Goal: Task Accomplishment & Management: Manage account settings

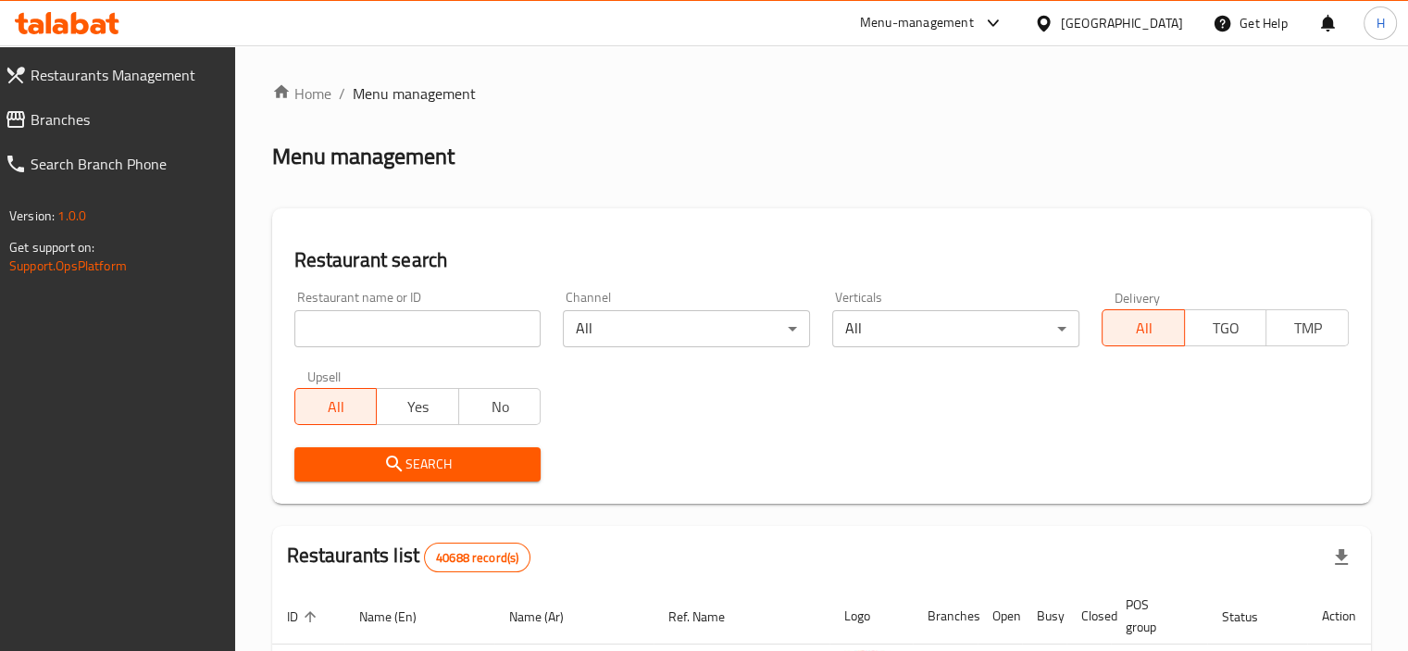
click at [26, 117] on icon at bounding box center [16, 119] width 22 height 22
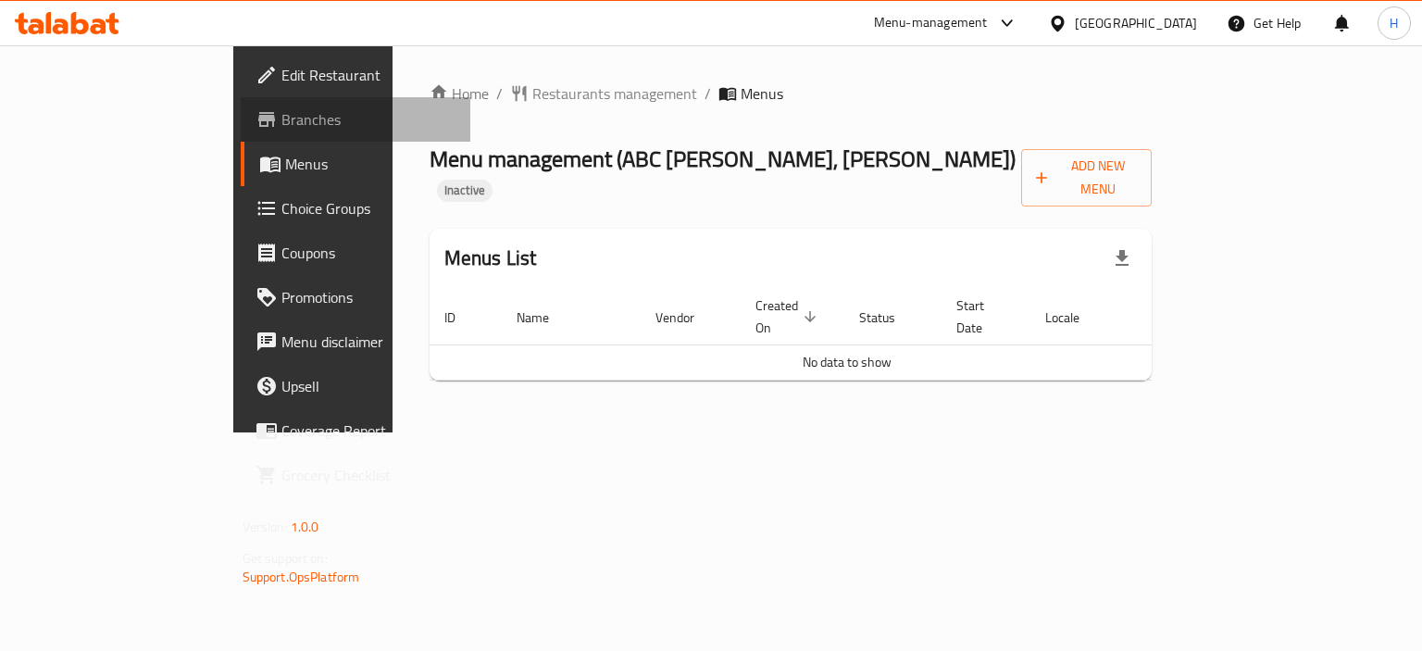
click at [281, 121] on span "Branches" at bounding box center [368, 119] width 175 height 22
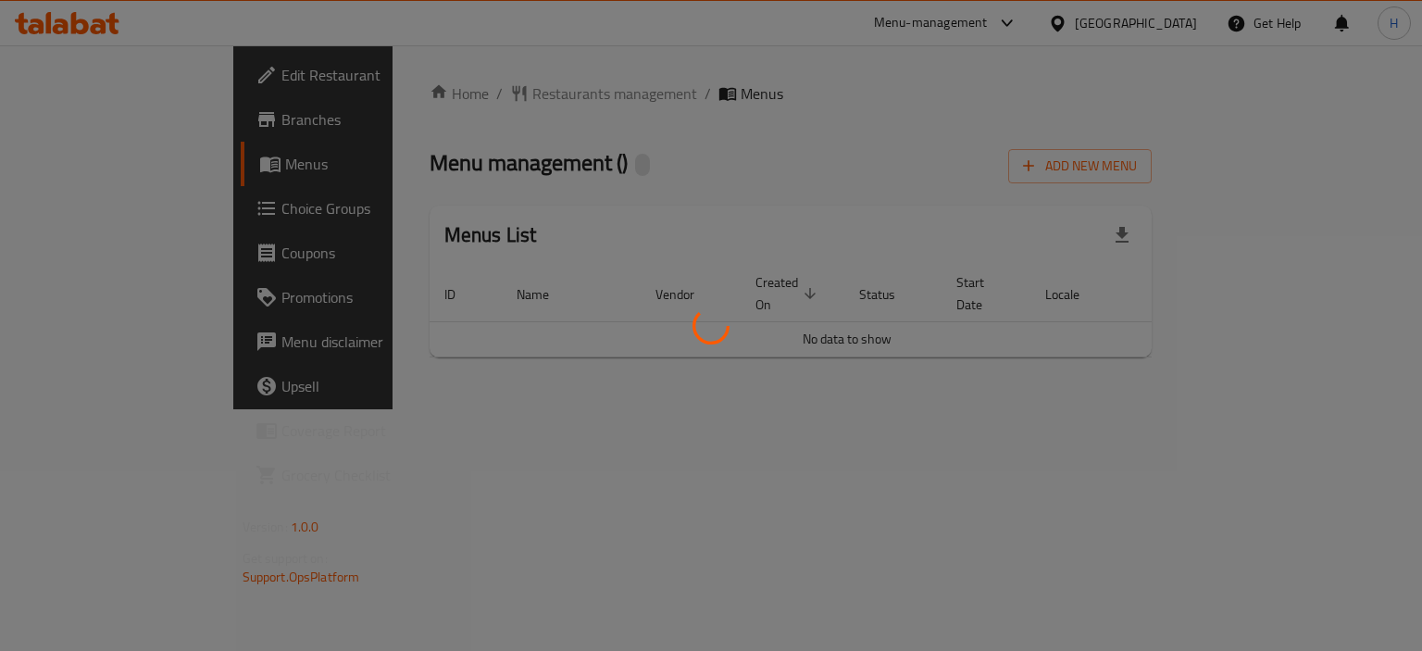
click at [1226, 435] on div at bounding box center [711, 325] width 1422 height 651
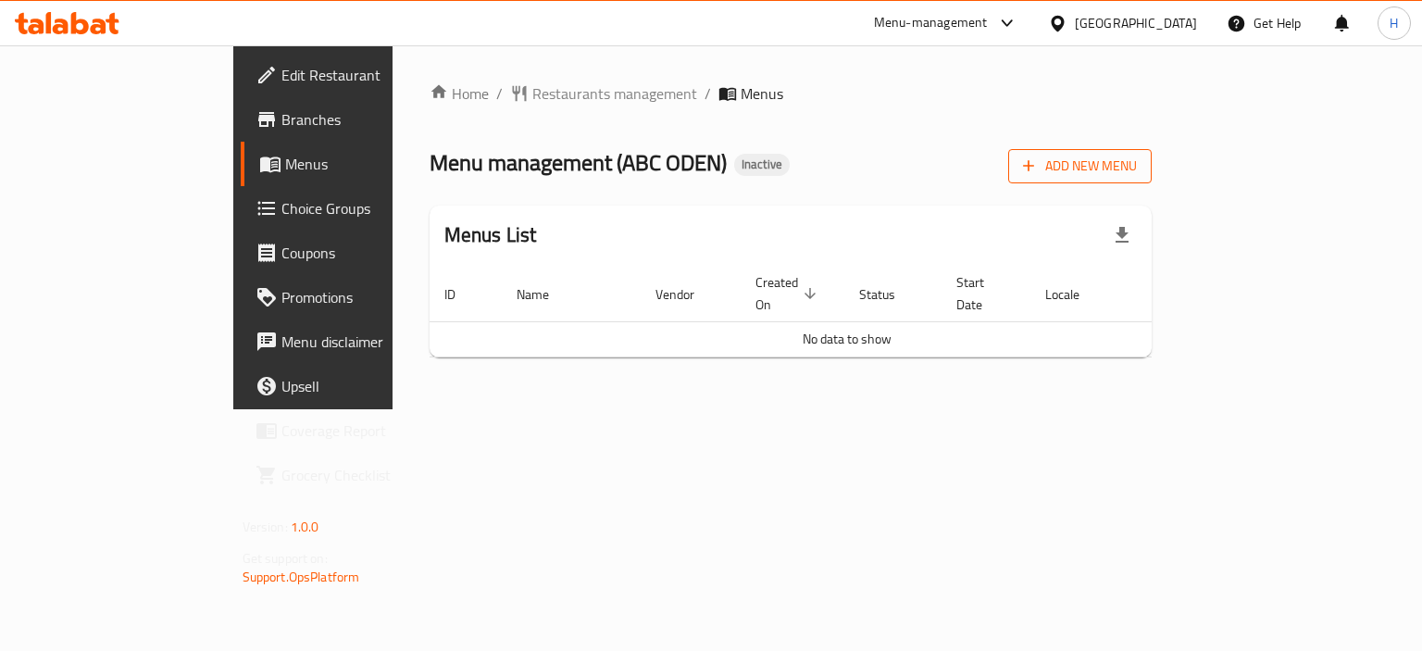
click at [1137, 169] on span "Add New Menu" at bounding box center [1080, 166] width 114 height 23
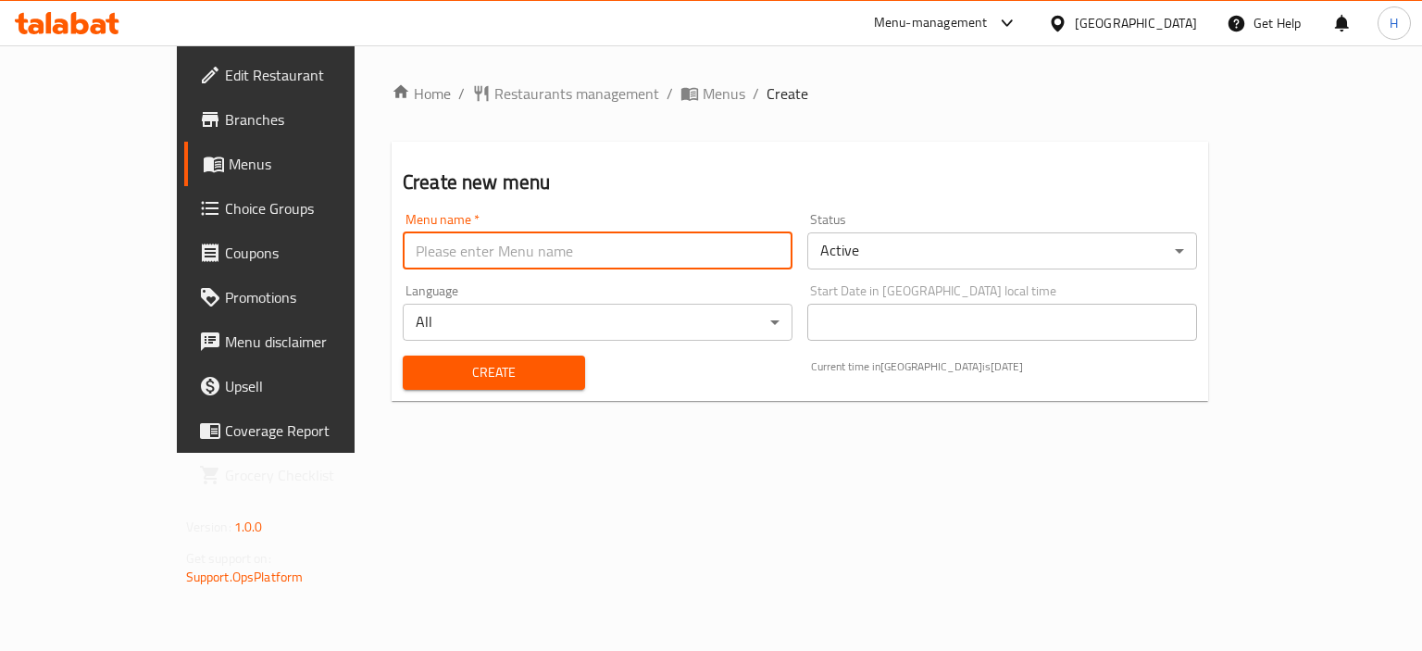
click at [600, 251] on input "text" at bounding box center [598, 250] width 390 height 37
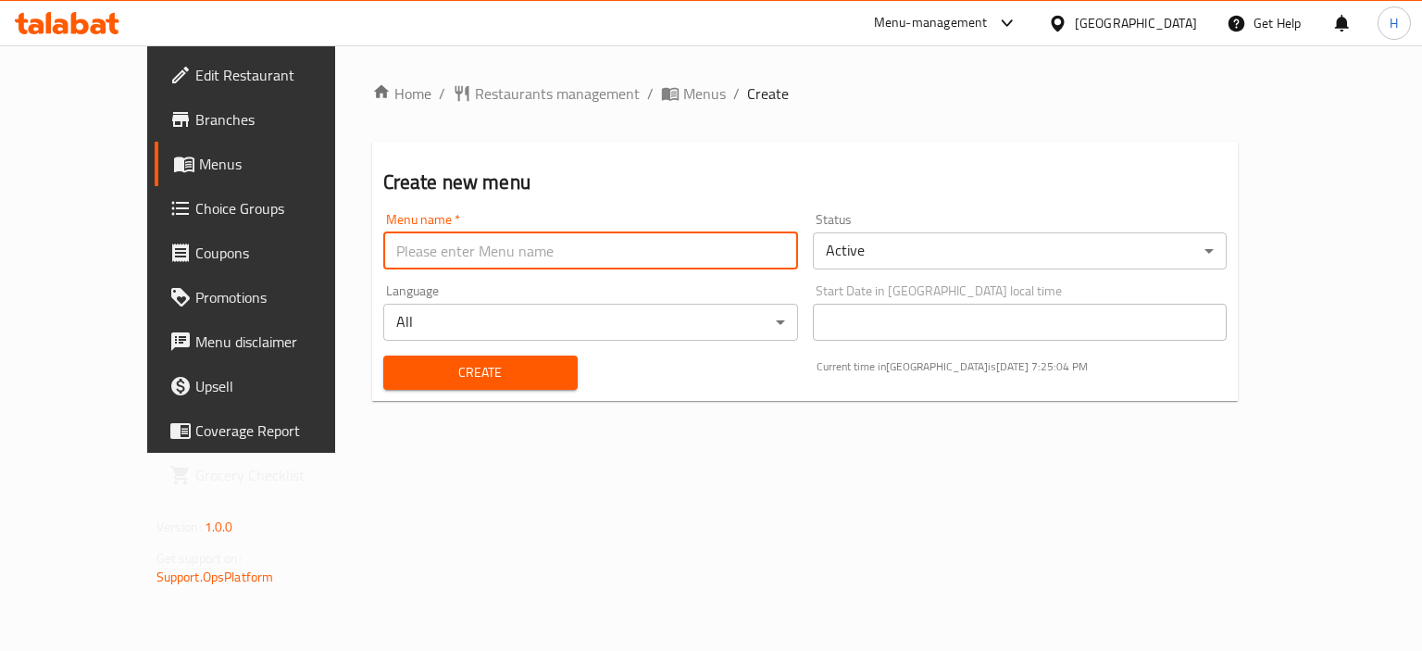
type input "Menu"
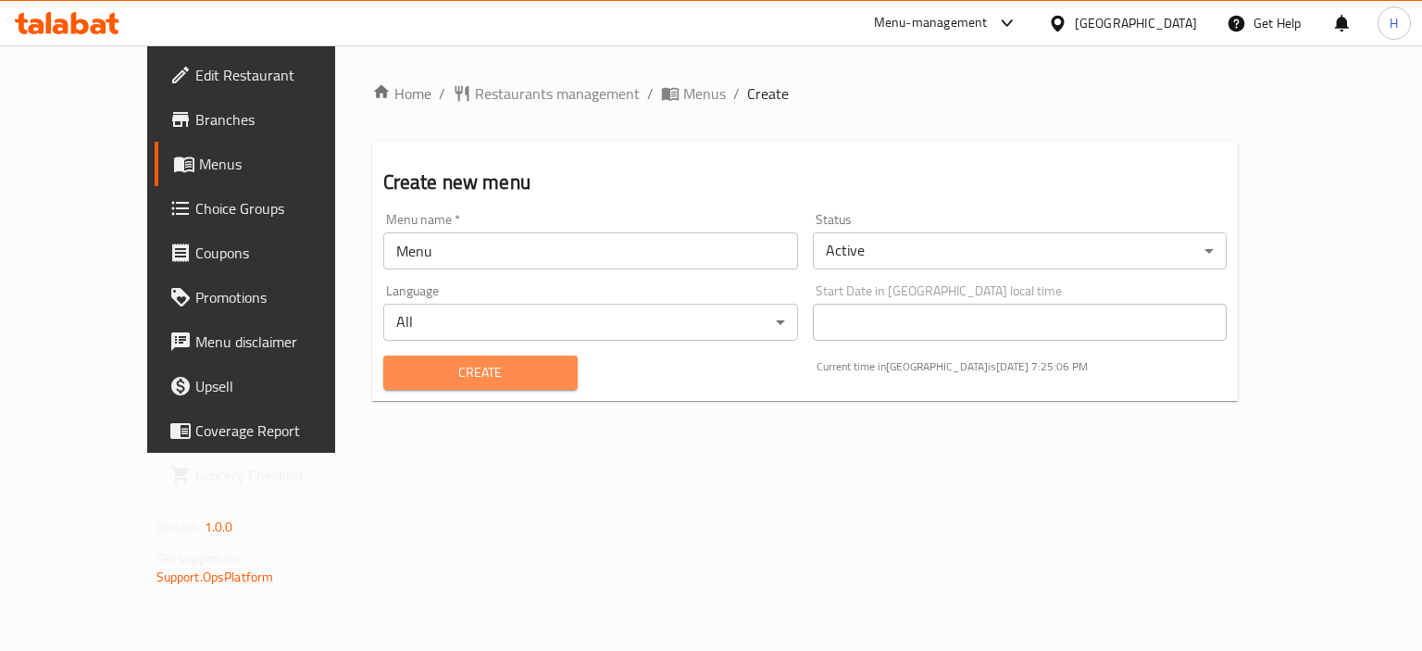
click at [413, 373] on span "Create" at bounding box center [480, 372] width 165 height 23
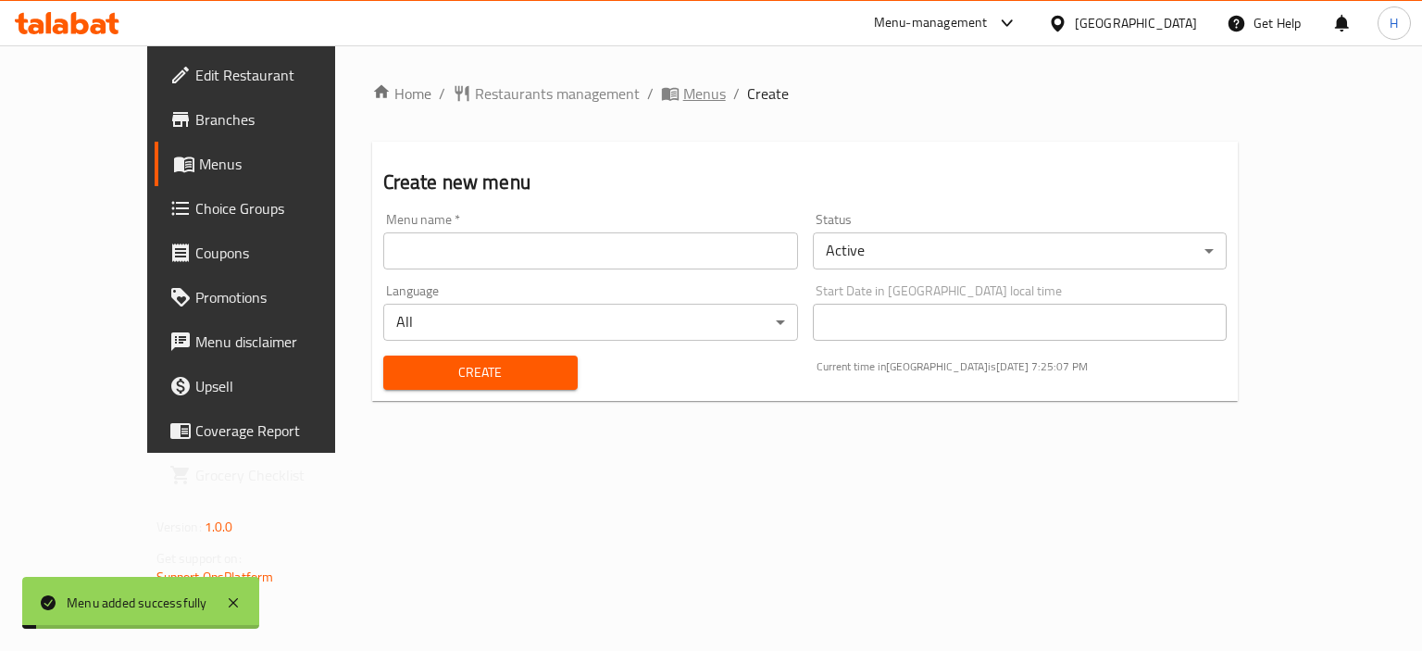
click at [683, 103] on span "Menus" at bounding box center [704, 93] width 43 height 22
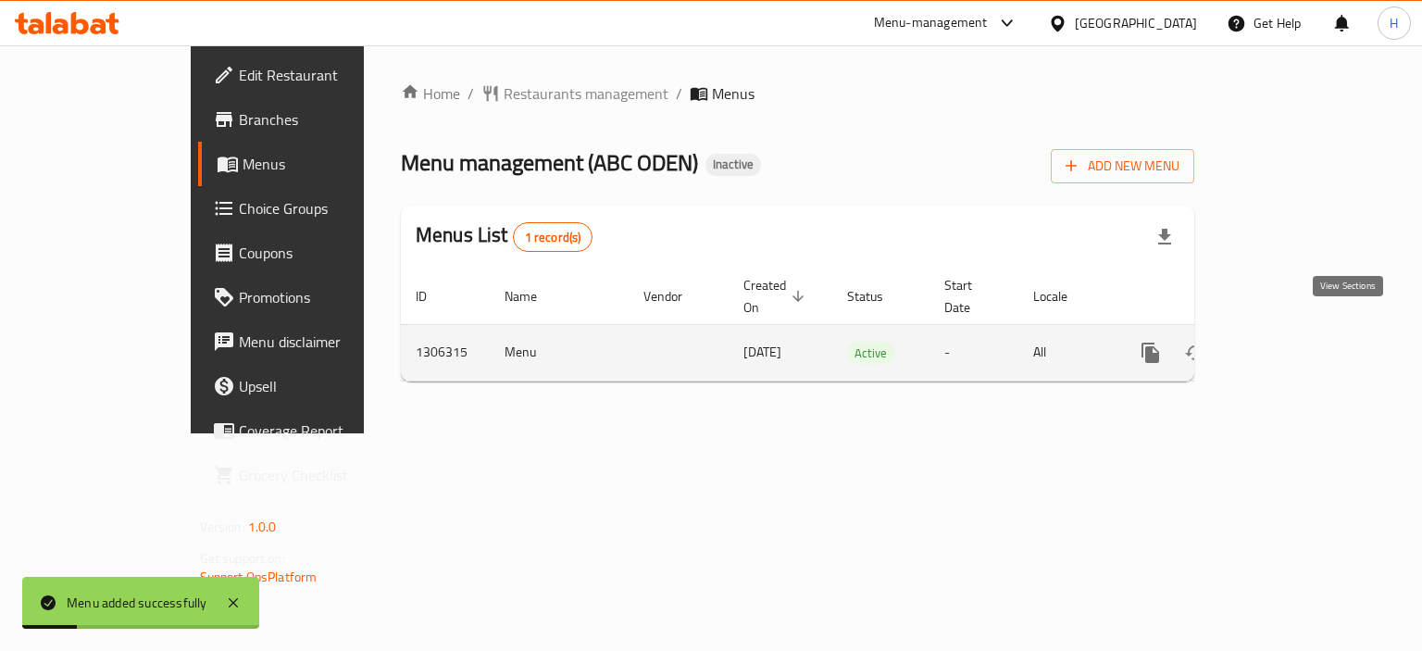
click at [1292, 344] on icon "enhanced table" at bounding box center [1283, 352] width 17 height 17
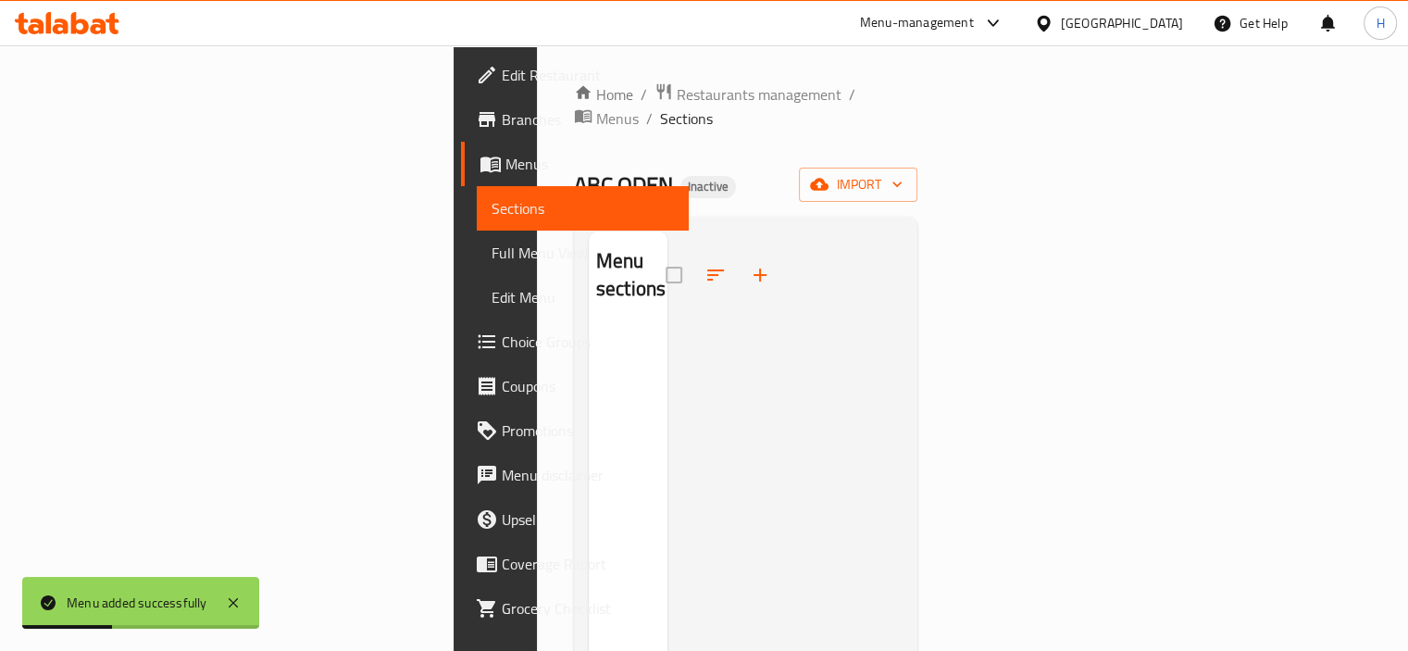
click at [918, 179] on div "Home / Restaurants management / Menus / Sections ABC ODEN Inactive import Menu …" at bounding box center [746, 489] width 344 height 814
click at [902, 173] on span "import" at bounding box center [858, 184] width 89 height 23
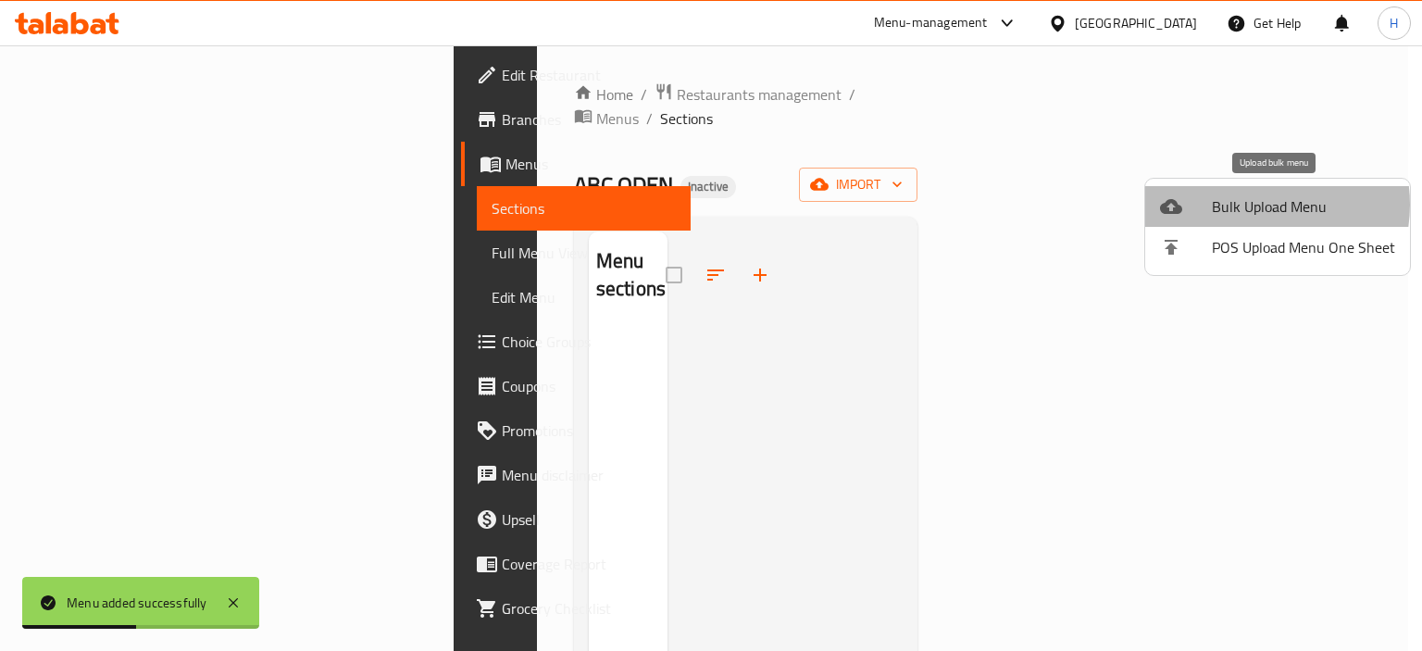
click at [1250, 205] on span "Bulk Upload Menu" at bounding box center [1303, 206] width 183 height 22
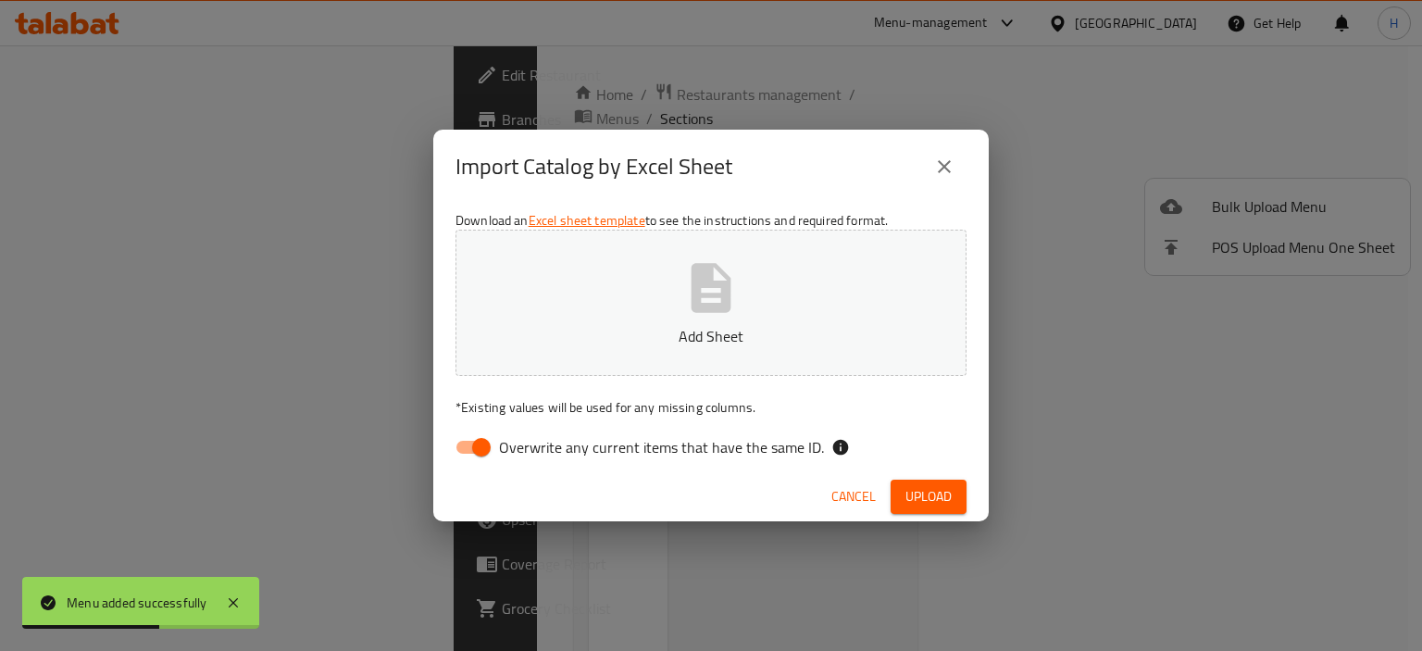
click at [643, 436] on span "Overwrite any current items that have the same ID." at bounding box center [661, 447] width 325 height 22
click at [534, 436] on input "Overwrite any current items that have the same ID." at bounding box center [482, 446] width 106 height 35
checkbox input "false"
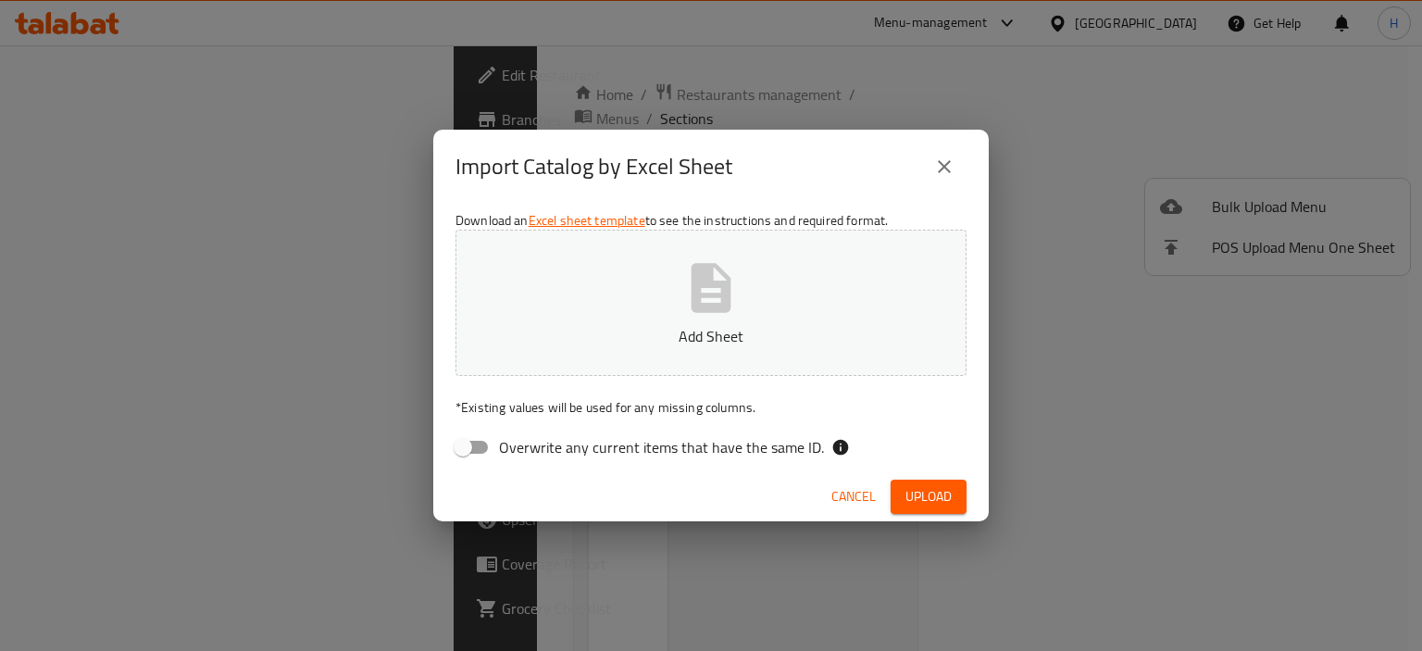
click at [940, 160] on icon "close" at bounding box center [944, 166] width 22 height 22
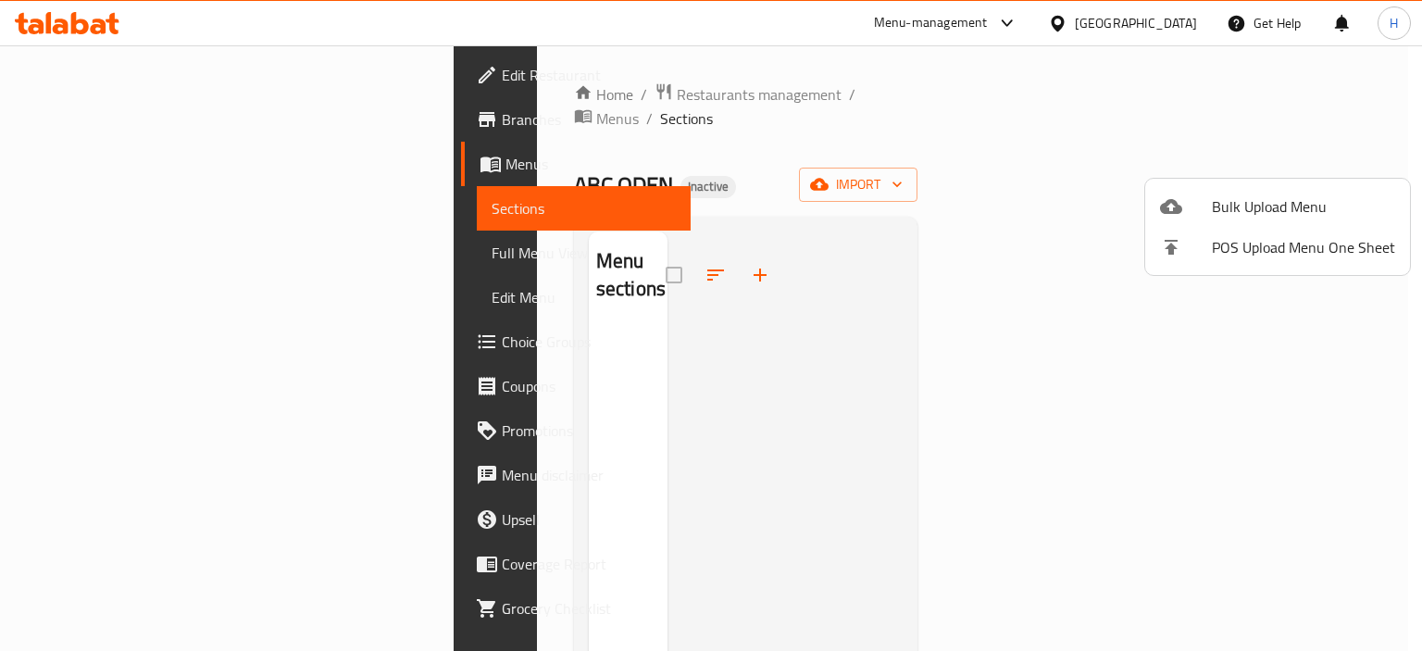
click at [1060, 128] on div at bounding box center [711, 325] width 1422 height 651
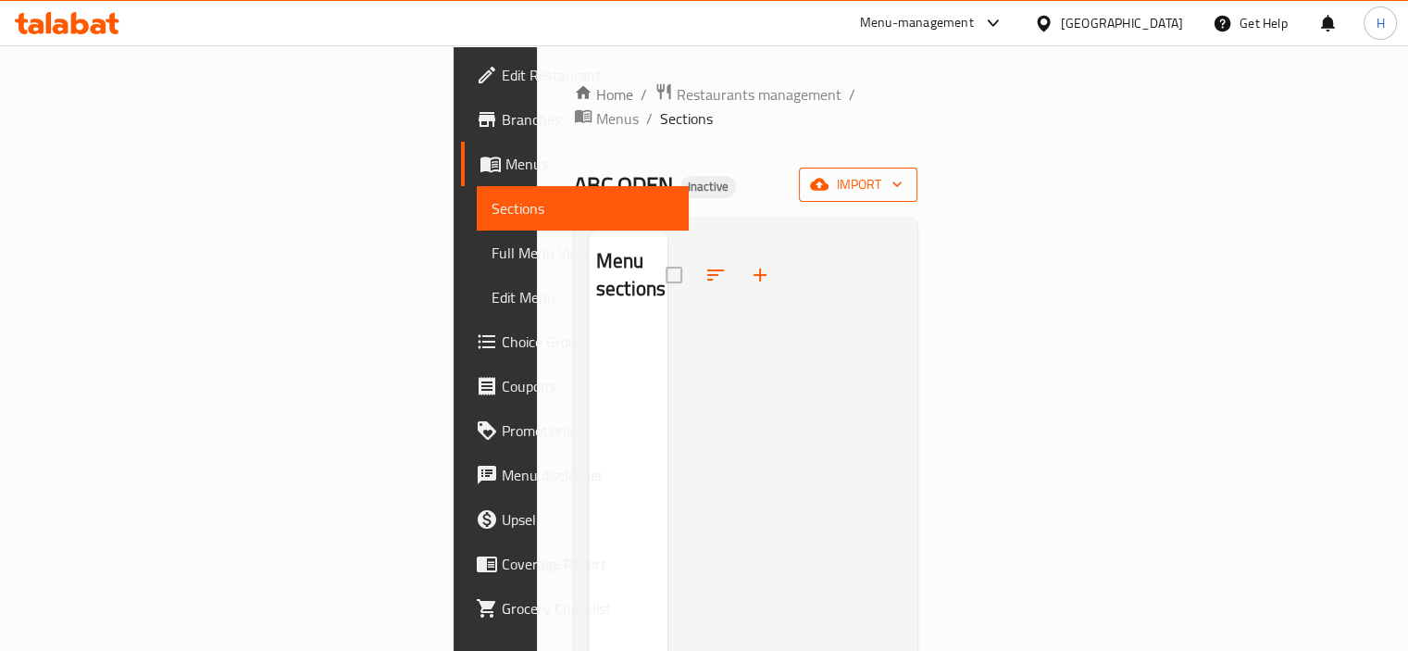
click at [902, 173] on span "import" at bounding box center [858, 184] width 89 height 23
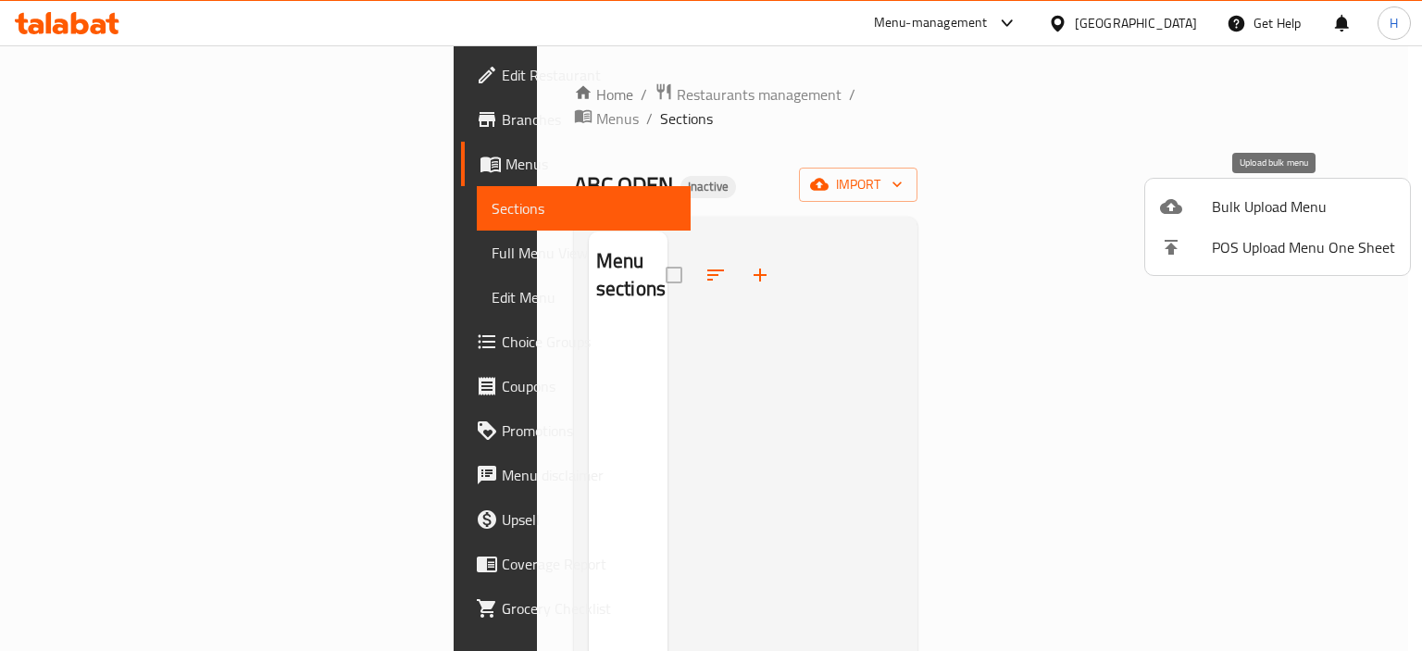
click at [1241, 187] on li "Bulk Upload Menu" at bounding box center [1277, 206] width 265 height 41
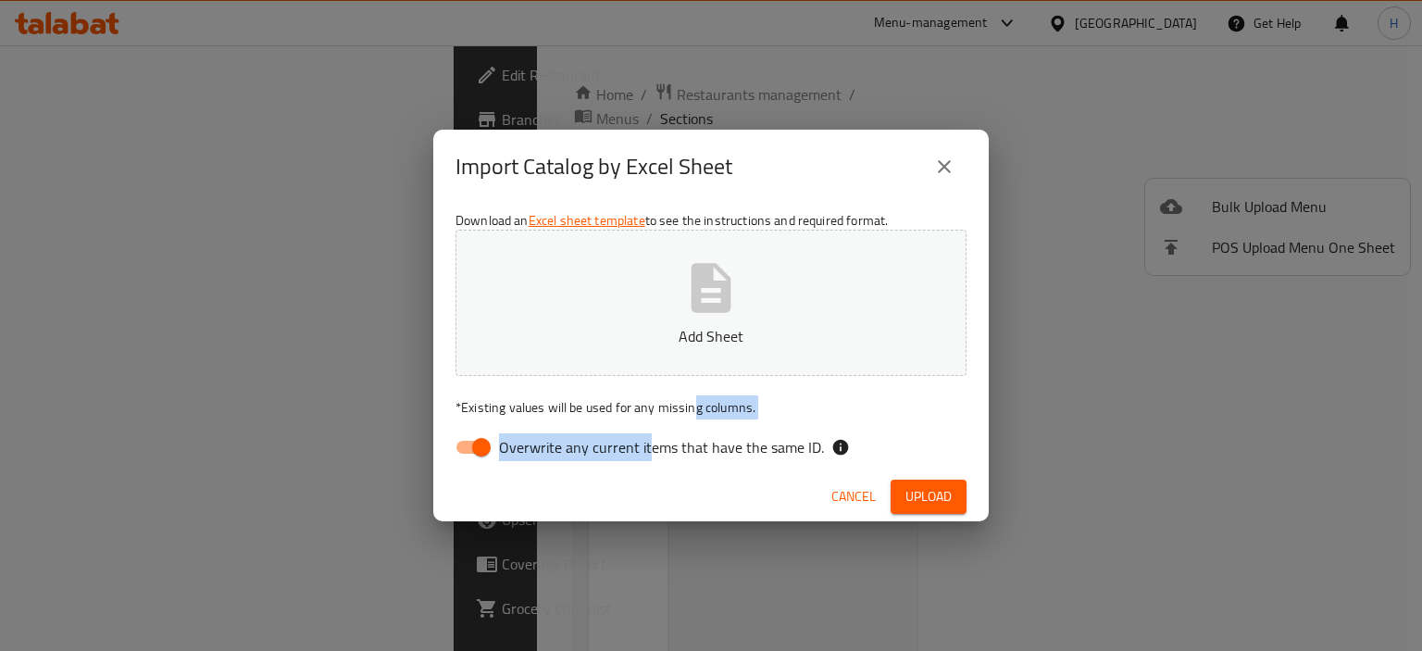
click at [697, 404] on div "Download an Excel sheet template to see the instructions and required format. A…" at bounding box center [710, 338] width 555 height 268
click at [653, 449] on span "Overwrite any current items that have the same ID." at bounding box center [661, 447] width 325 height 22
click at [534, 449] on input "Overwrite any current items that have the same ID." at bounding box center [482, 446] width 106 height 35
checkbox input "false"
drag, startPoint x: 709, startPoint y: 267, endPoint x: 766, endPoint y: 262, distance: 57.7
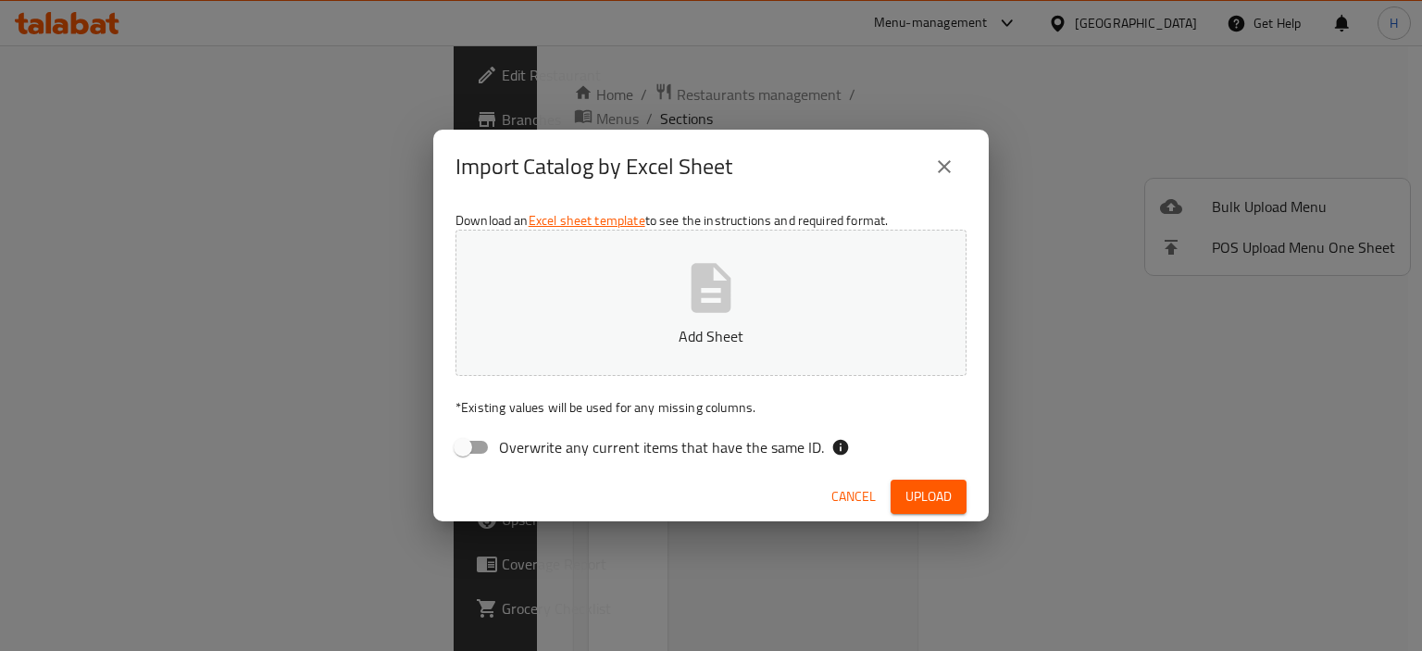
click at [770, 256] on button "Add Sheet" at bounding box center [710, 303] width 511 height 146
drag, startPoint x: 924, startPoint y: 502, endPoint x: 924, endPoint y: 491, distance: 11.1
click at [924, 502] on span "Upload" at bounding box center [928, 496] width 46 height 23
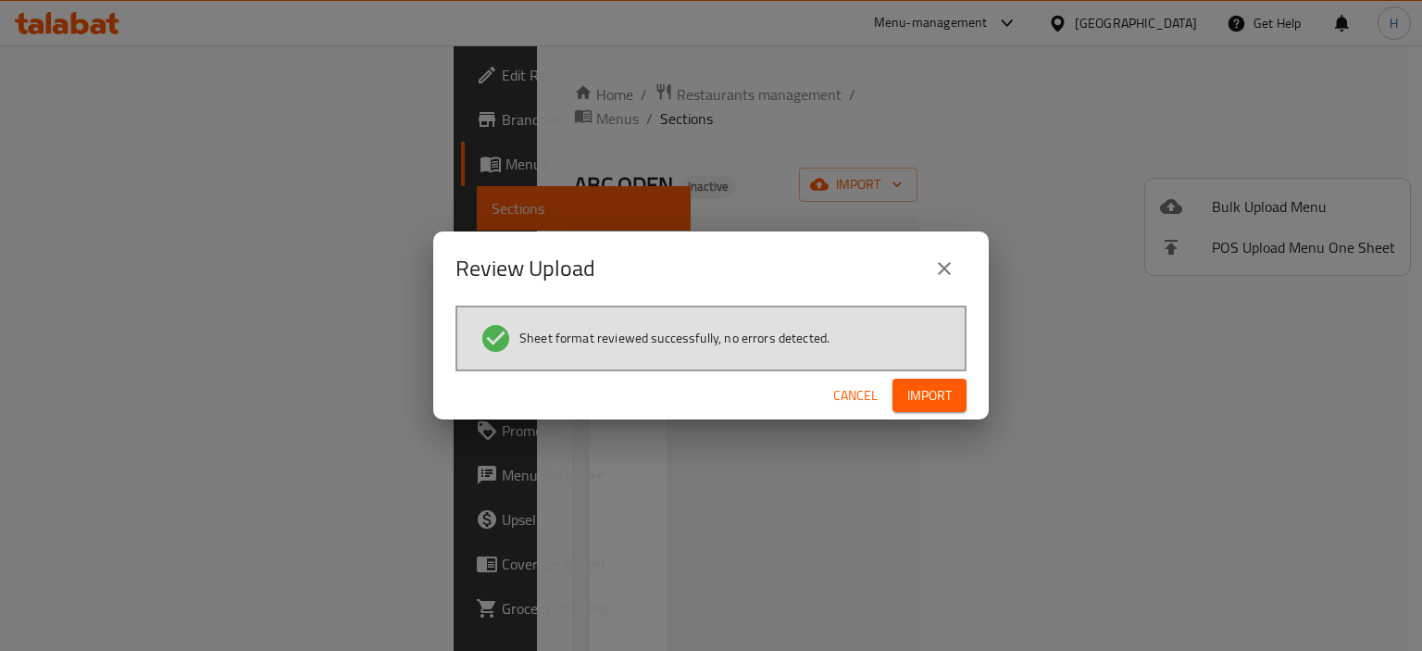
click at [929, 392] on span "Import" at bounding box center [929, 395] width 44 height 23
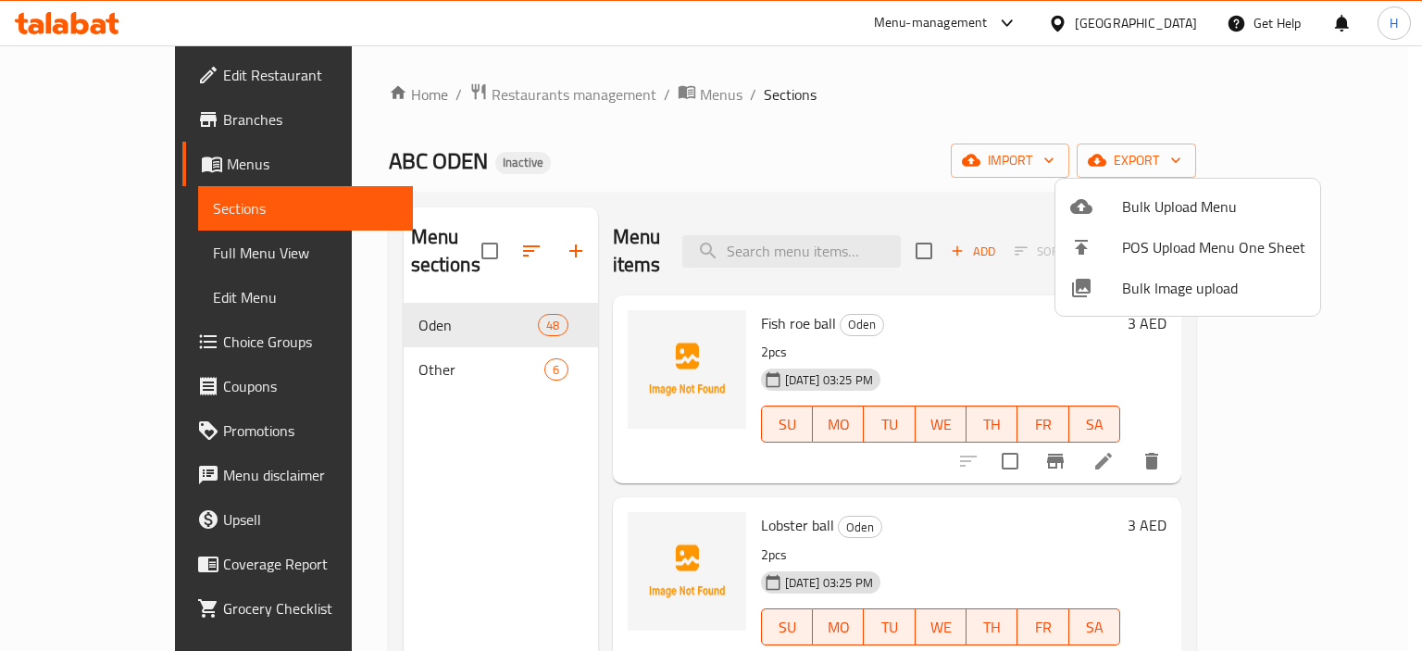
click at [92, 255] on div at bounding box center [711, 325] width 1422 height 651
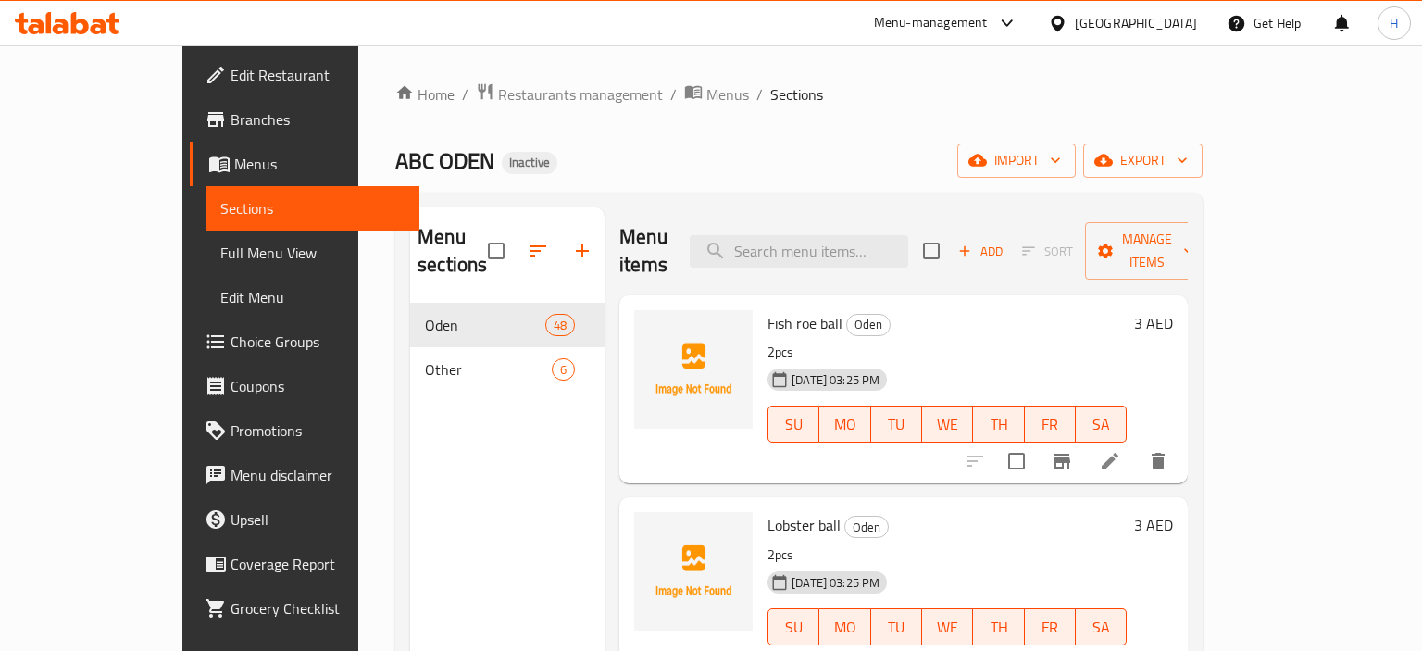
click at [220, 255] on span "Full Menu View" at bounding box center [312, 253] width 185 height 22
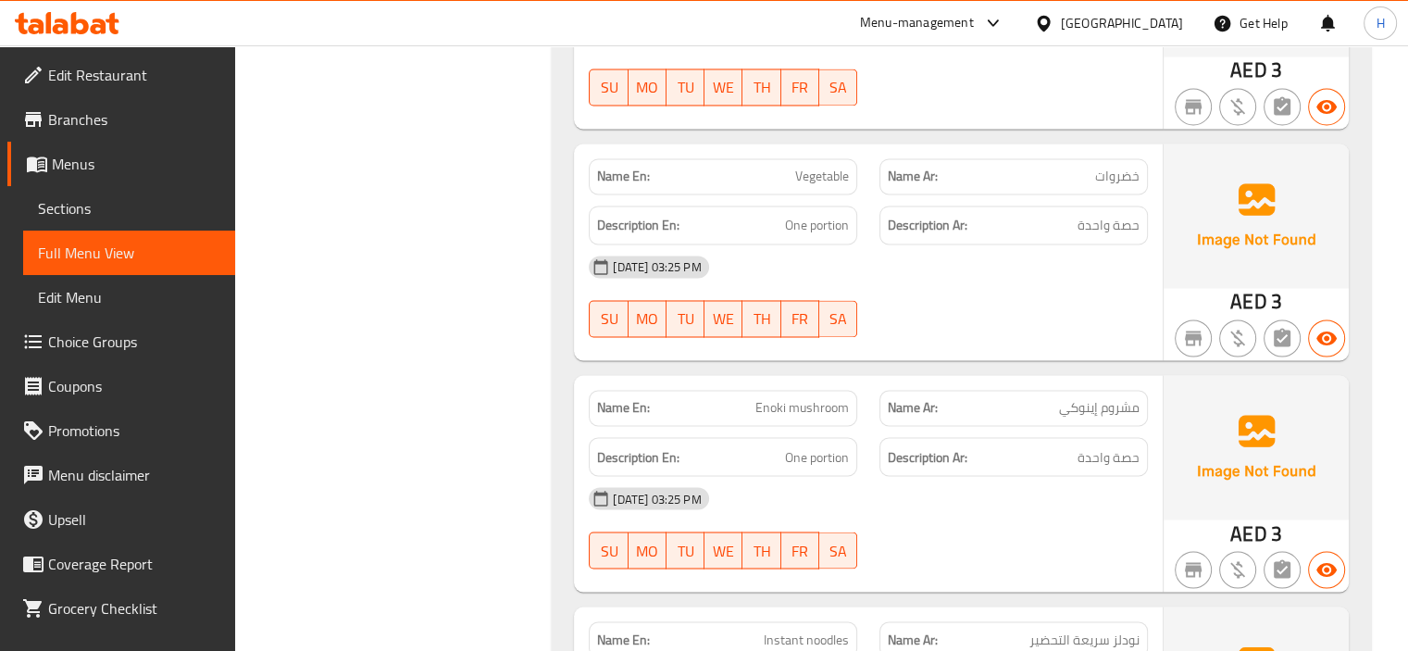
scroll to position [10135, 0]
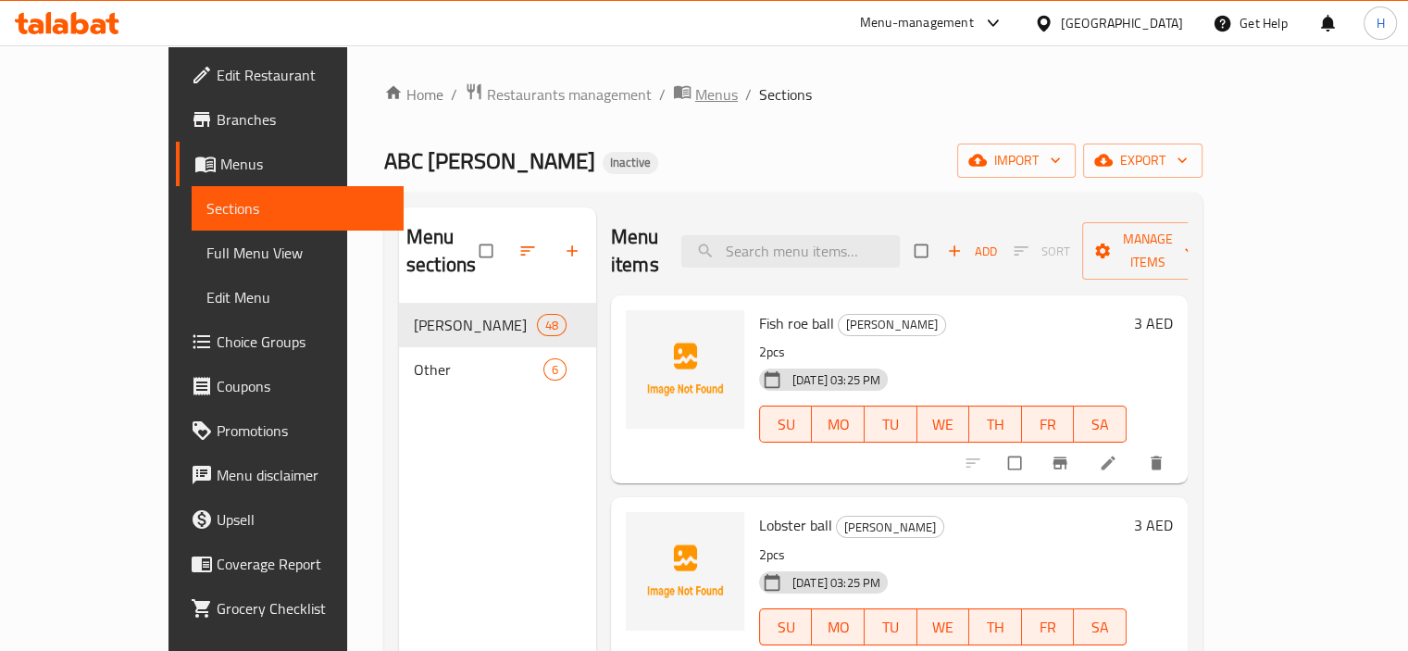
click at [695, 106] on span "Menus" at bounding box center [716, 94] width 43 height 22
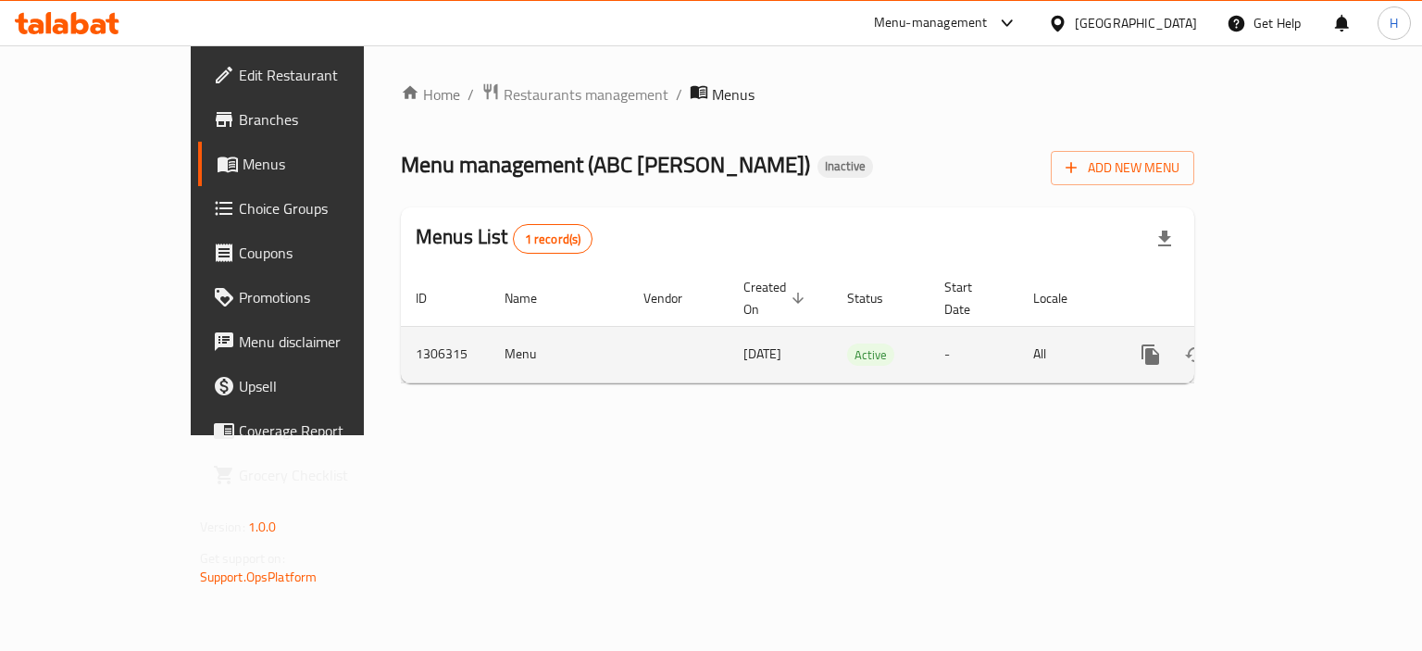
click at [490, 336] on td "Menu" at bounding box center [559, 354] width 139 height 56
copy td "Menu"
click at [1250, 343] on icon "enhanced table" at bounding box center [1239, 354] width 22 height 22
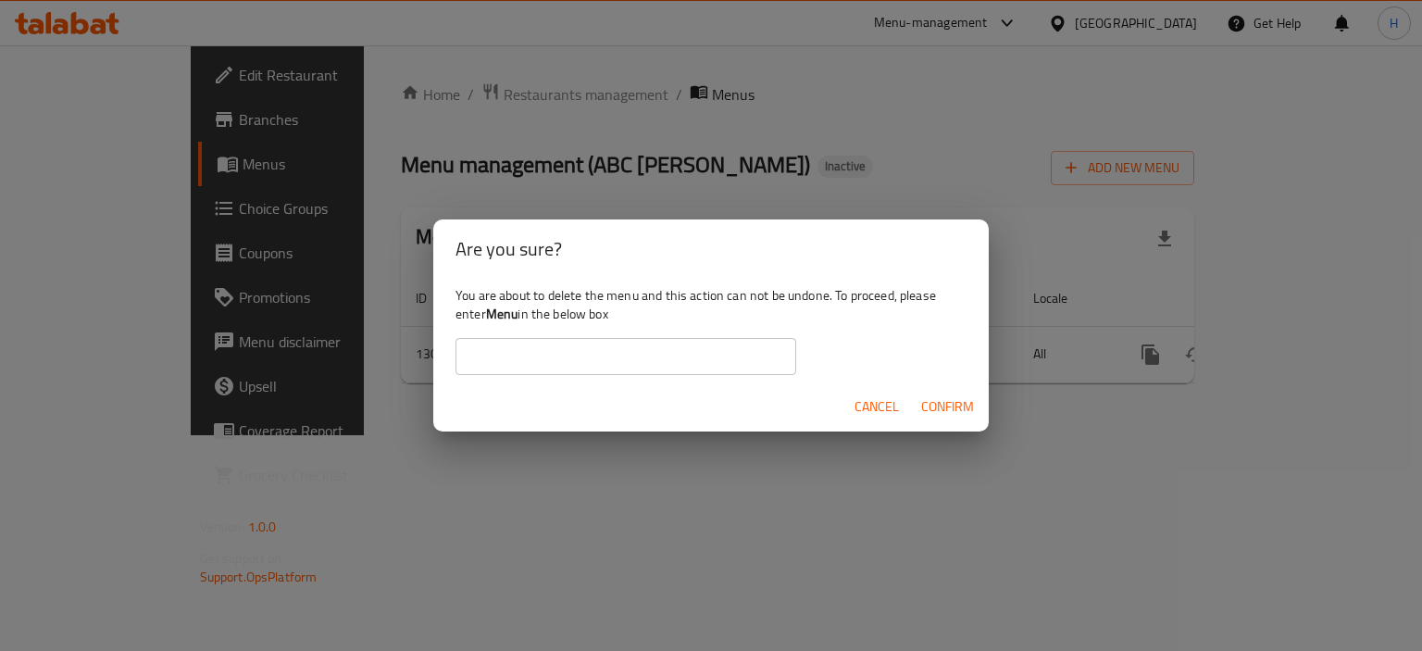
click at [540, 357] on input "text" at bounding box center [625, 356] width 341 height 37
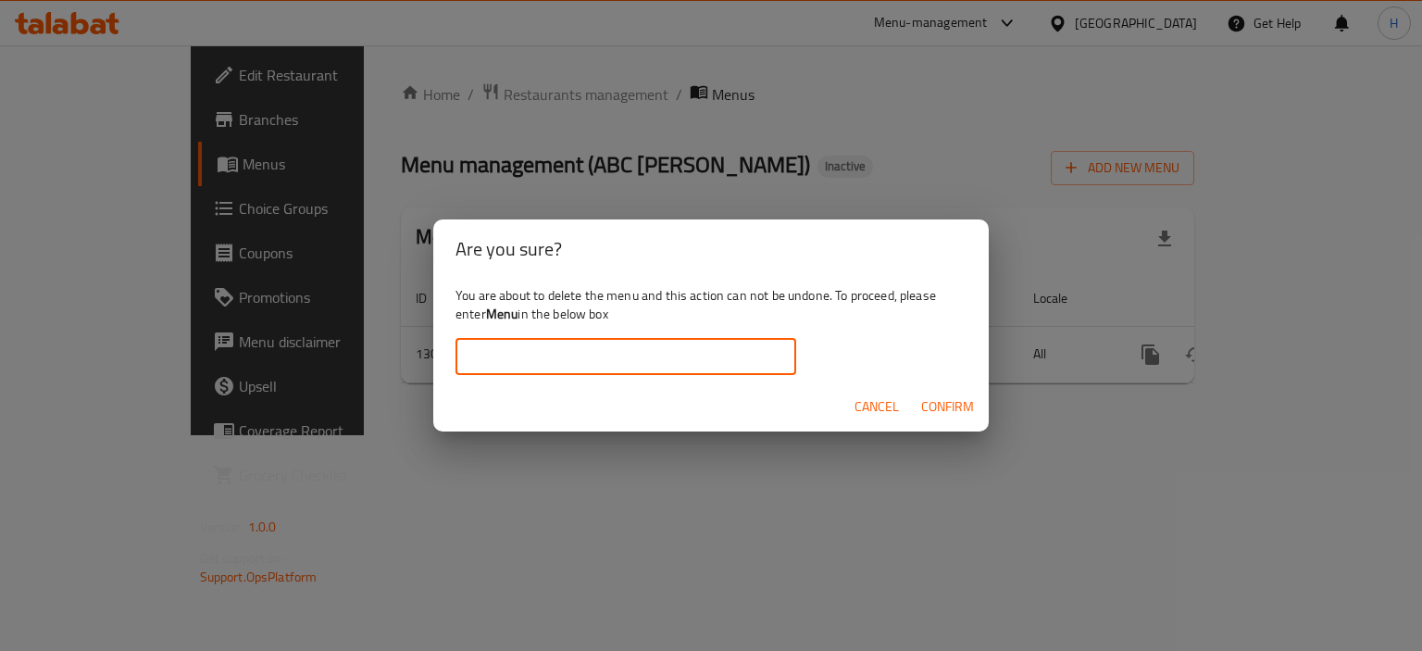
paste input "Menu"
type input "Menu"
click at [951, 399] on span "Confirm" at bounding box center [947, 406] width 53 height 23
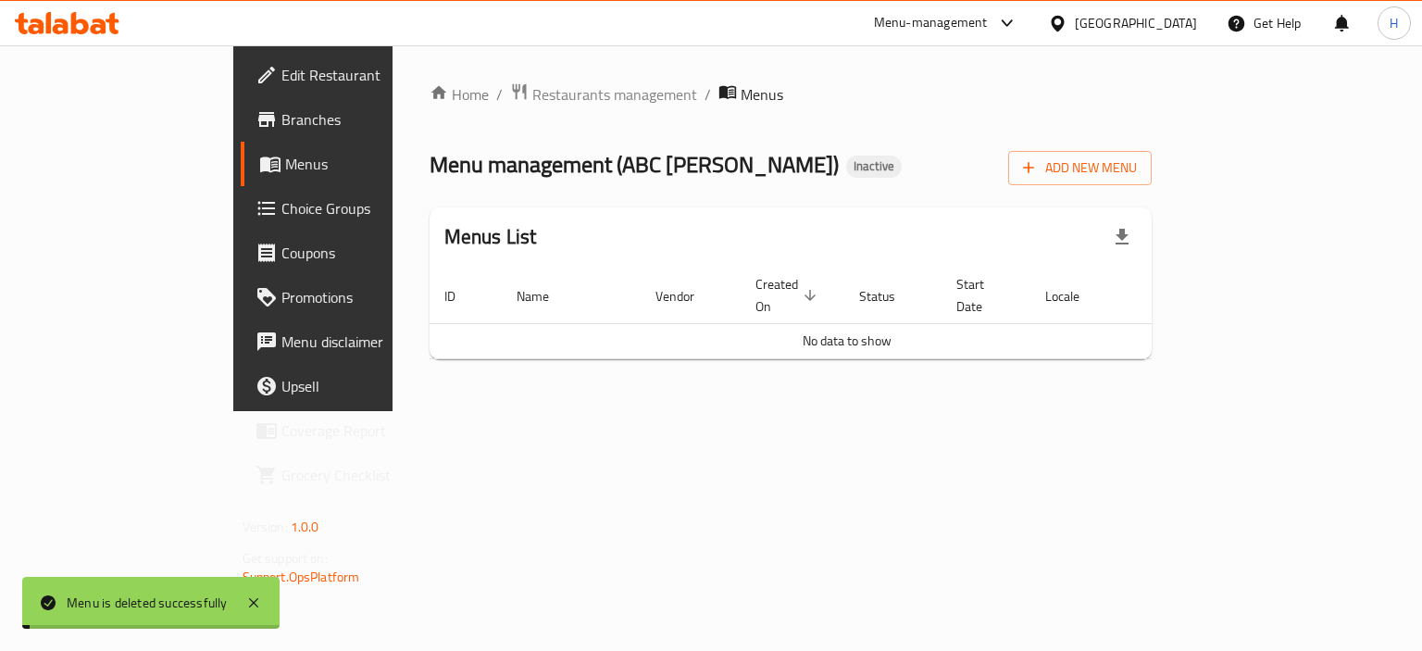
click at [874, 411] on div "Home / Restaurants management / Menus Menu management ( ABC ODEN ) Inactive Add…" at bounding box center [790, 228] width 797 height 366
click at [1137, 166] on span "Add New Menu" at bounding box center [1080, 167] width 114 height 23
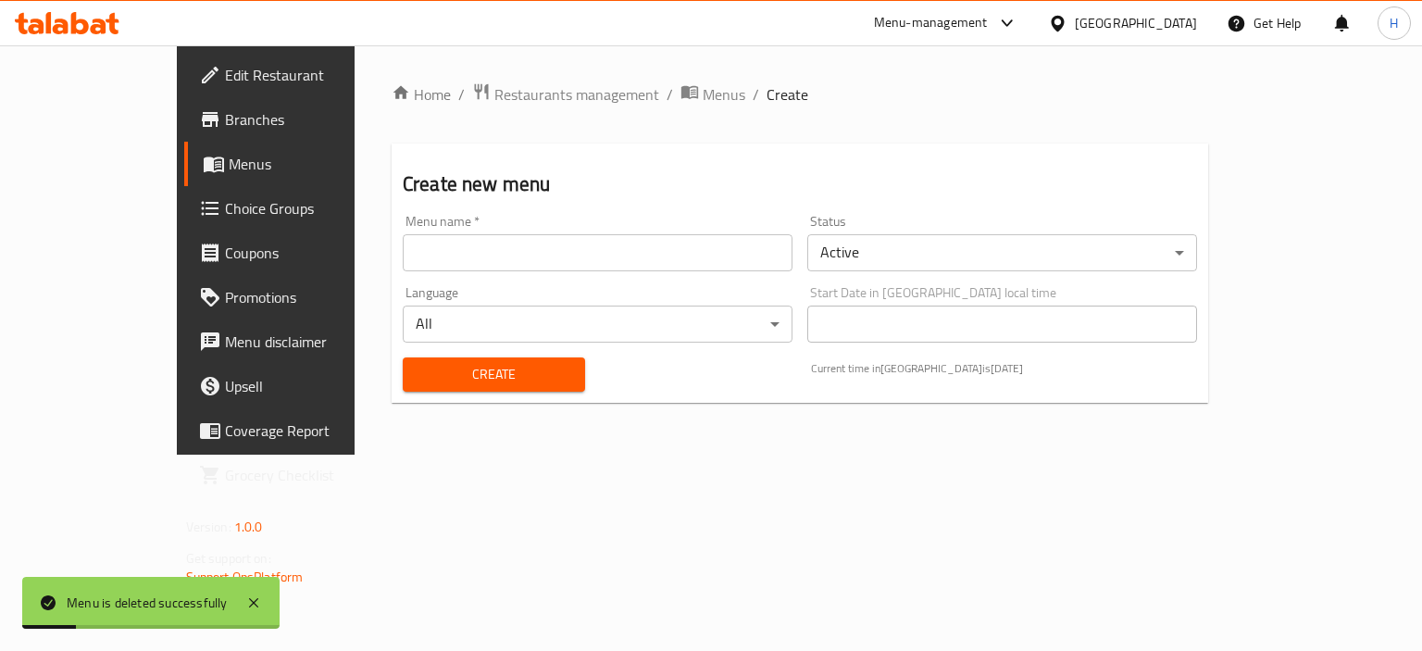
click at [523, 269] on input "text" at bounding box center [598, 252] width 390 height 37
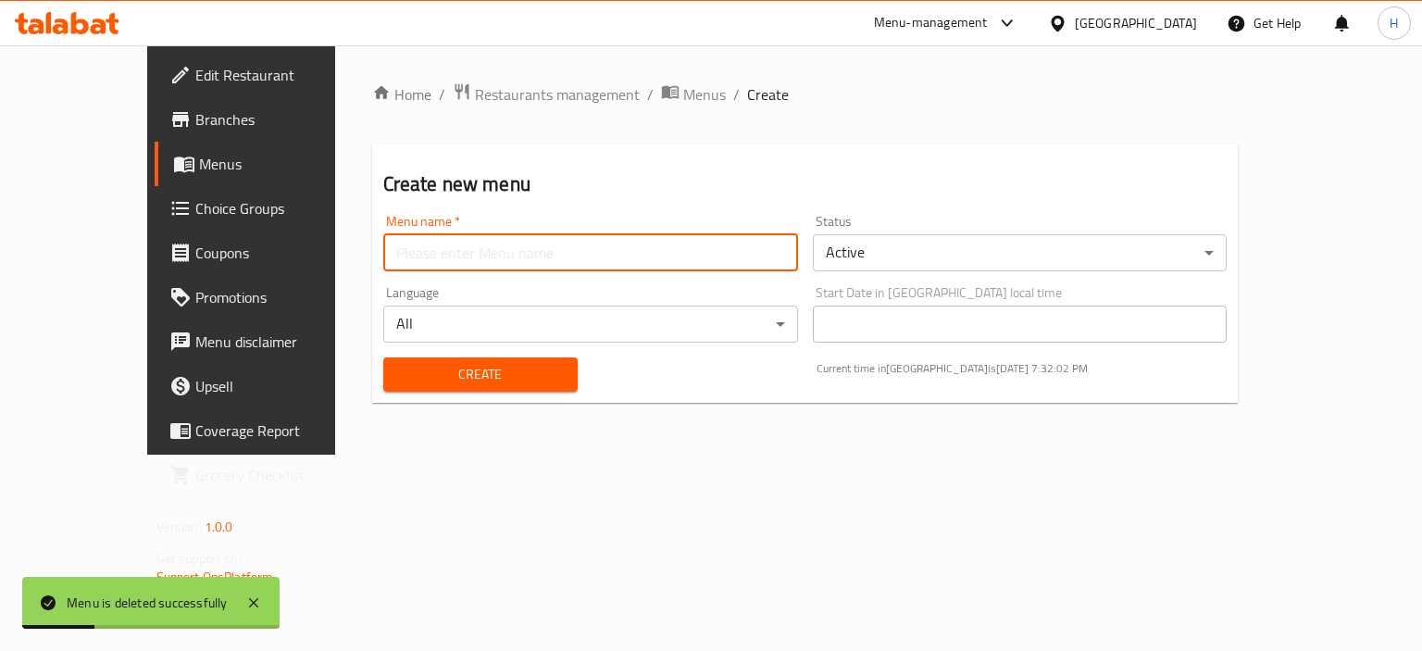
type input "Menu"
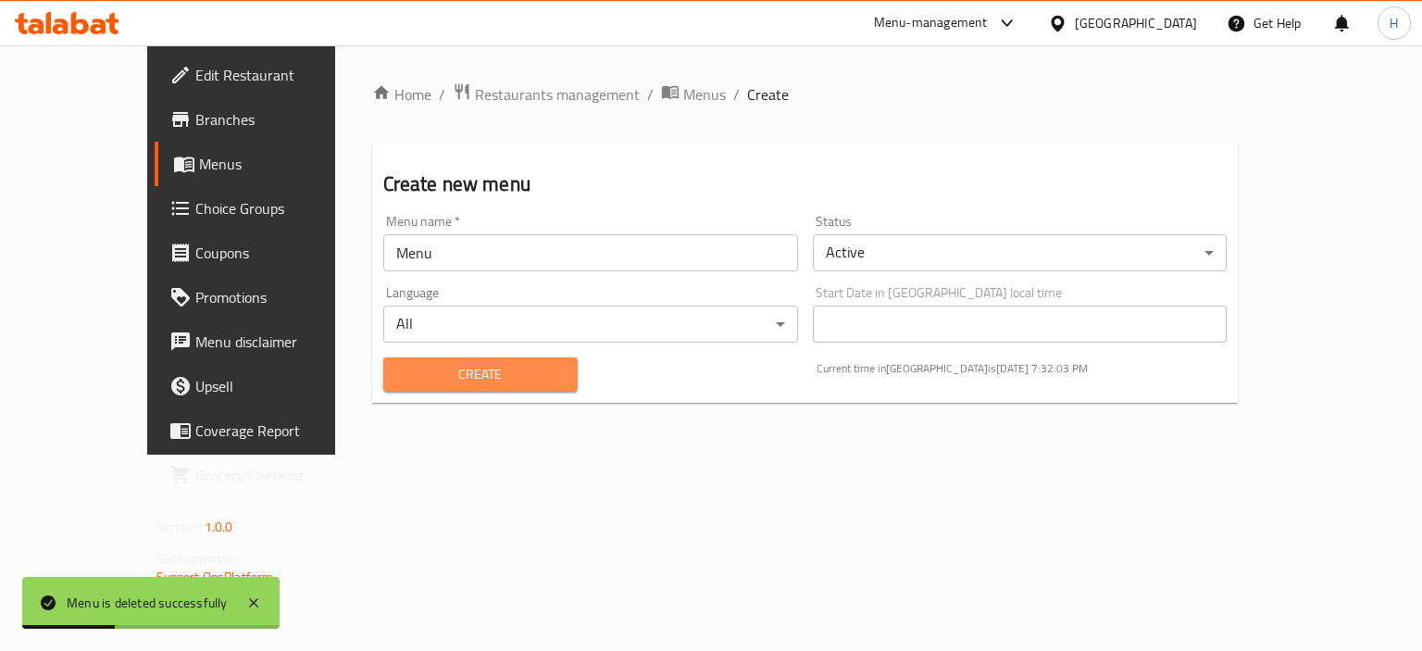
click at [398, 369] on span "Create" at bounding box center [480, 374] width 165 height 23
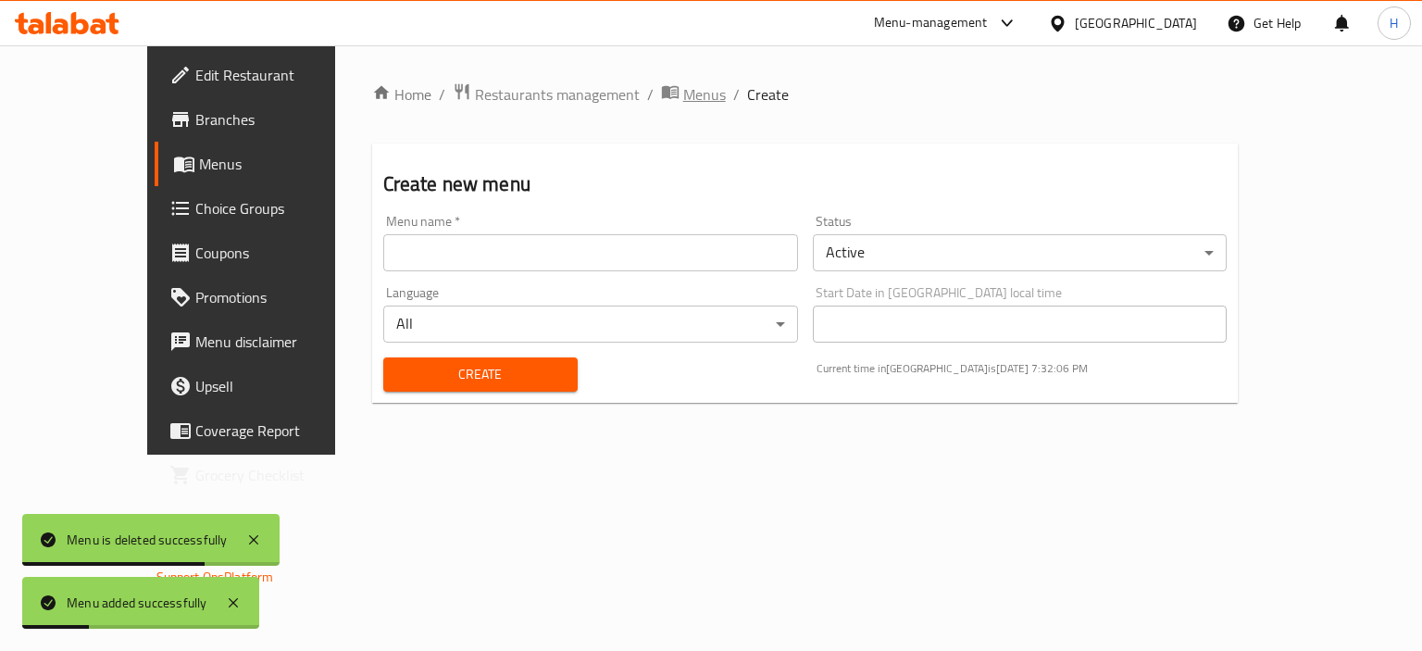
click at [683, 91] on span "Menus" at bounding box center [704, 94] width 43 height 22
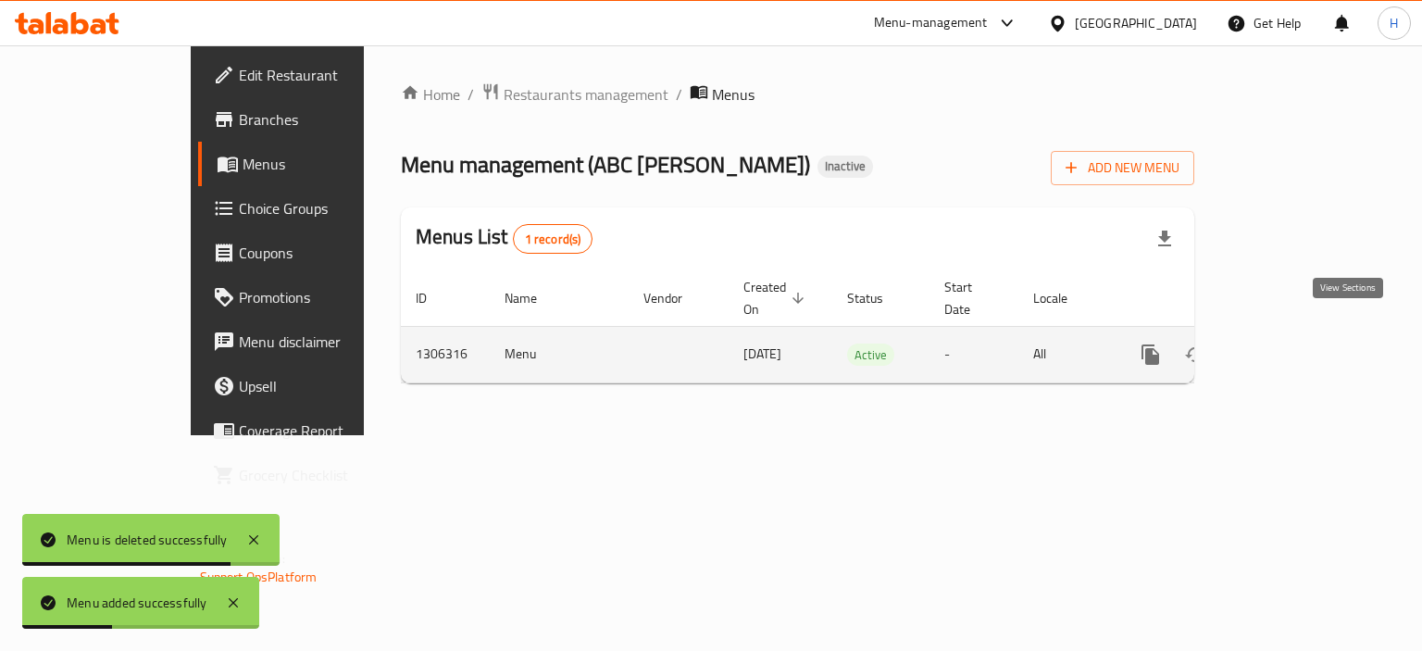
click at [1295, 343] on icon "enhanced table" at bounding box center [1284, 354] width 22 height 22
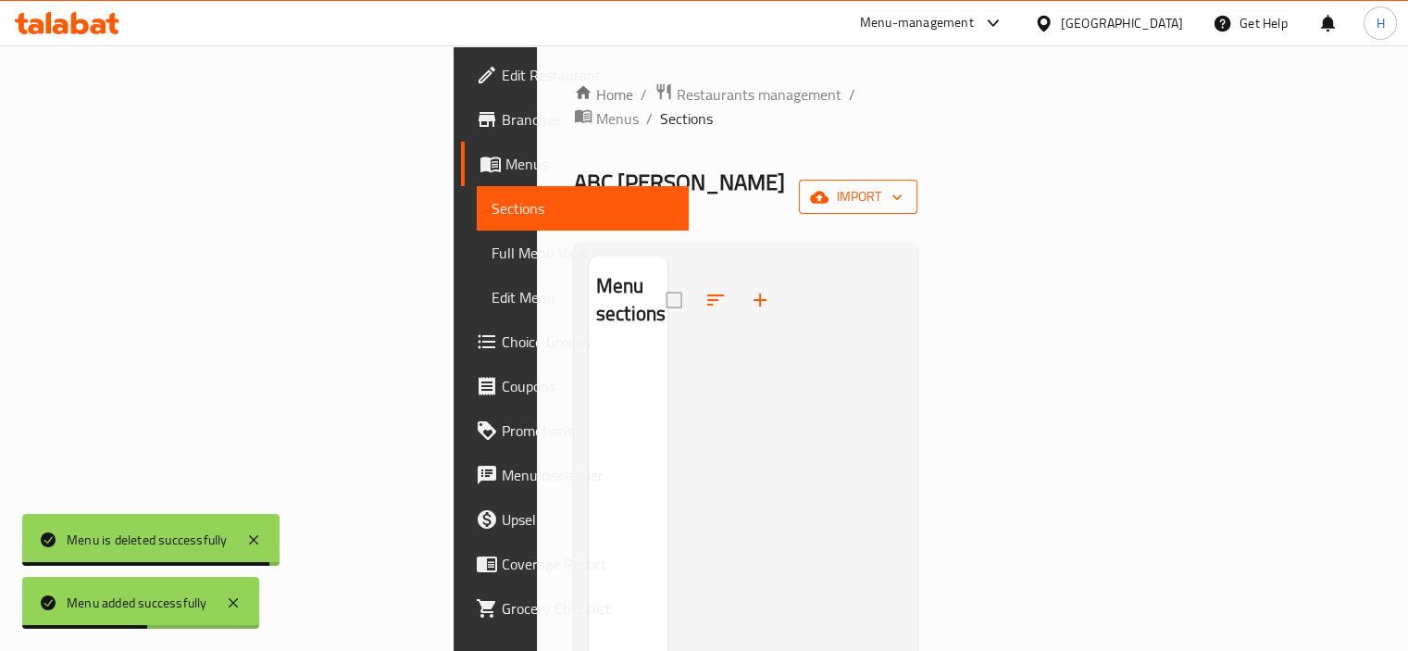
click at [902, 185] on span "import" at bounding box center [858, 196] width 89 height 23
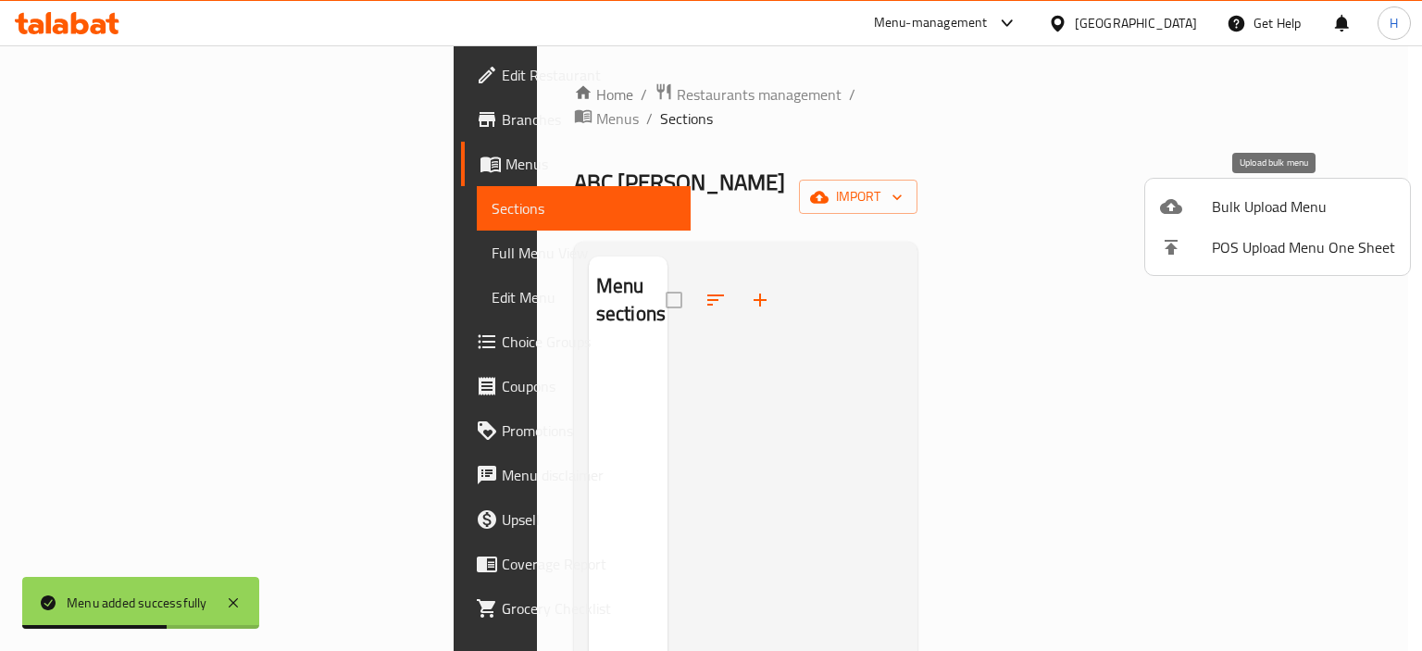
click at [1194, 211] on div at bounding box center [1186, 206] width 52 height 22
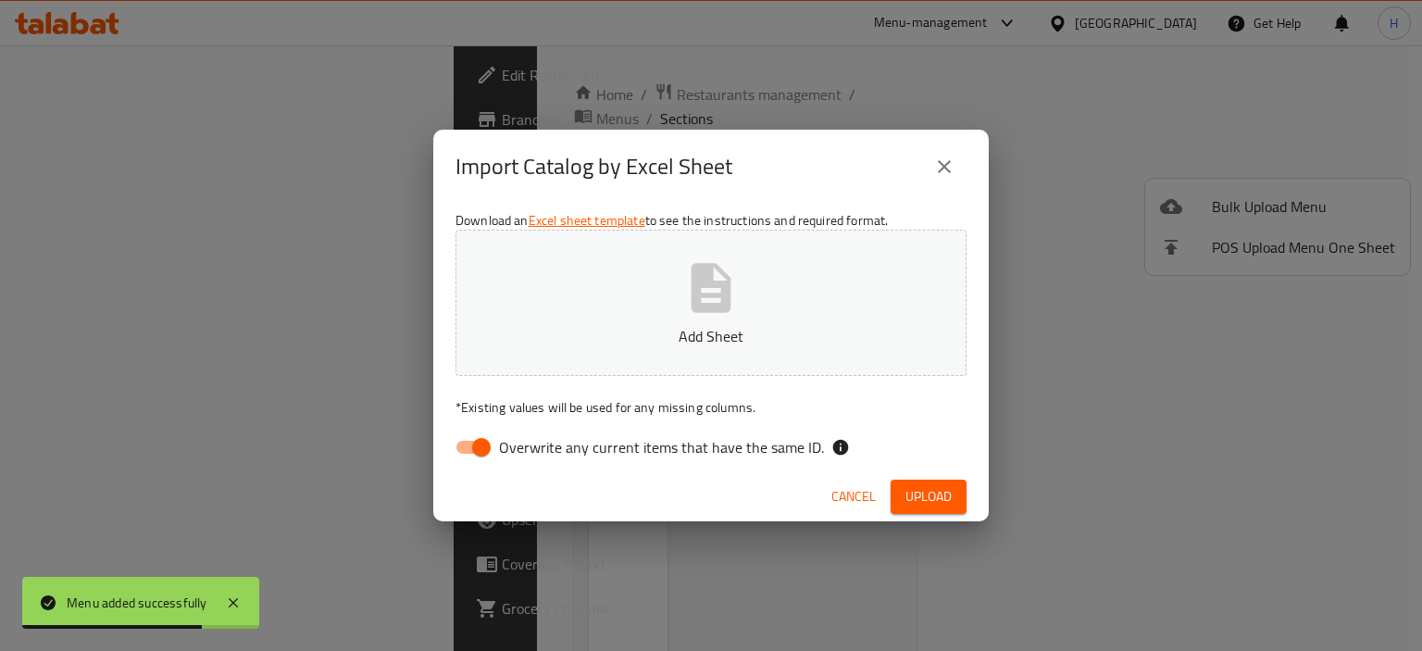
click at [666, 445] on span "Overwrite any current items that have the same ID." at bounding box center [661, 447] width 325 height 22
click at [534, 445] on input "Overwrite any current items that have the same ID." at bounding box center [482, 446] width 106 height 35
checkbox input "false"
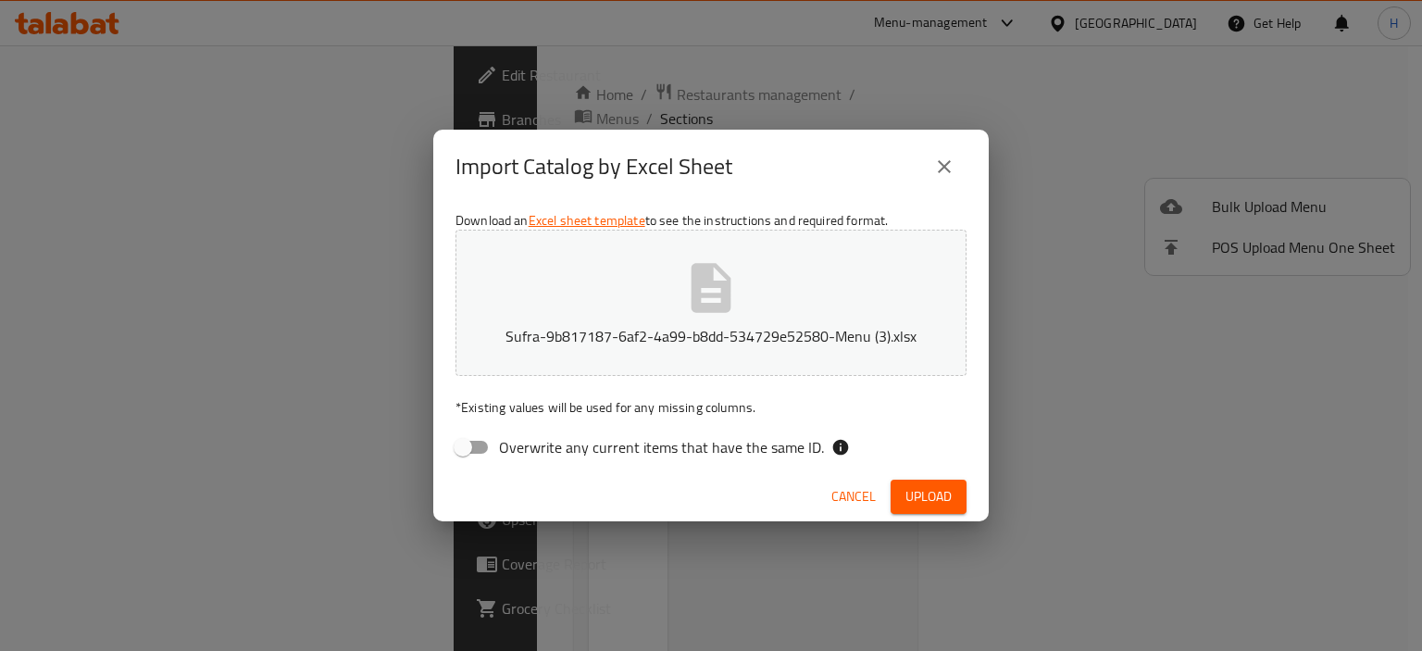
click at [956, 500] on button "Upload" at bounding box center [928, 496] width 76 height 34
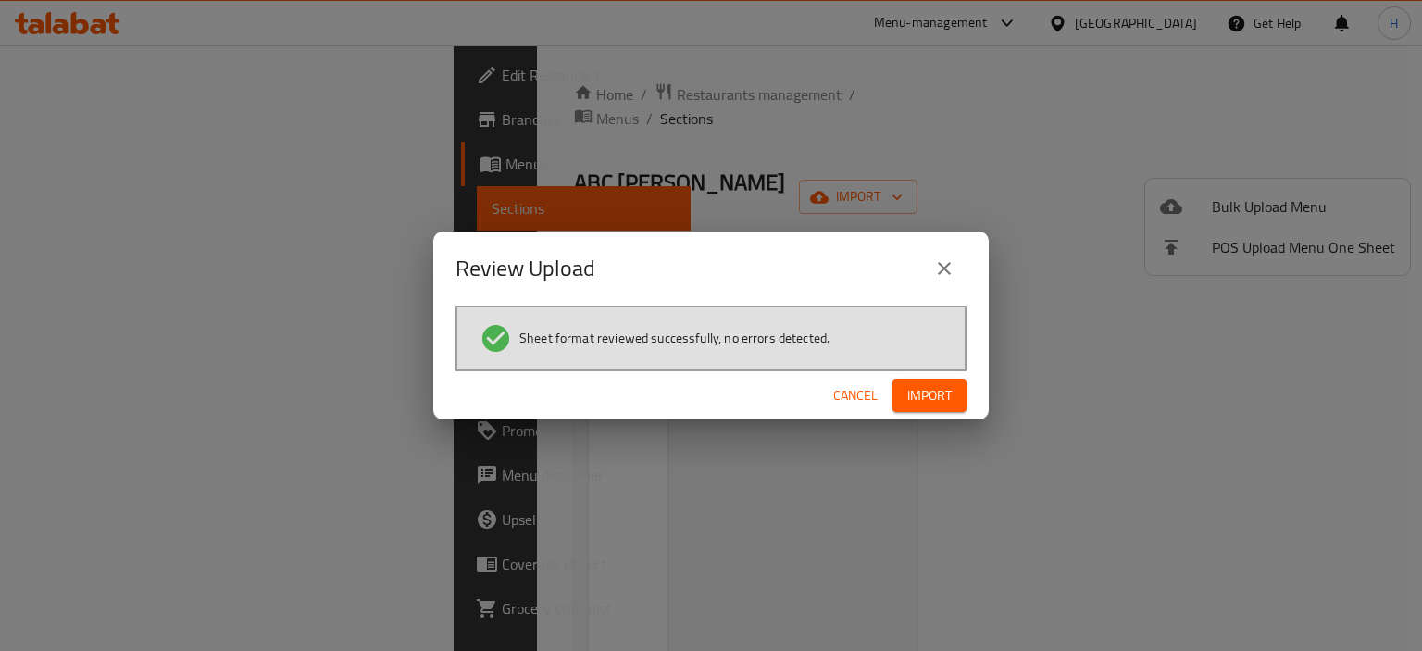
click at [907, 397] on span "Import" at bounding box center [929, 395] width 44 height 23
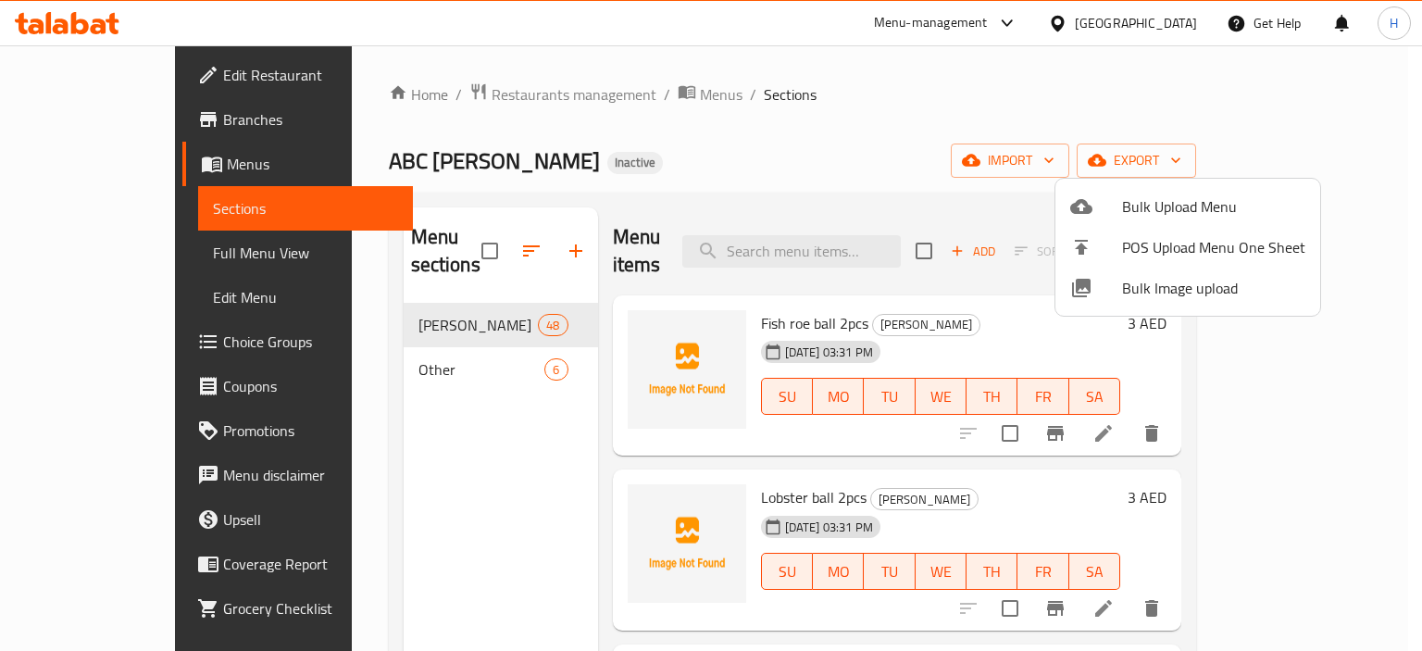
click at [129, 256] on div at bounding box center [711, 325] width 1422 height 651
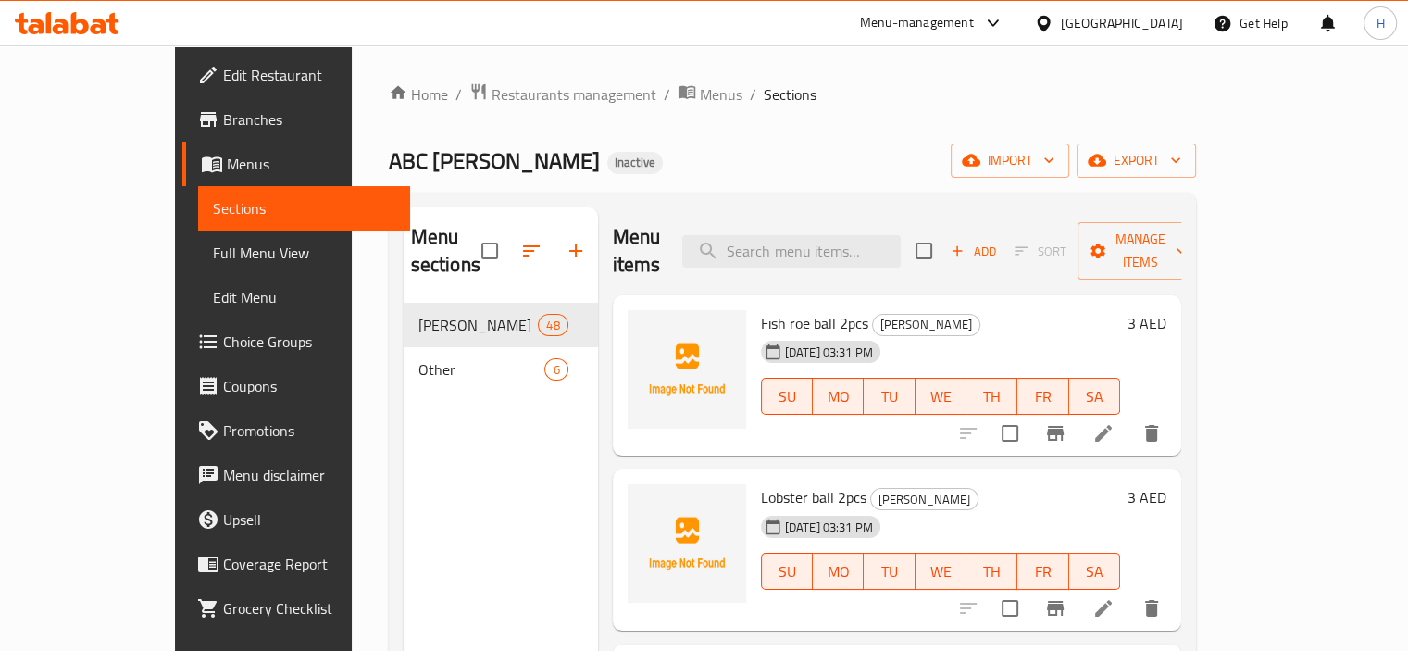
click at [213, 256] on span "Full Menu View" at bounding box center [304, 253] width 182 height 22
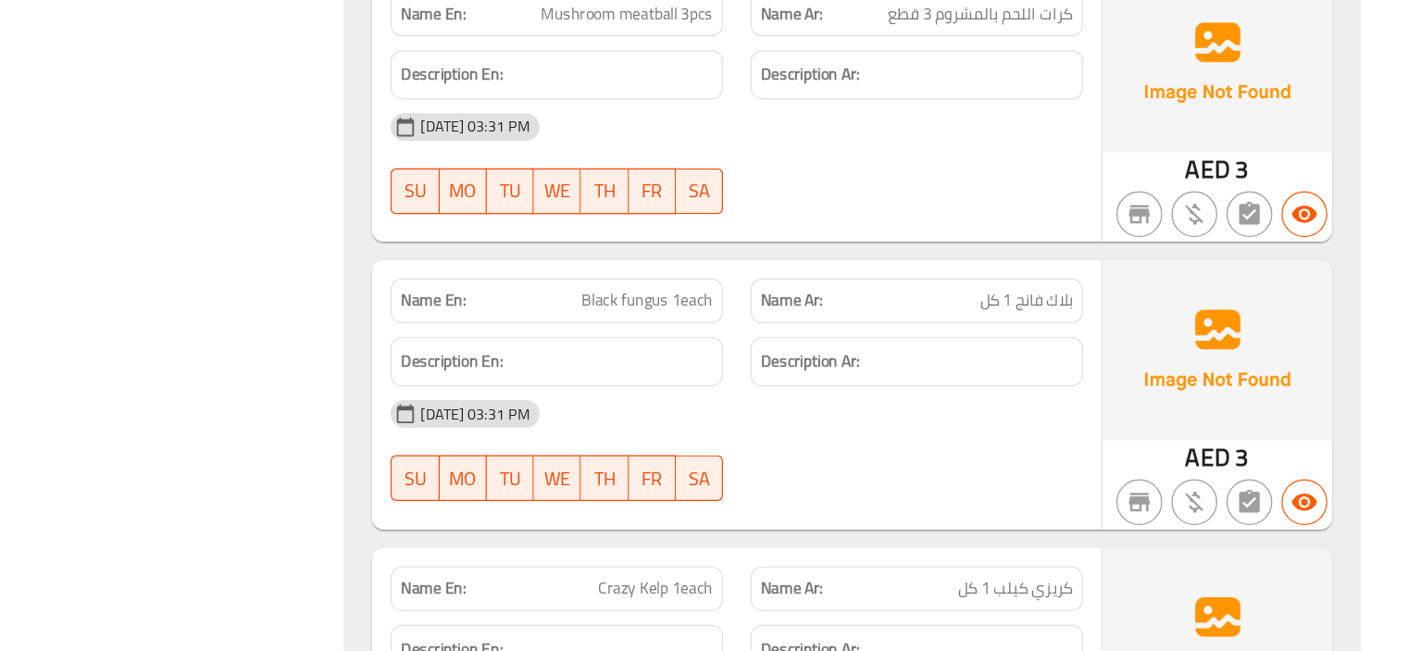
scroll to position [4386, 0]
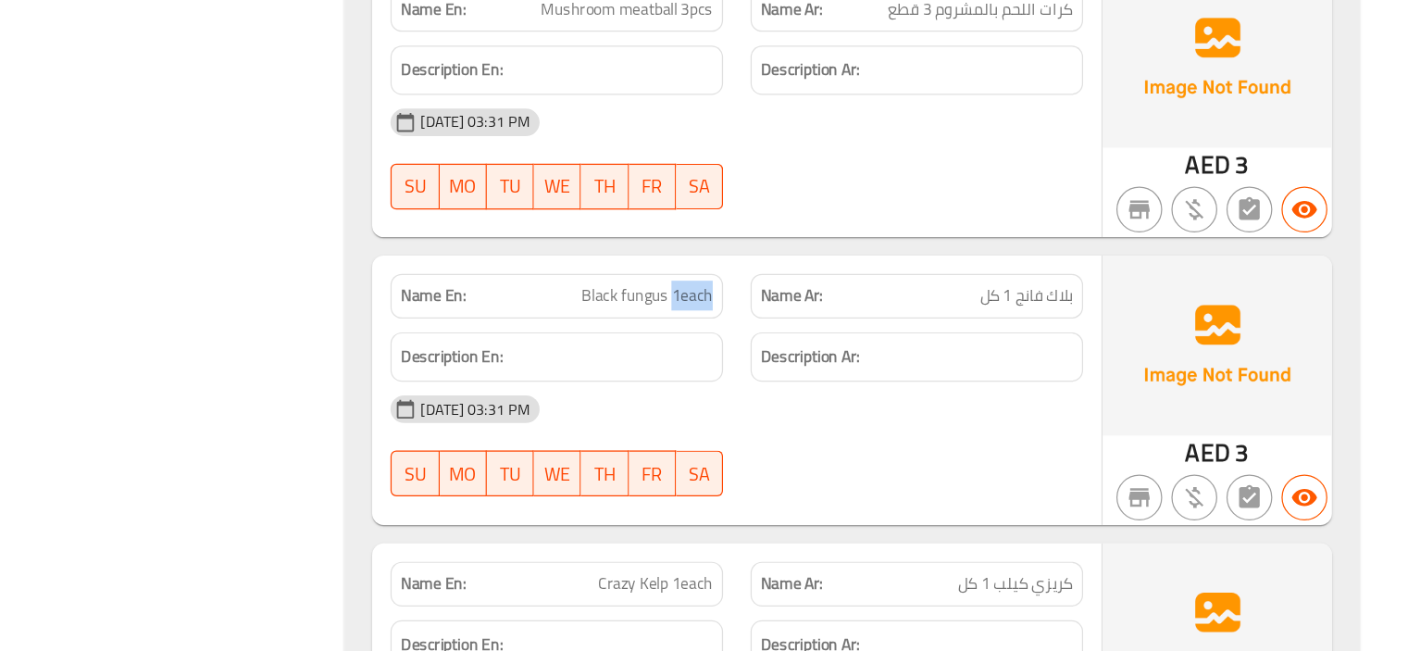
drag, startPoint x: 818, startPoint y: 362, endPoint x: 867, endPoint y: 361, distance: 49.1
click at [867, 361] on div "Name En: Black fungus 1each" at bounding box center [723, 364] width 291 height 58
copy span "1each"
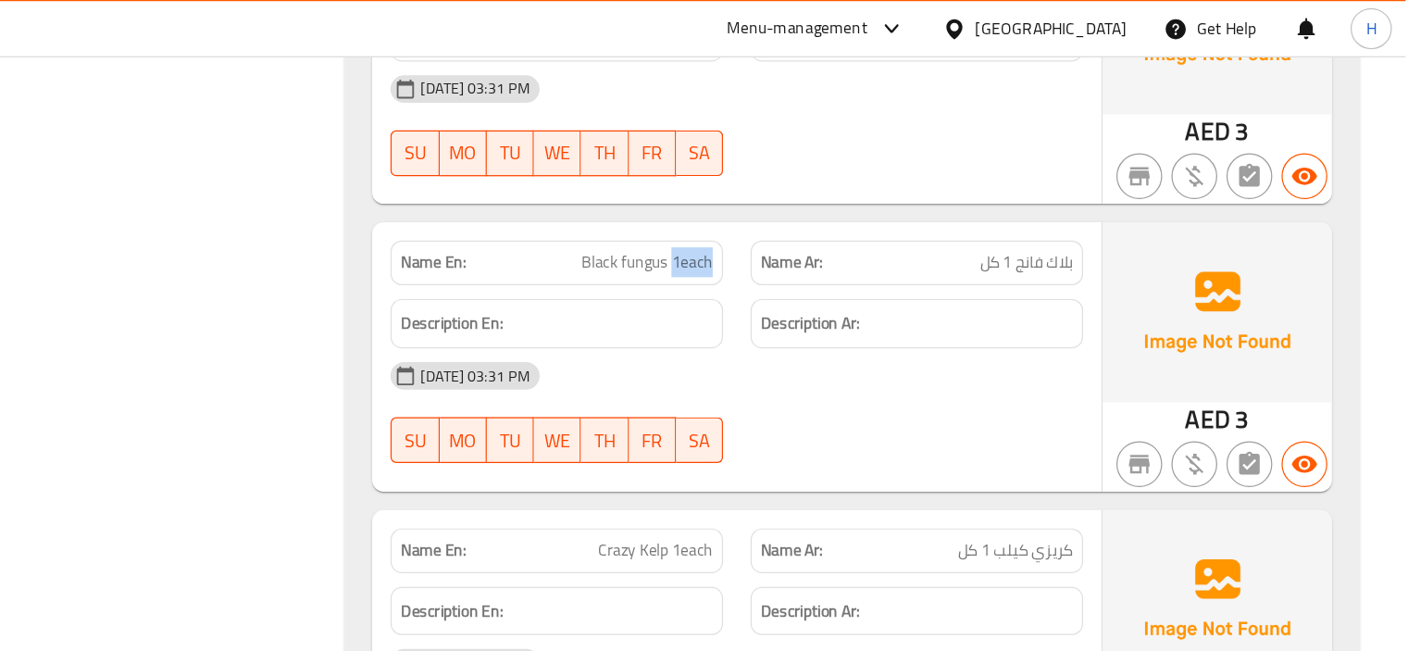
scroll to position [4519, 0]
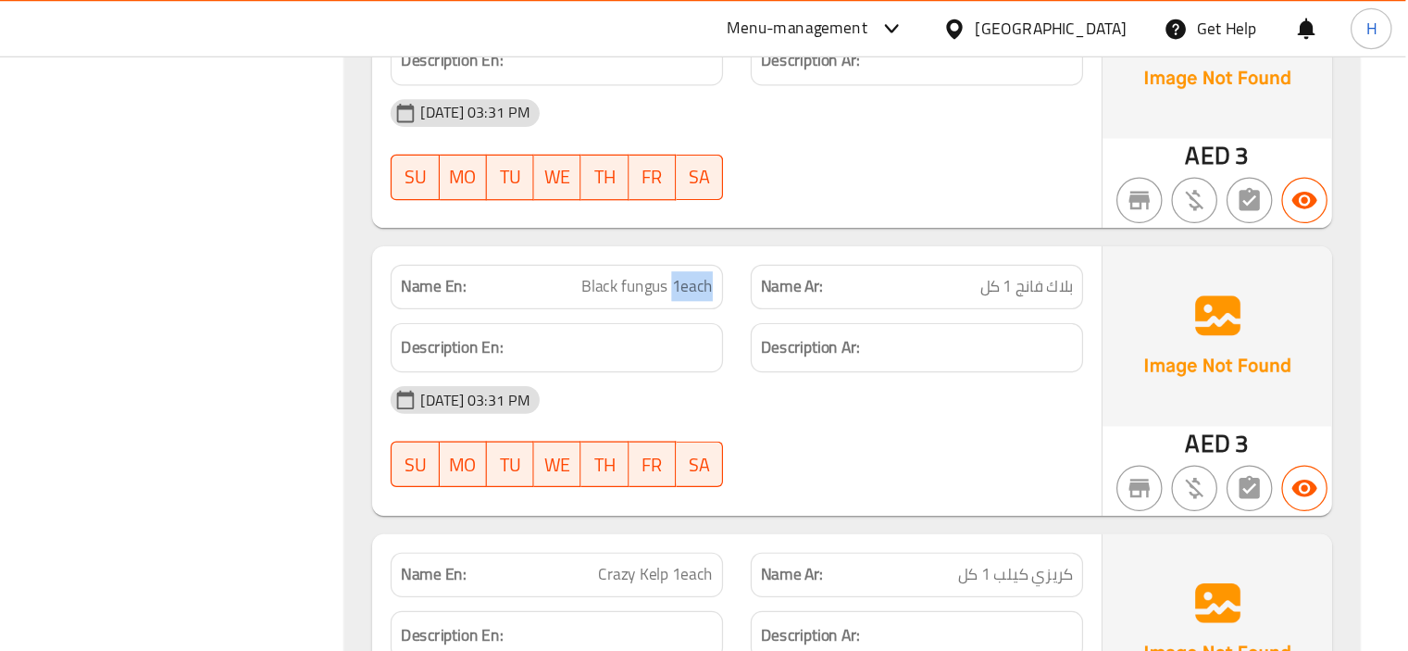
click at [838, 230] on span "Black fungus 1each" at bounding box center [795, 231] width 106 height 19
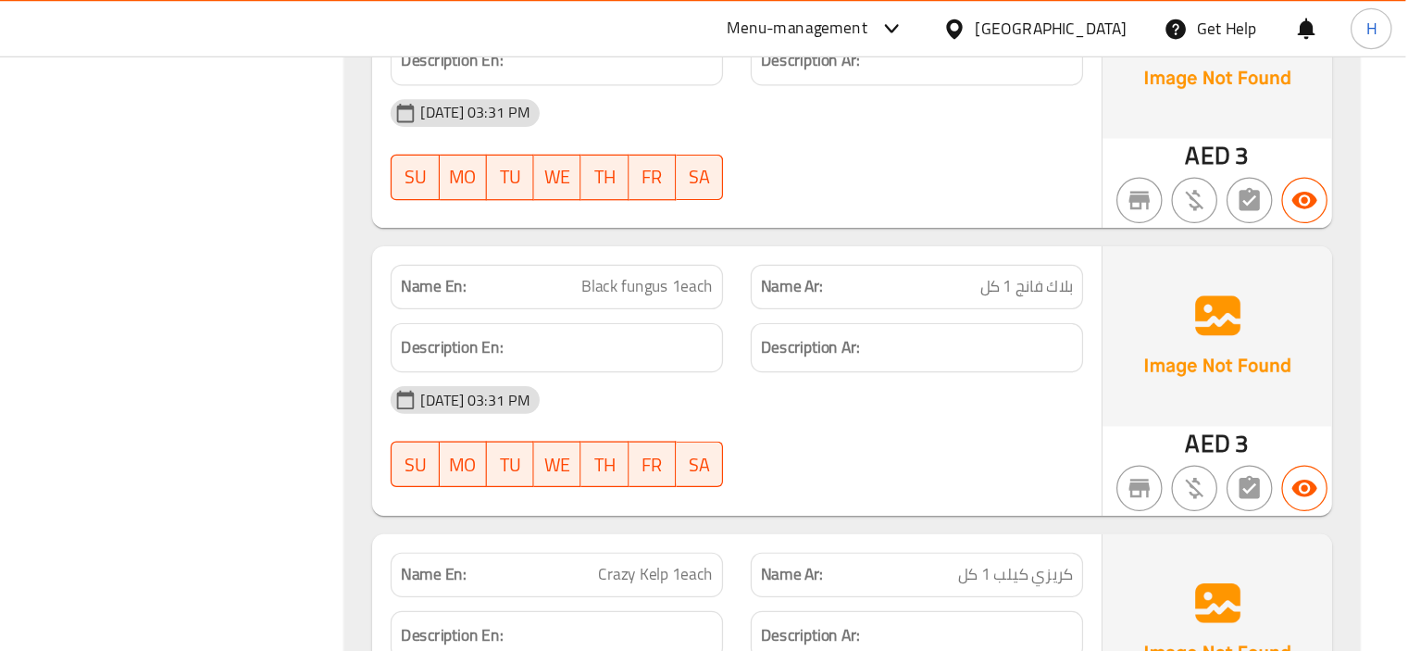
click at [838, 230] on span "Black fungus 1each" at bounding box center [795, 231] width 106 height 19
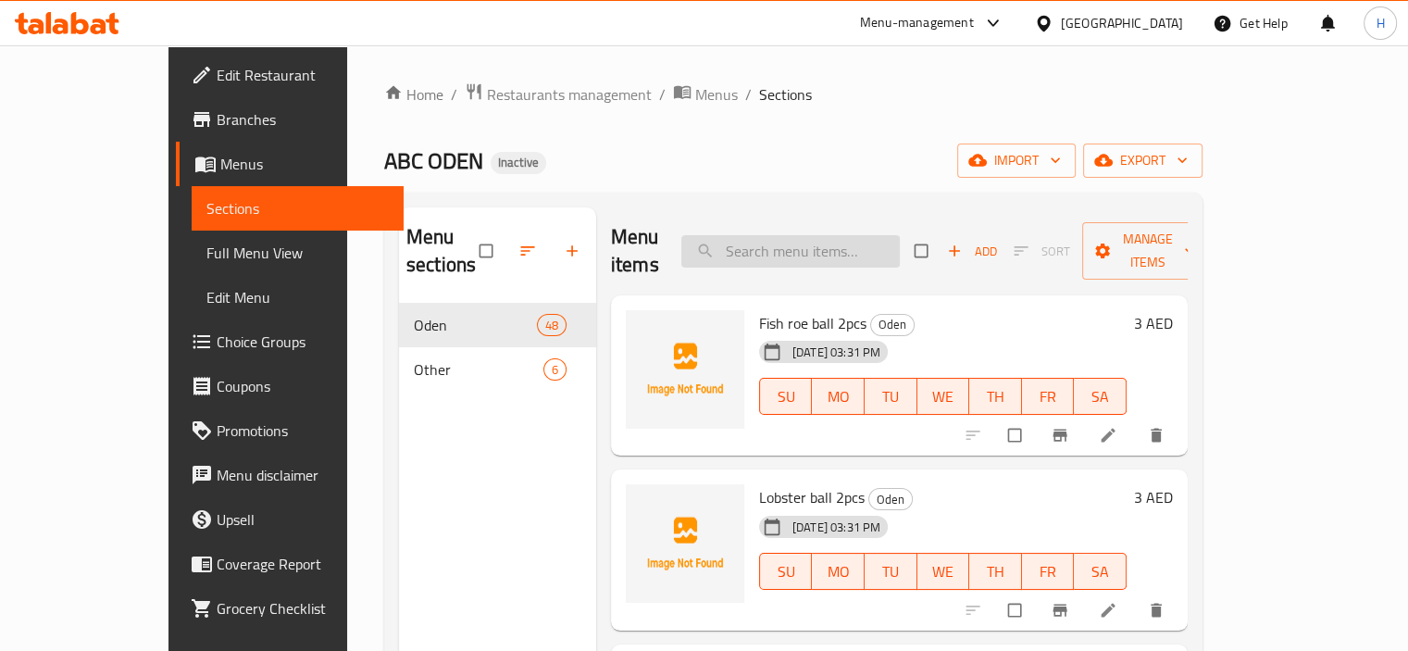
click at [800, 235] on input "search" at bounding box center [790, 251] width 218 height 32
paste input "1each"
type input "1each"
click at [695, 99] on span "Menus" at bounding box center [716, 94] width 43 height 22
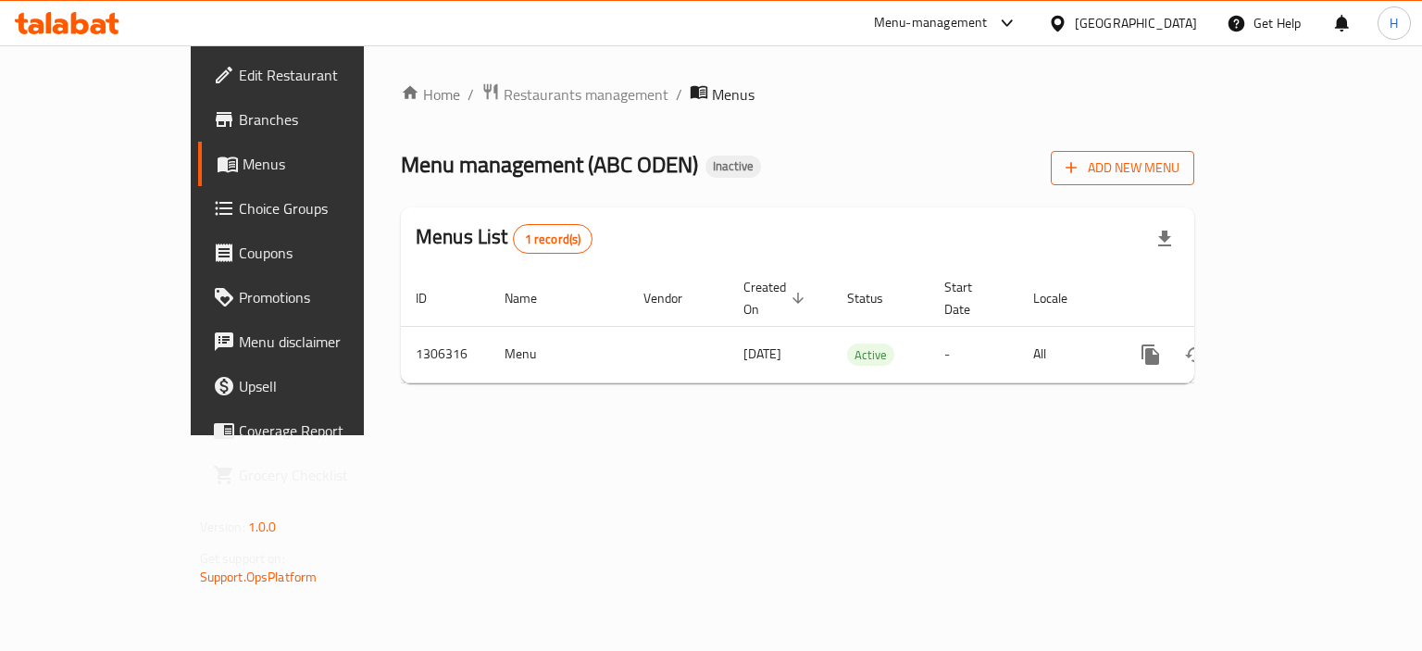
click at [1179, 177] on span "Add New Menu" at bounding box center [1122, 167] width 114 height 23
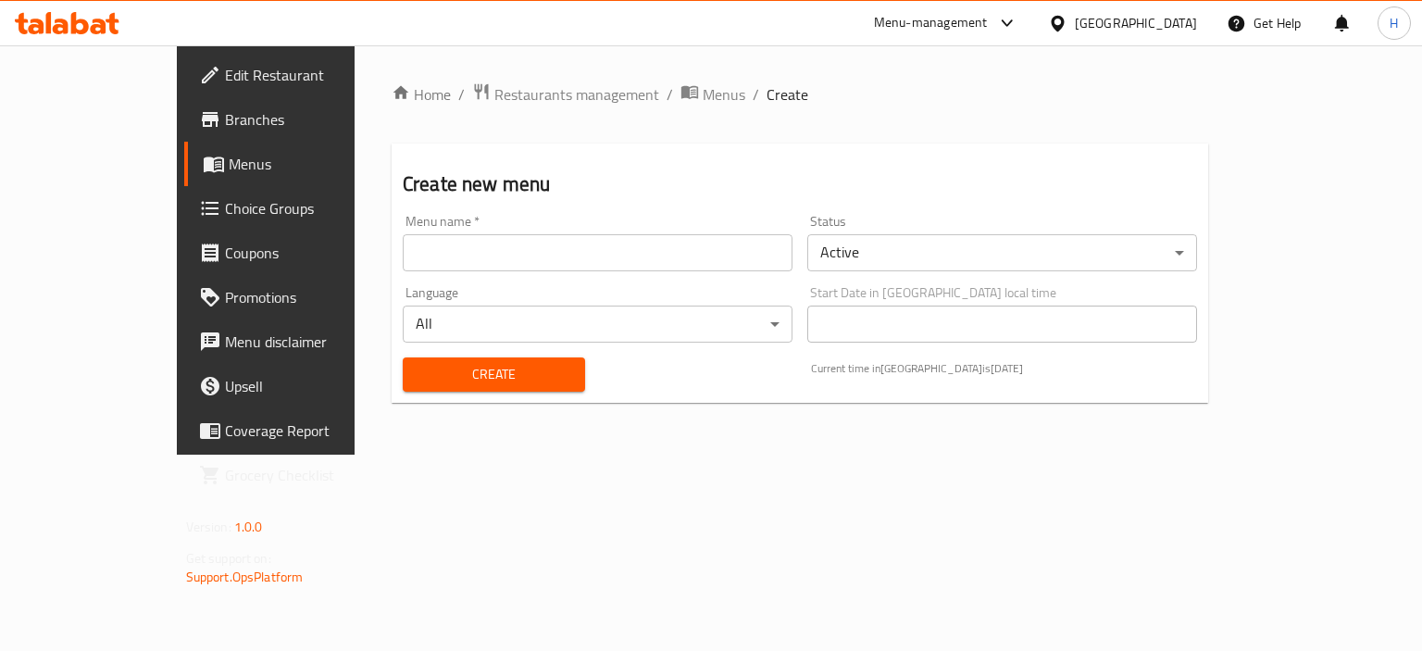
click at [552, 274] on div "Menu name   * Menu name *" at bounding box center [597, 242] width 404 height 71
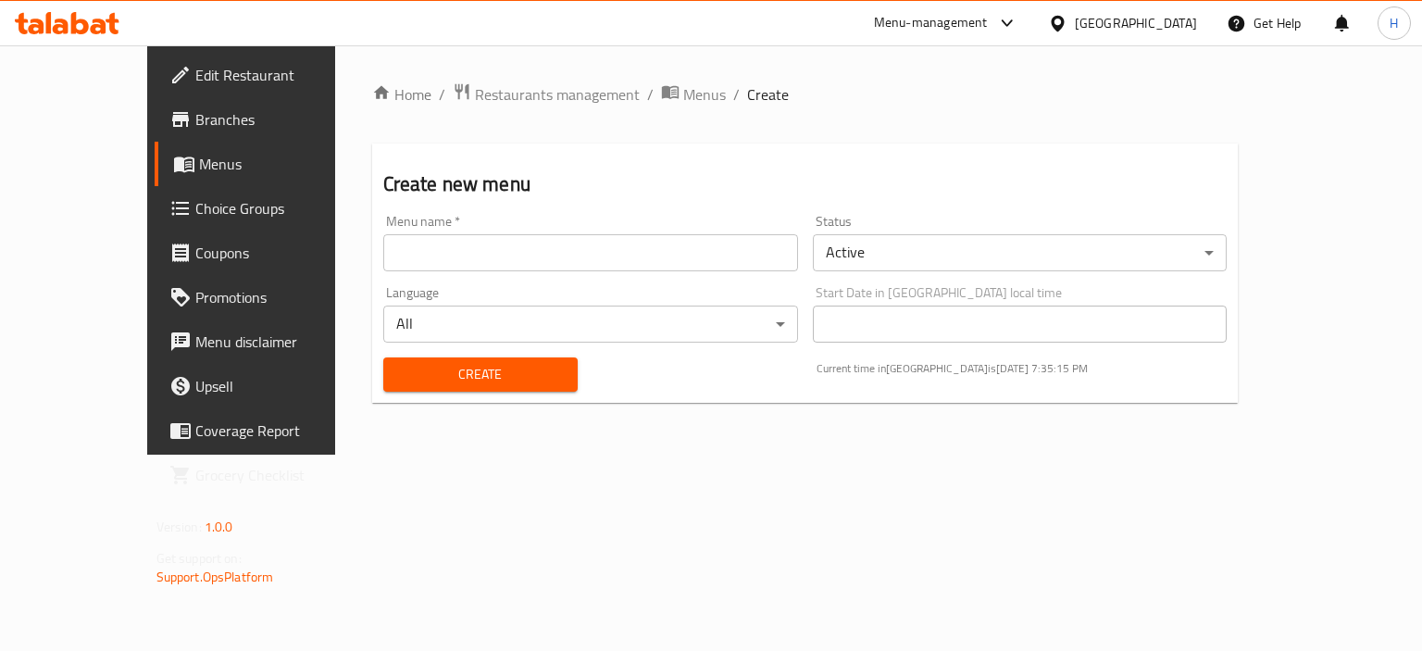
click at [433, 266] on input "text" at bounding box center [590, 252] width 415 height 37
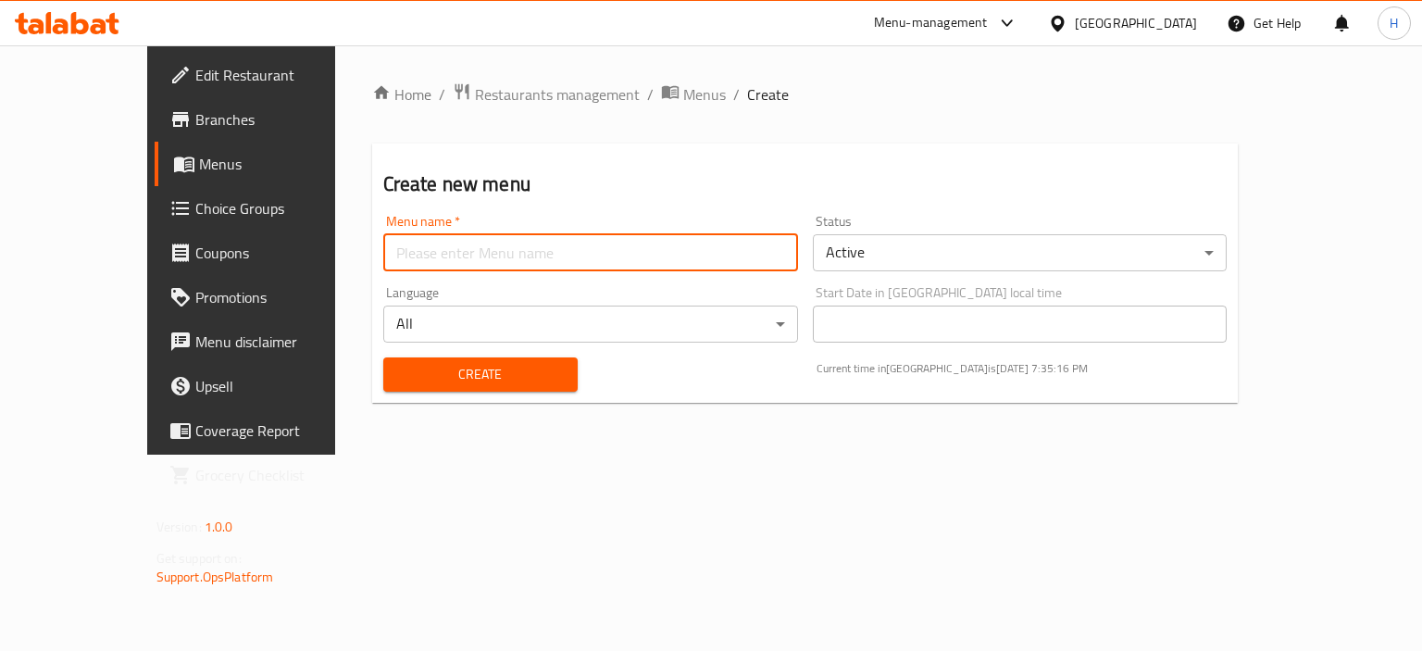
type input "Menu"
click at [447, 371] on span "Create" at bounding box center [480, 374] width 165 height 23
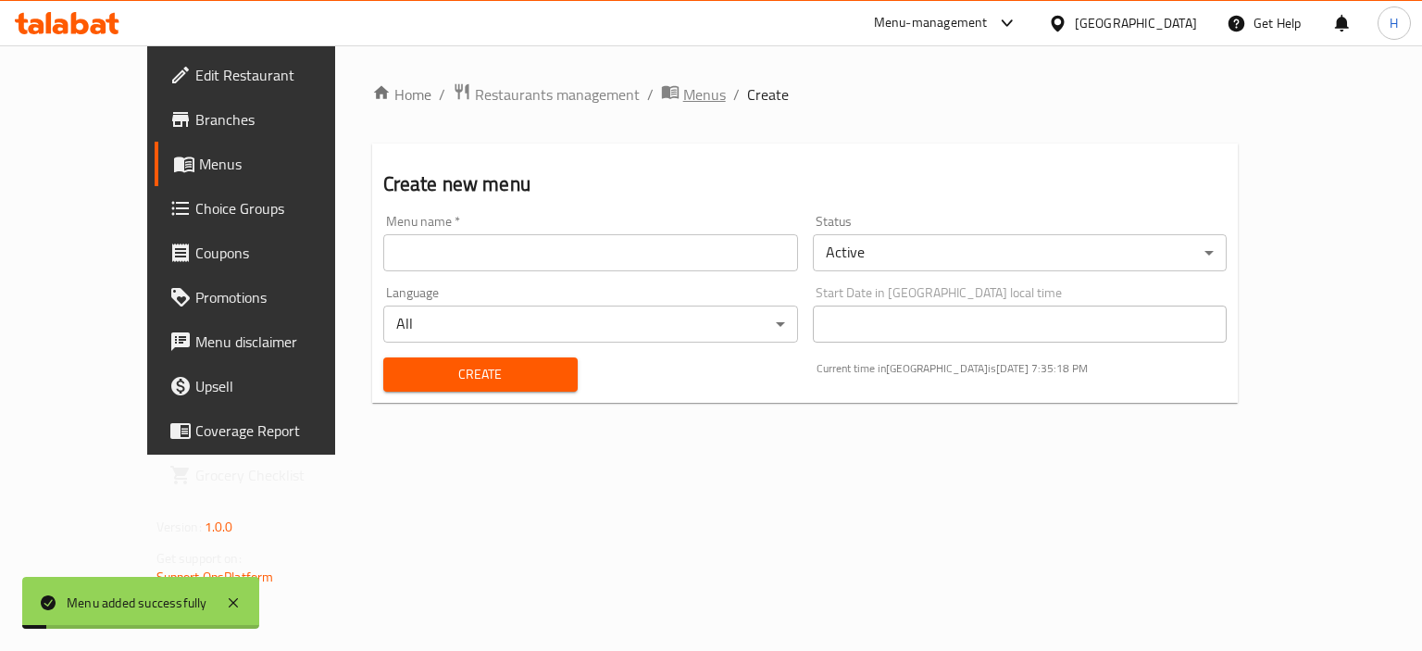
click at [683, 84] on span "Menus" at bounding box center [704, 94] width 43 height 22
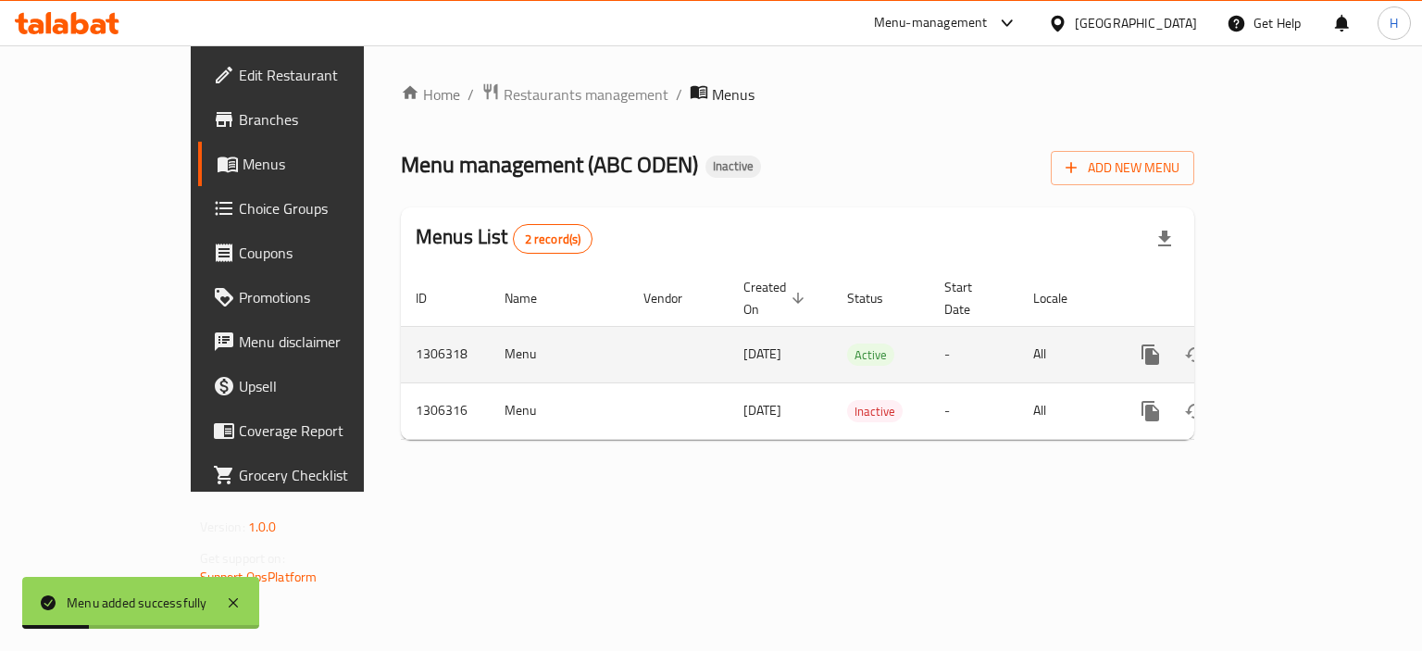
click at [1295, 343] on icon "enhanced table" at bounding box center [1284, 354] width 22 height 22
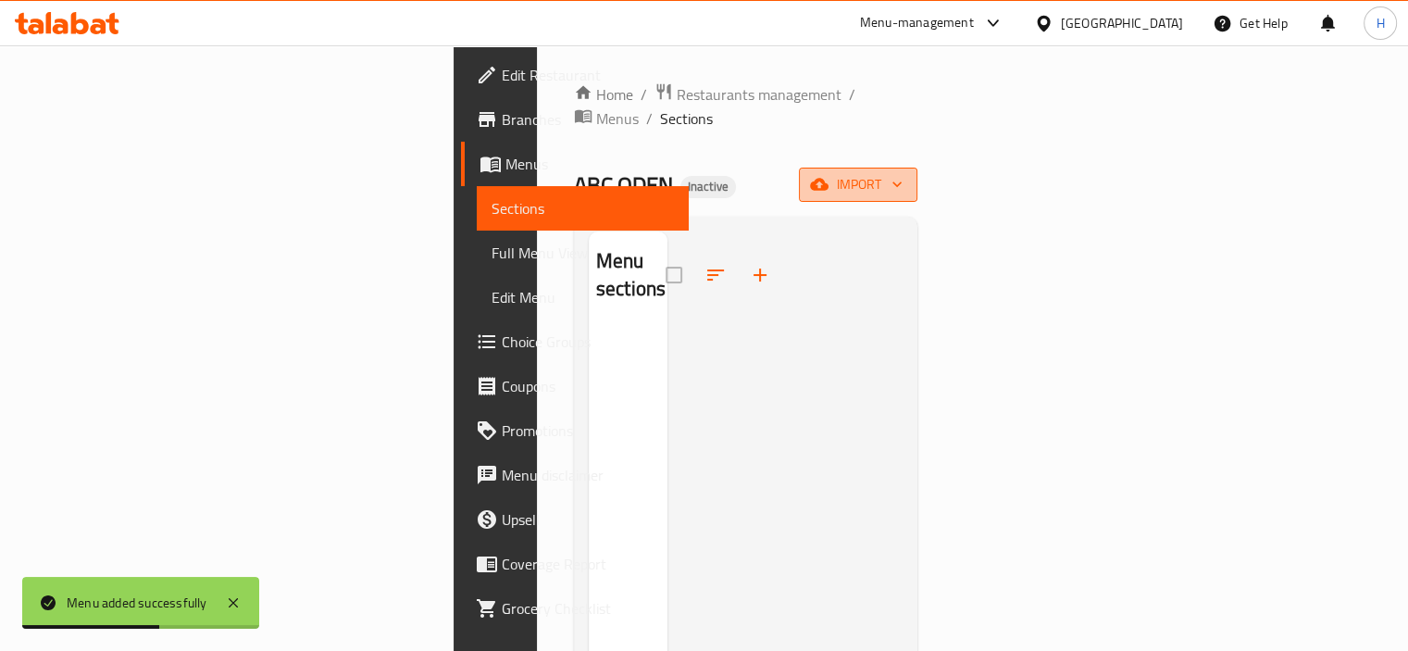
click at [901, 182] on icon "button" at bounding box center [896, 185] width 9 height 6
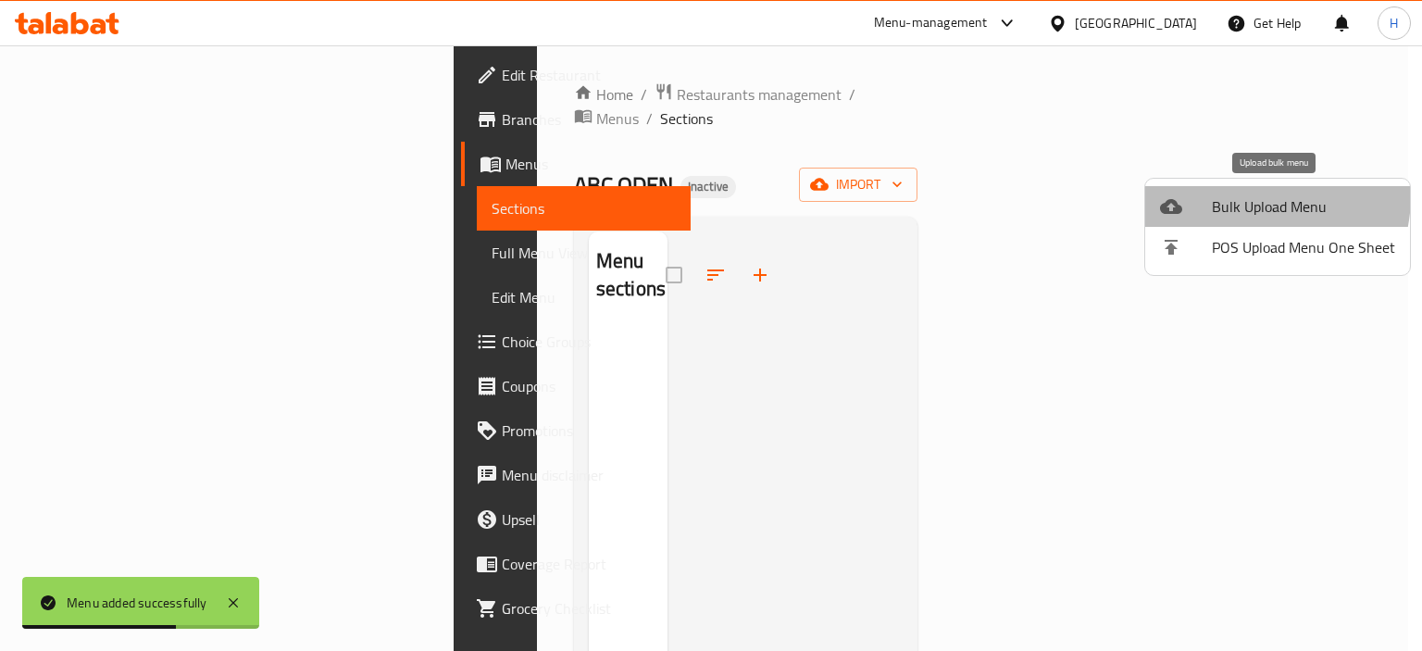
click at [1241, 195] on span "Bulk Upload Menu" at bounding box center [1303, 206] width 183 height 22
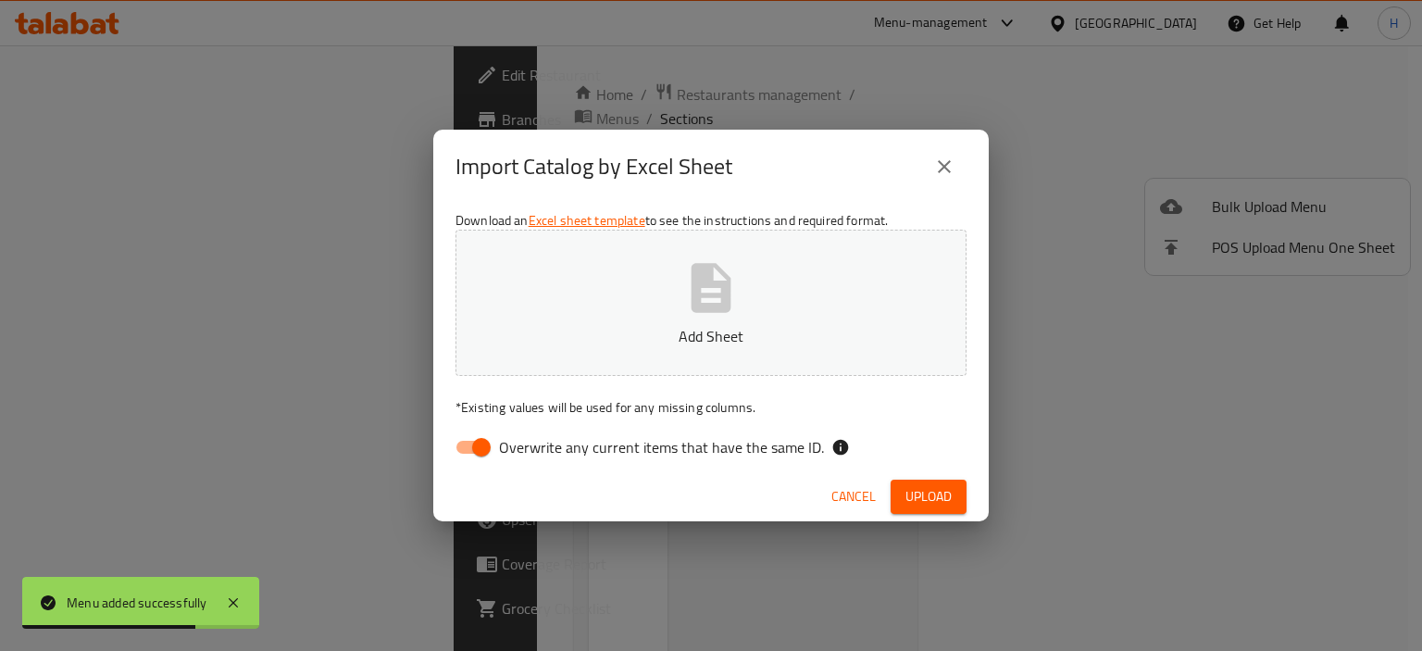
click at [639, 451] on span "Overwrite any current items that have the same ID." at bounding box center [661, 447] width 325 height 22
click at [534, 451] on input "Overwrite any current items that have the same ID." at bounding box center [482, 446] width 106 height 35
checkbox input "false"
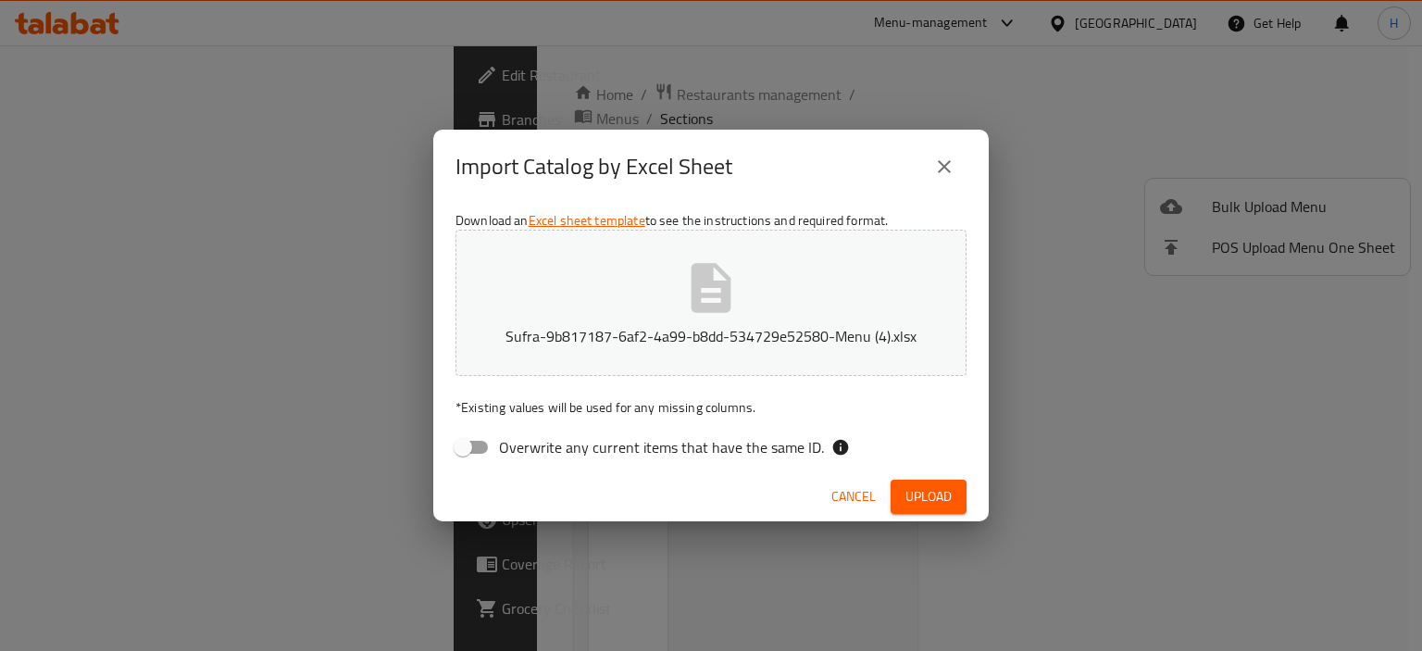
click at [914, 501] on span "Upload" at bounding box center [928, 496] width 46 height 23
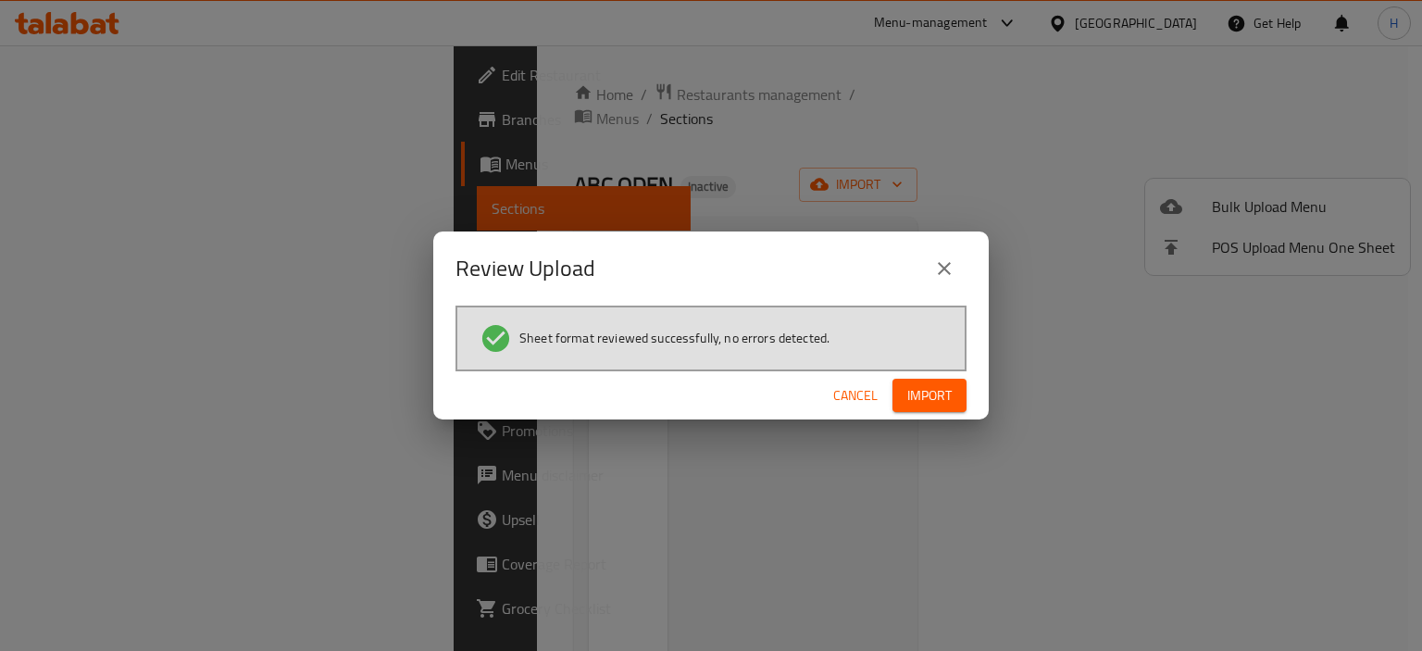
click at [925, 395] on span "Import" at bounding box center [929, 395] width 44 height 23
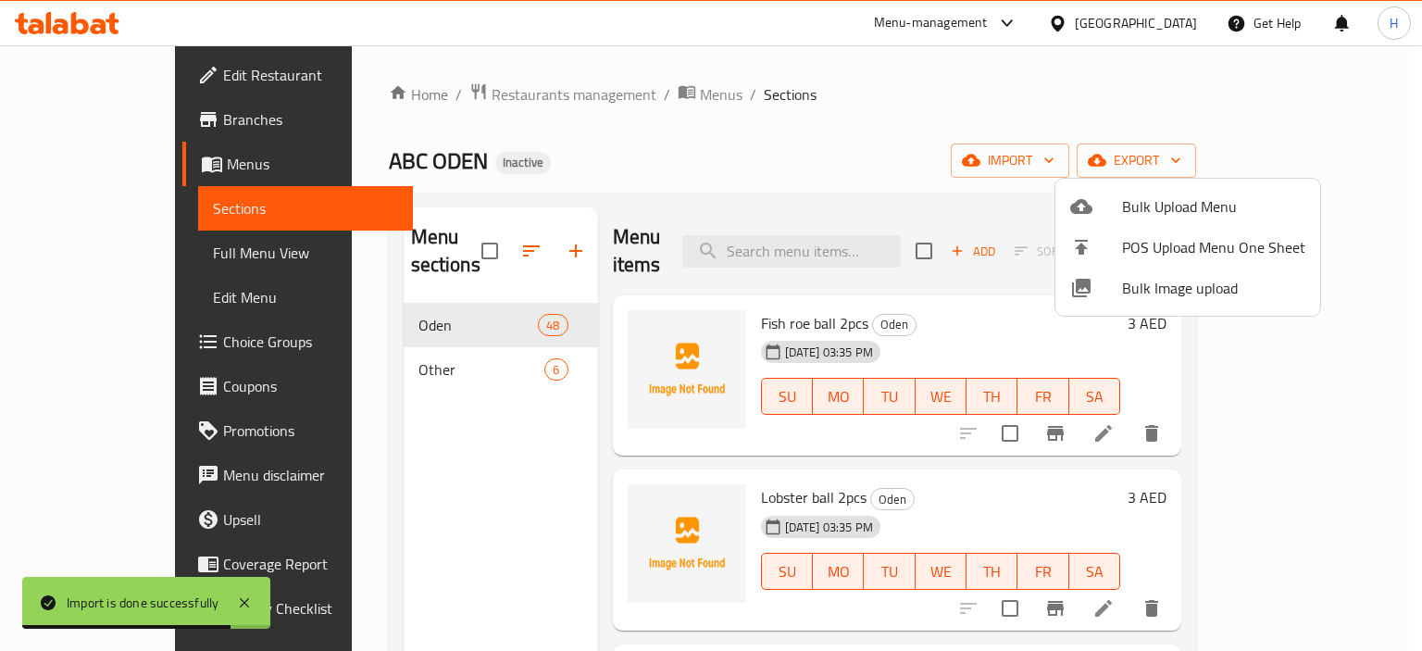
click at [95, 258] on div at bounding box center [711, 325] width 1422 height 651
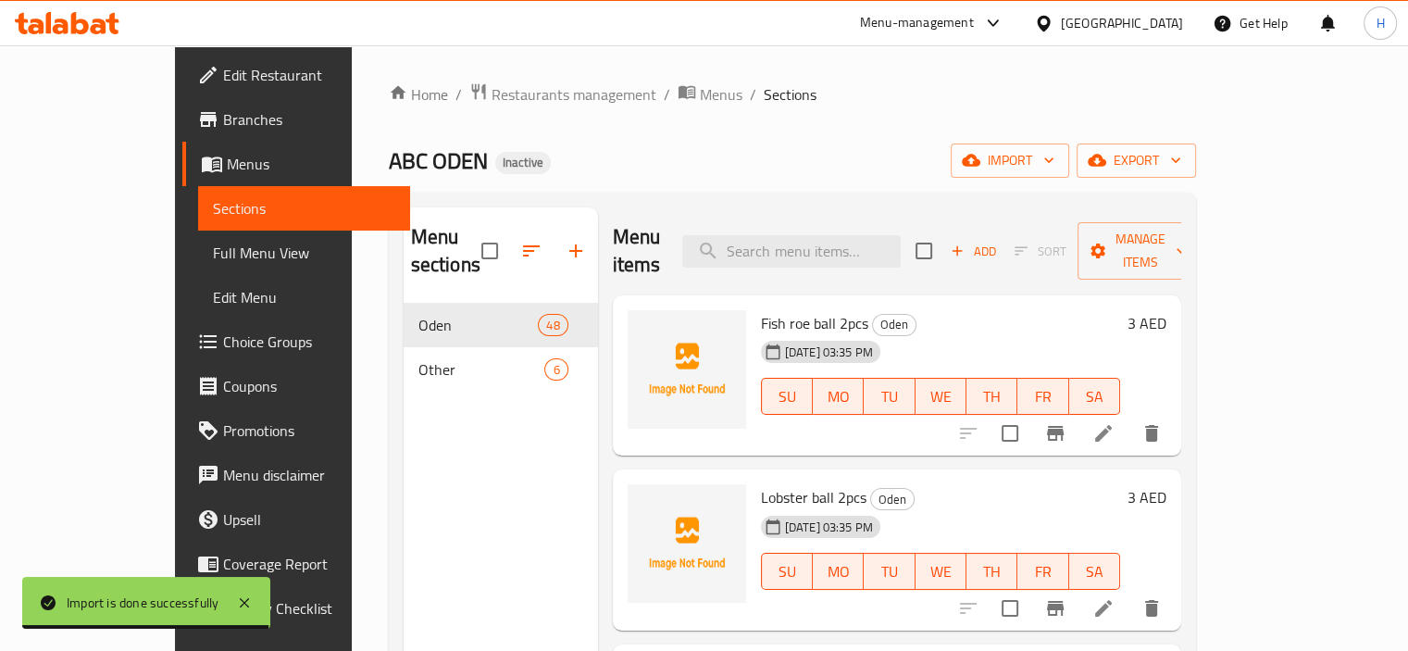
click at [213, 258] on span "Full Menu View" at bounding box center [304, 253] width 182 height 22
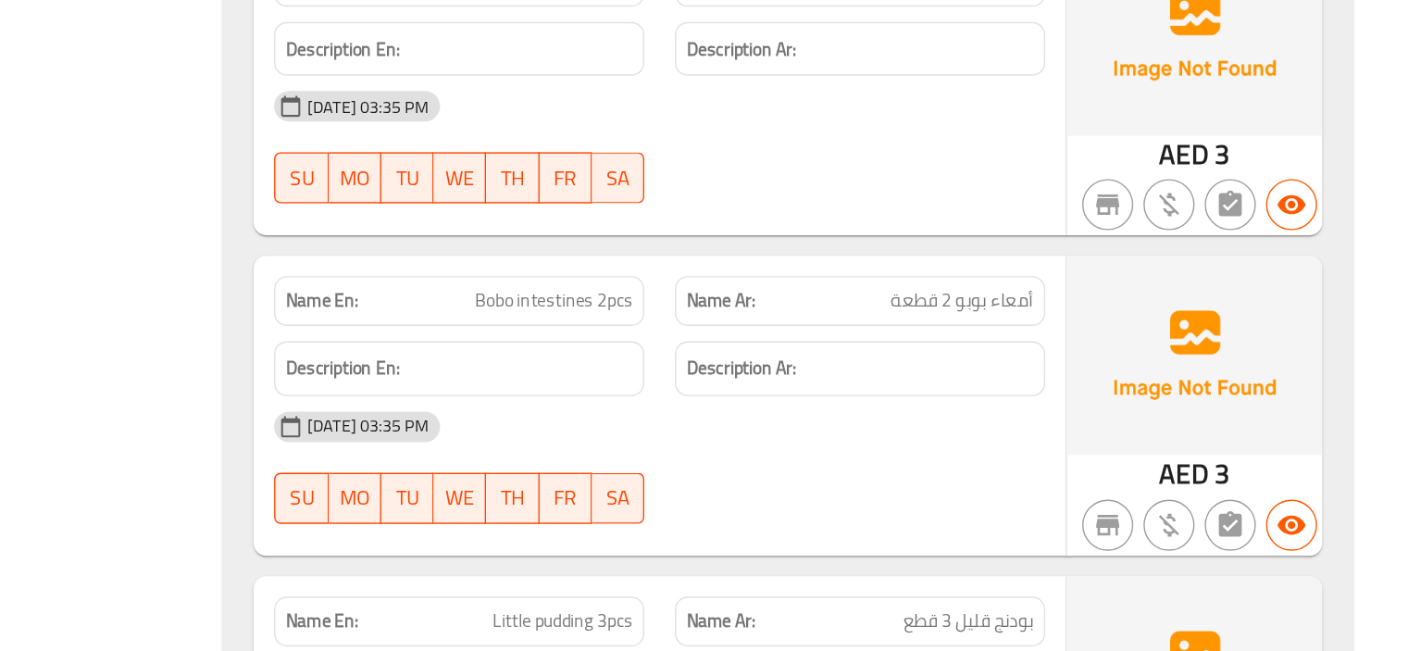
scroll to position [6965, 0]
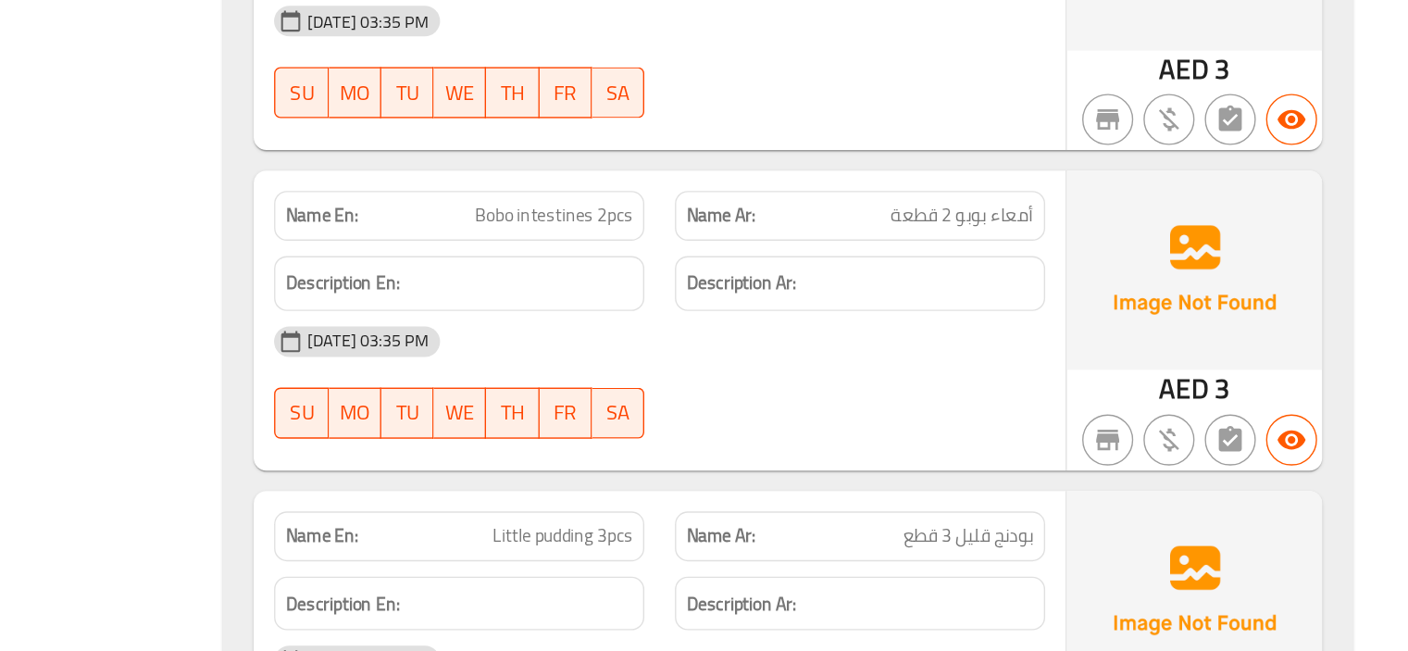
click at [799, 332] on span "Bobo intestines 2pcs" at bounding box center [791, 334] width 115 height 19
copy span "intestines"
click at [873, 325] on div "Name Ar: أمعاء بوبو 2 قطعة" at bounding box center [1013, 334] width 291 height 58
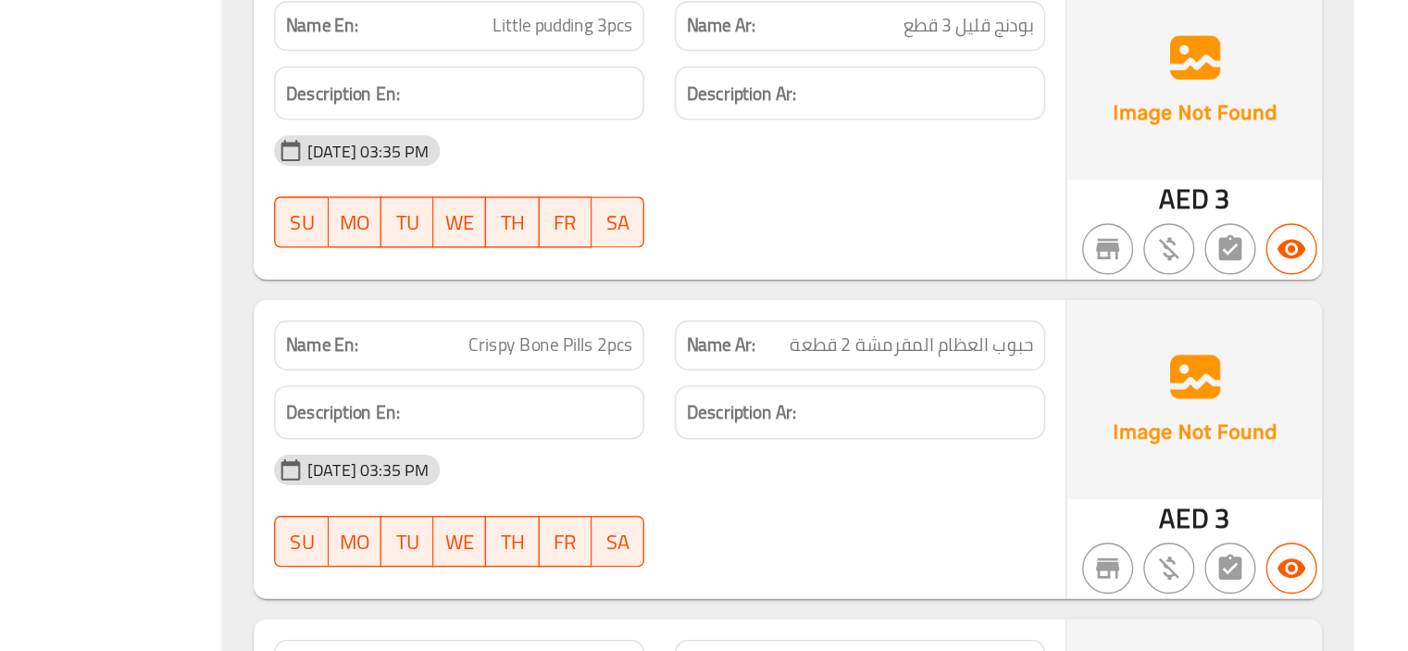
scroll to position [7354, 0]
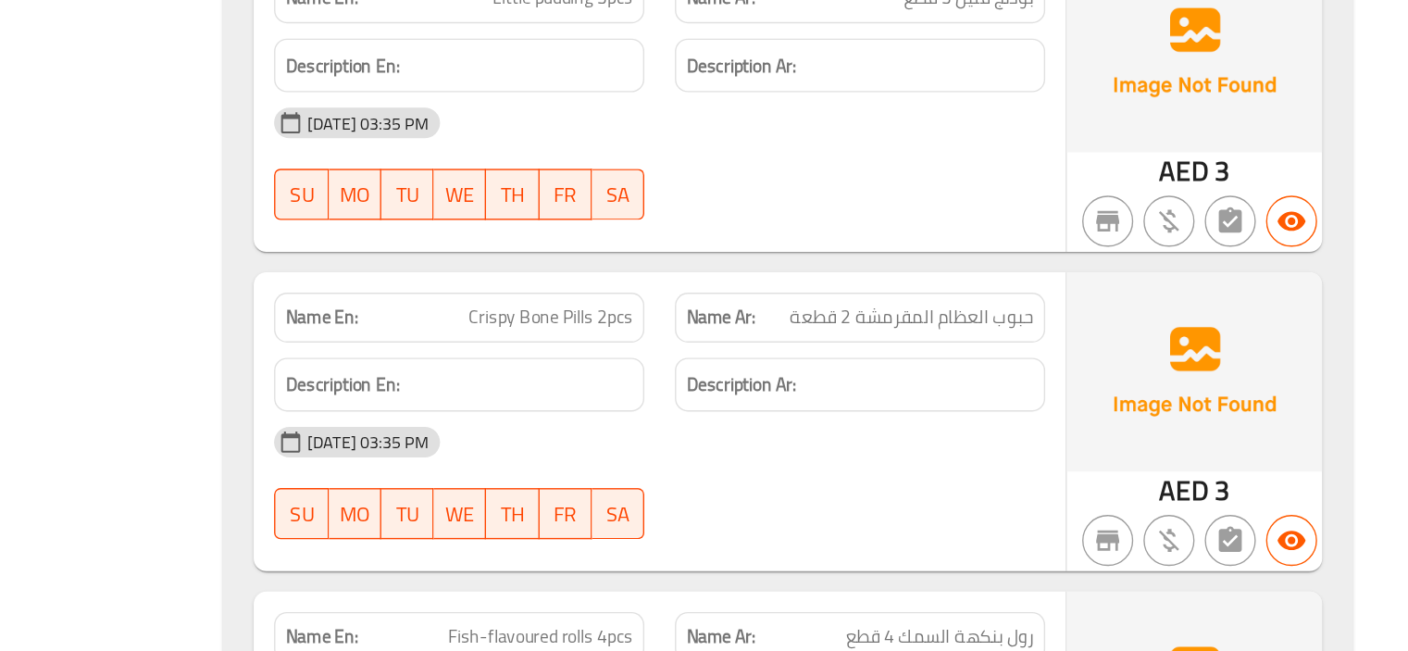
click at [809, 402] on span "Crispy Bone Pills 2pcs" at bounding box center [788, 408] width 119 height 19
copy span "Crispy Bone Pills 2pcs"
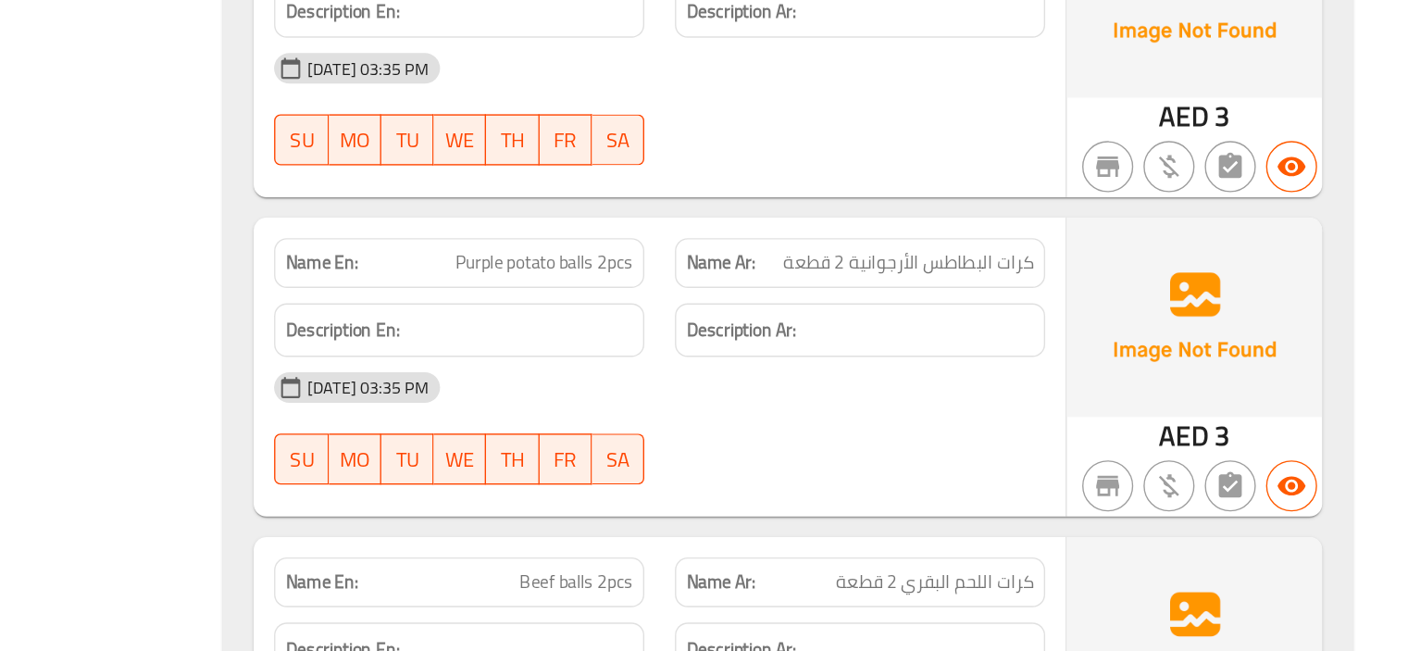
scroll to position [9480, 0]
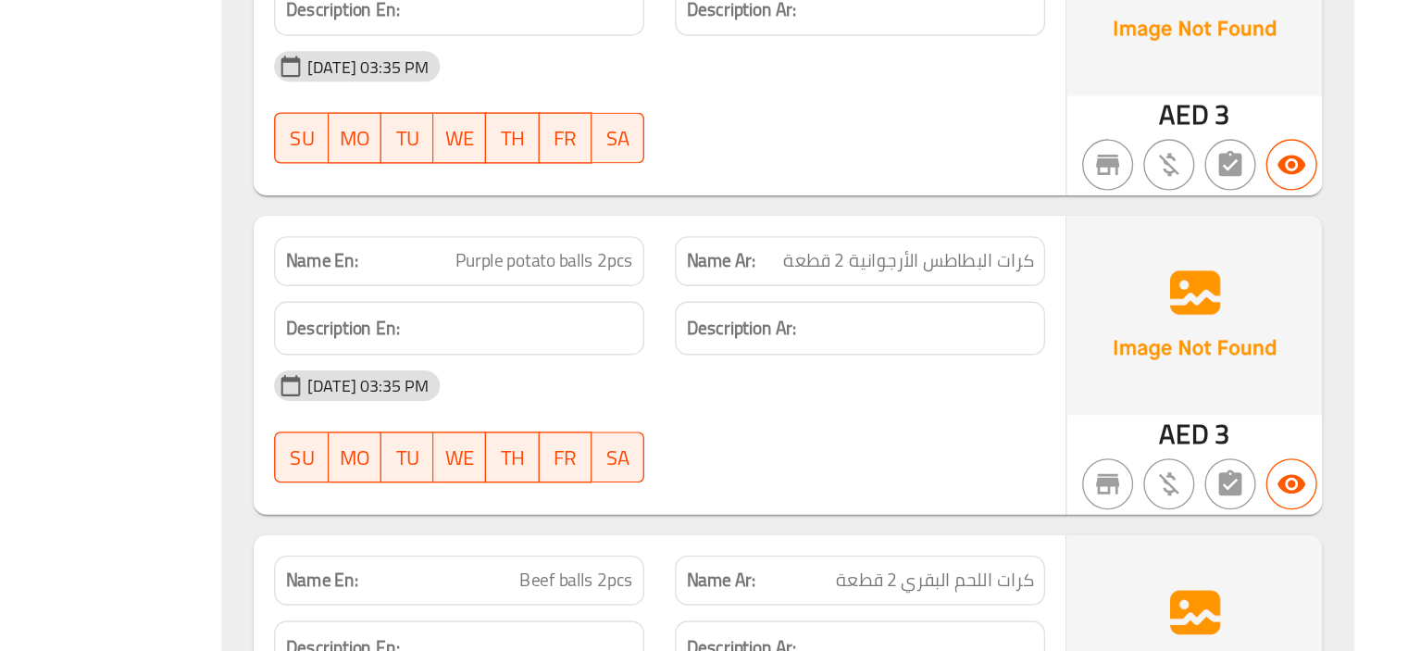
click at [828, 365] on span "Purple potato balls 2pcs" at bounding box center [784, 367] width 129 height 19
click at [863, 360] on div "Name En: Purple potato balls 2pcs" at bounding box center [723, 368] width 291 height 58
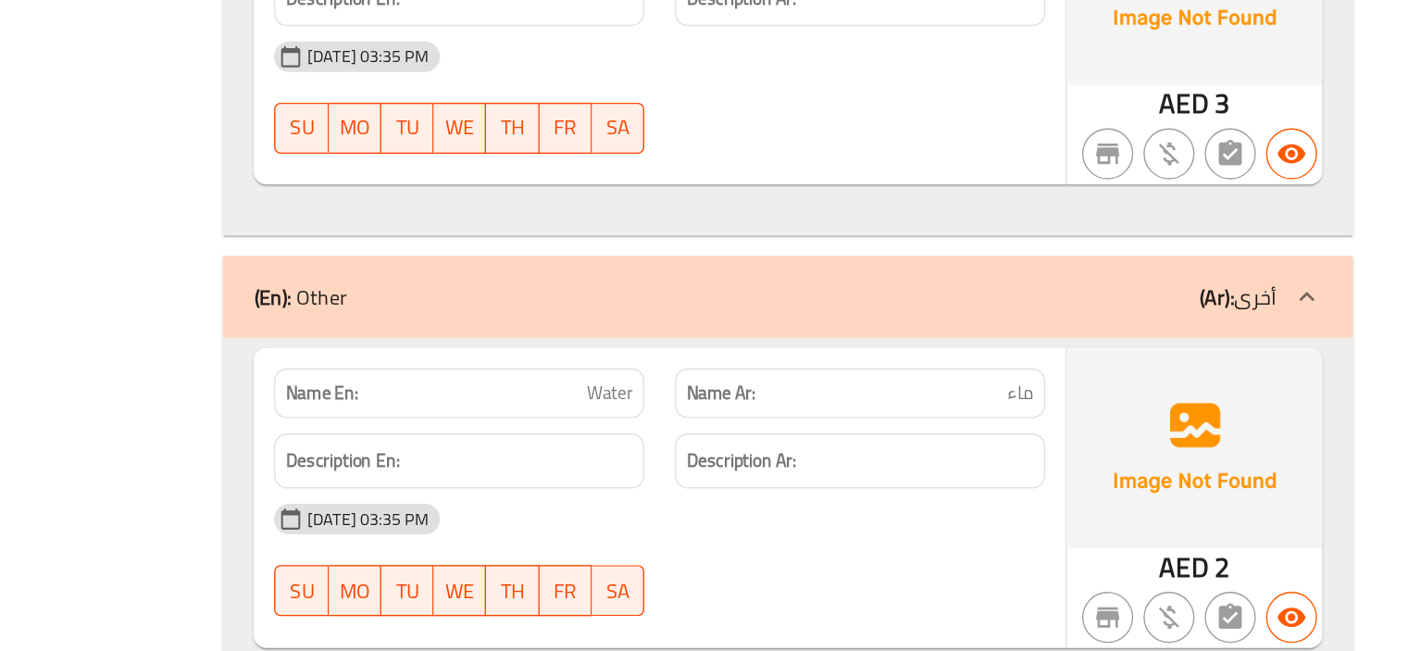
scroll to position [11200, 0]
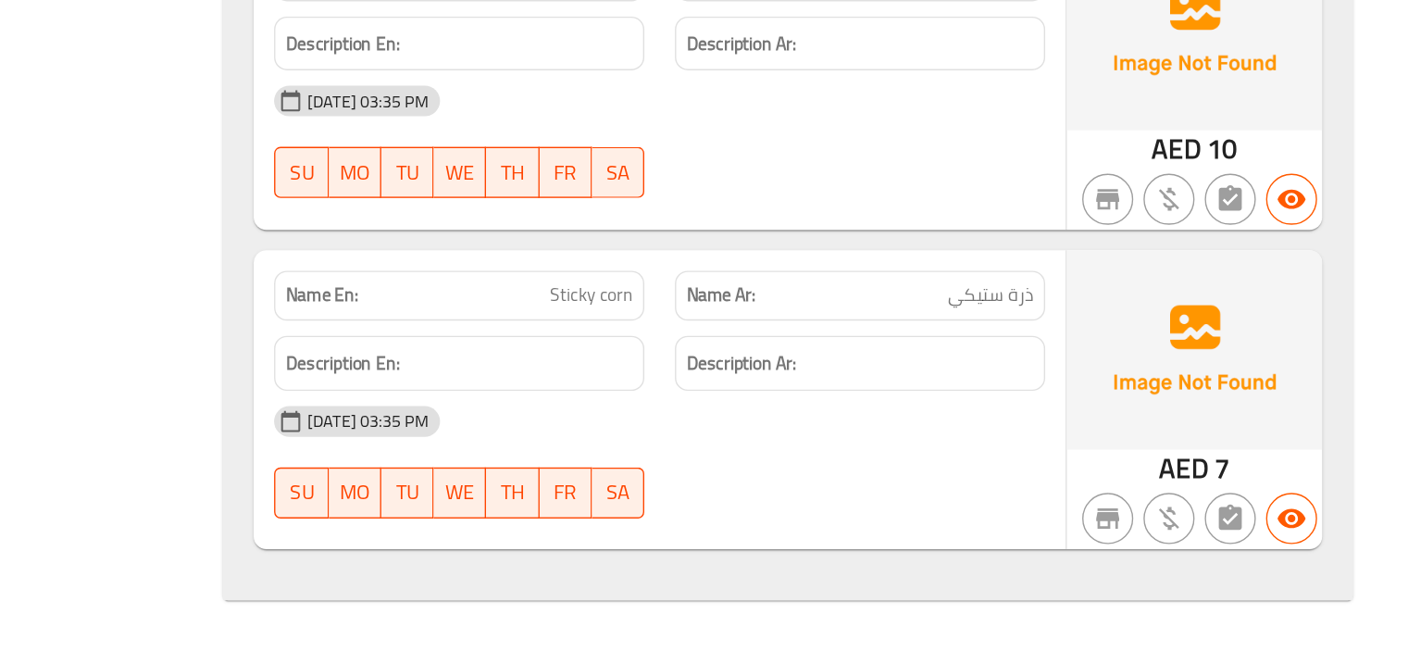
scroll to position [12340, 0]
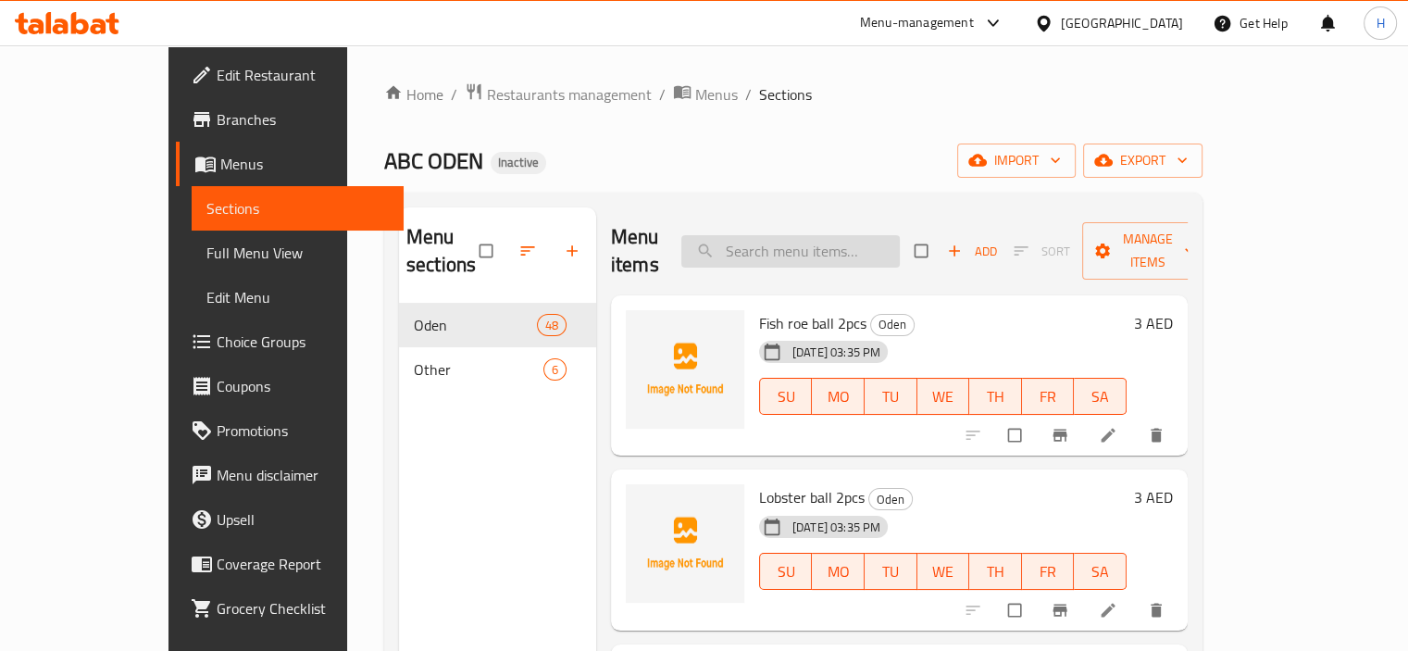
click at [847, 235] on input "search" at bounding box center [790, 251] width 218 height 32
paste input "Crispy Bone Pills 2pcs"
type input "Crispy Bone Pills 2pcs"
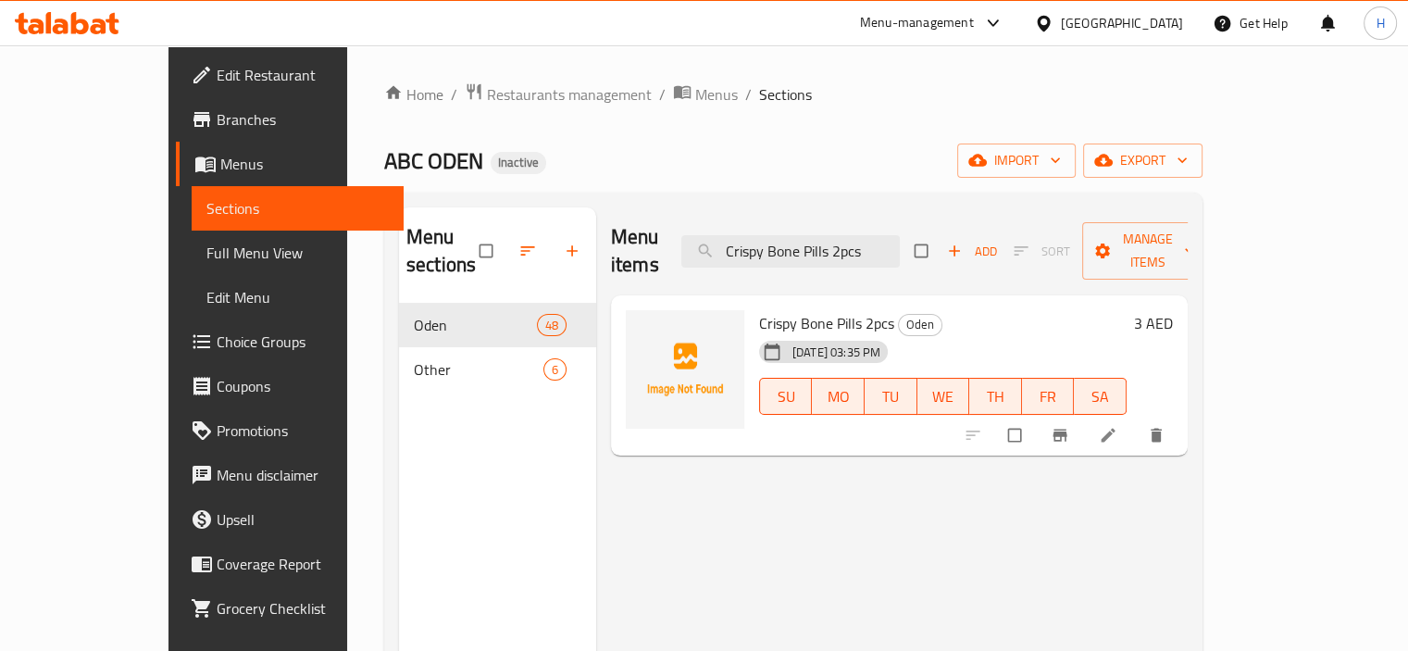
click at [1114, 429] on icon at bounding box center [1107, 436] width 14 height 14
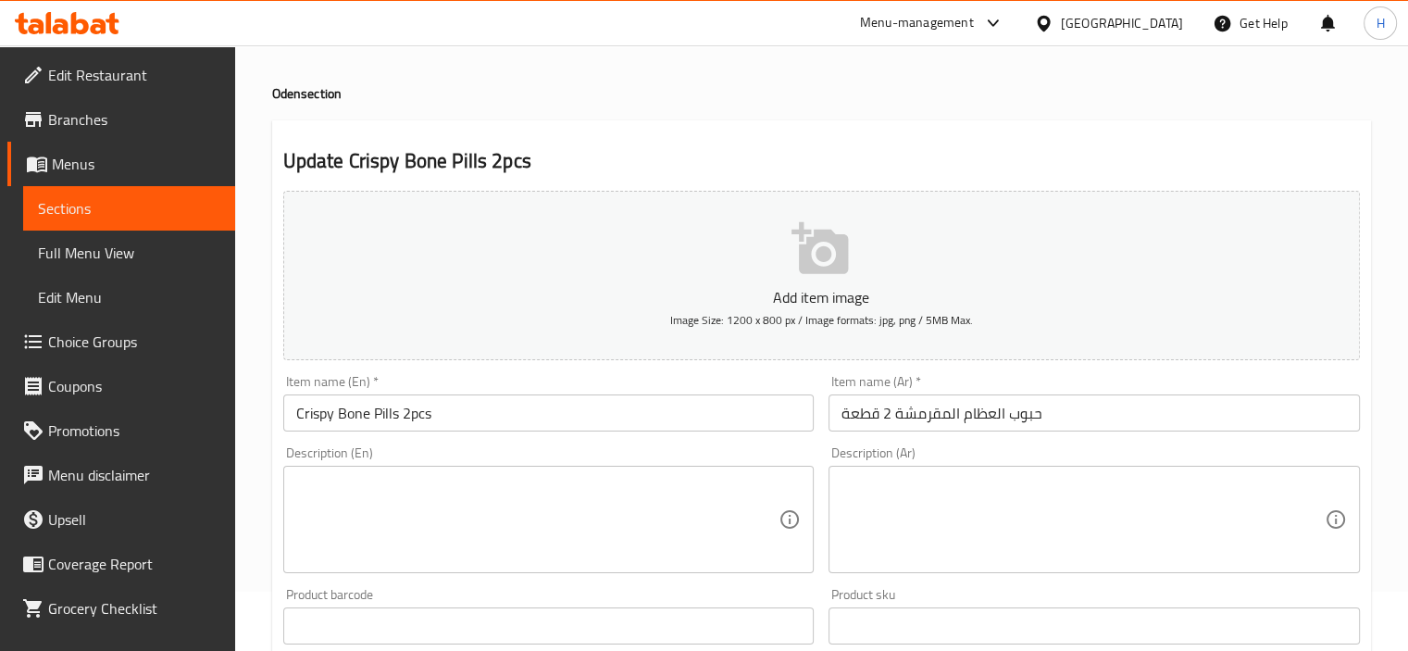
scroll to position [61, 0]
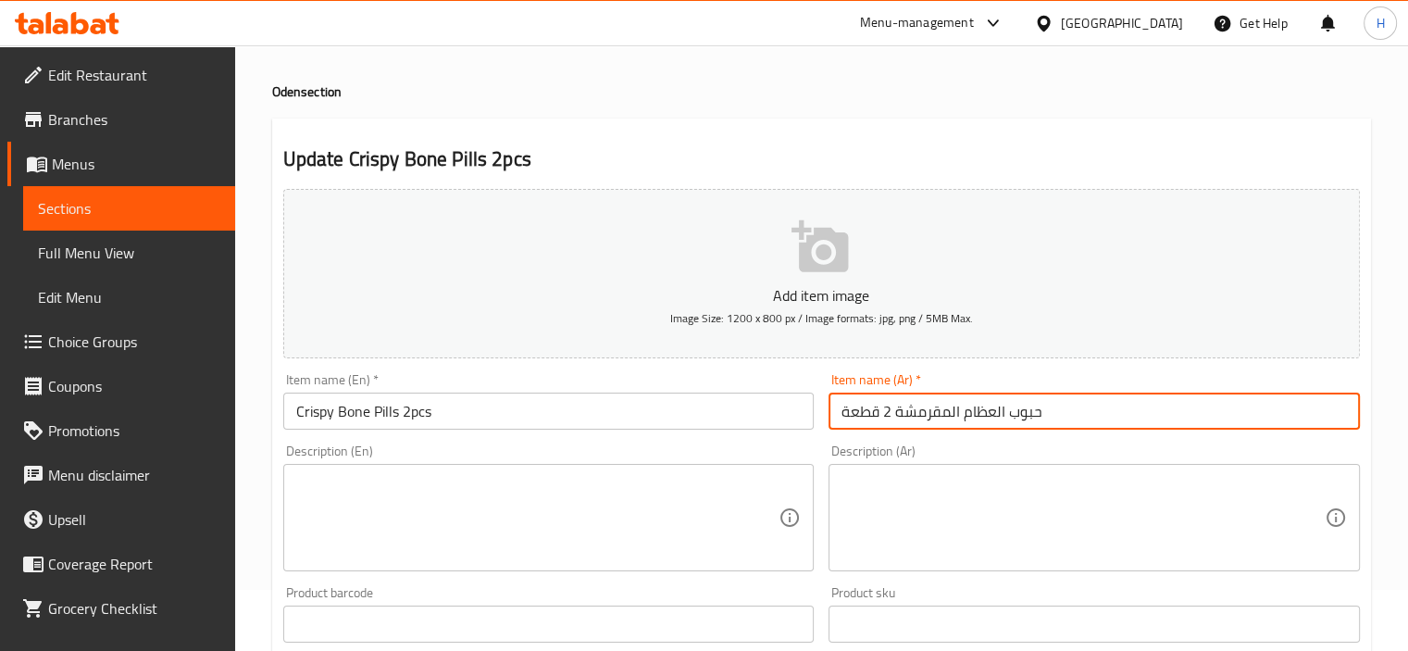
click at [896, 408] on input "حبوب العظام المقرمشة 2 قطعة" at bounding box center [1093, 410] width 531 height 37
click at [1310, 442] on div "Description (Ar) Description (Ar)" at bounding box center [1094, 508] width 546 height 142
click at [1284, 412] on input "حبوب العظام المقرمشة 2 قطعة" at bounding box center [1093, 410] width 531 height 37
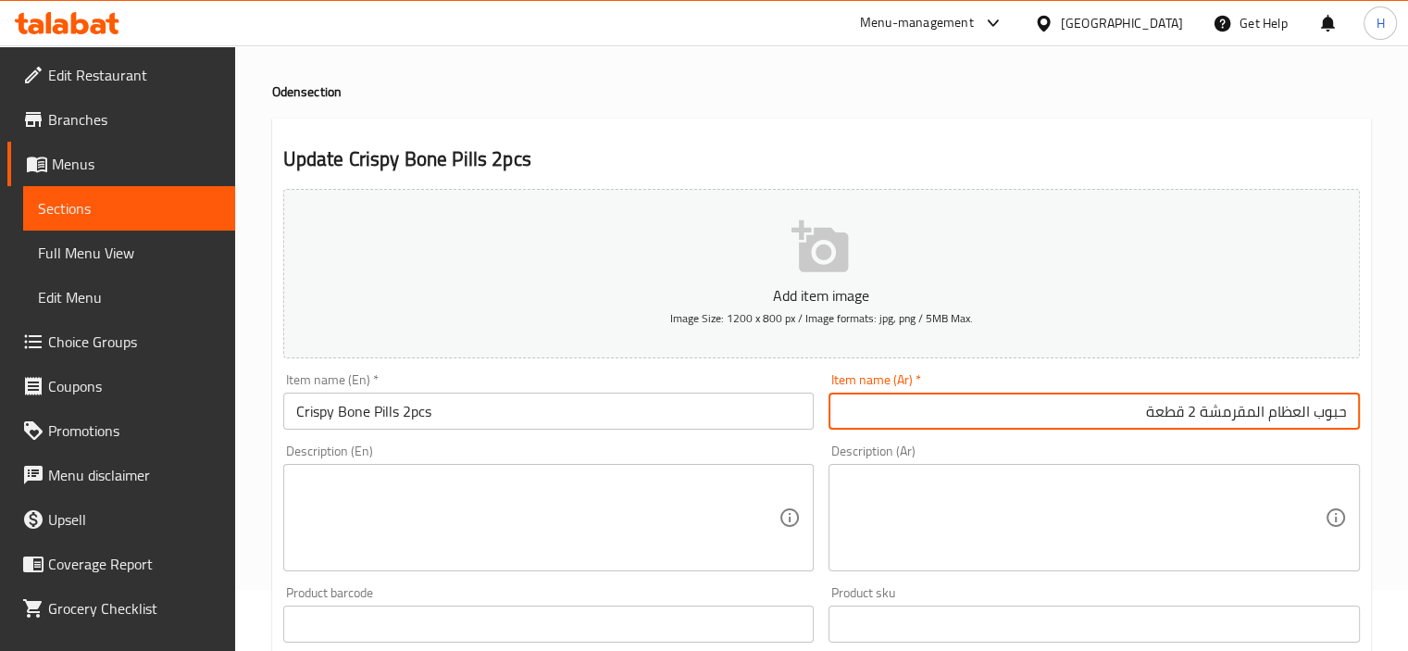
click at [1284, 412] on input "حبوب العظام المقرمشة 2 قطعة" at bounding box center [1093, 410] width 531 height 37
type input "حبوب بون المقرمشة 2 قطعة"
click at [606, 428] on input "Crispy Bone Pills 2pcs" at bounding box center [548, 410] width 531 height 37
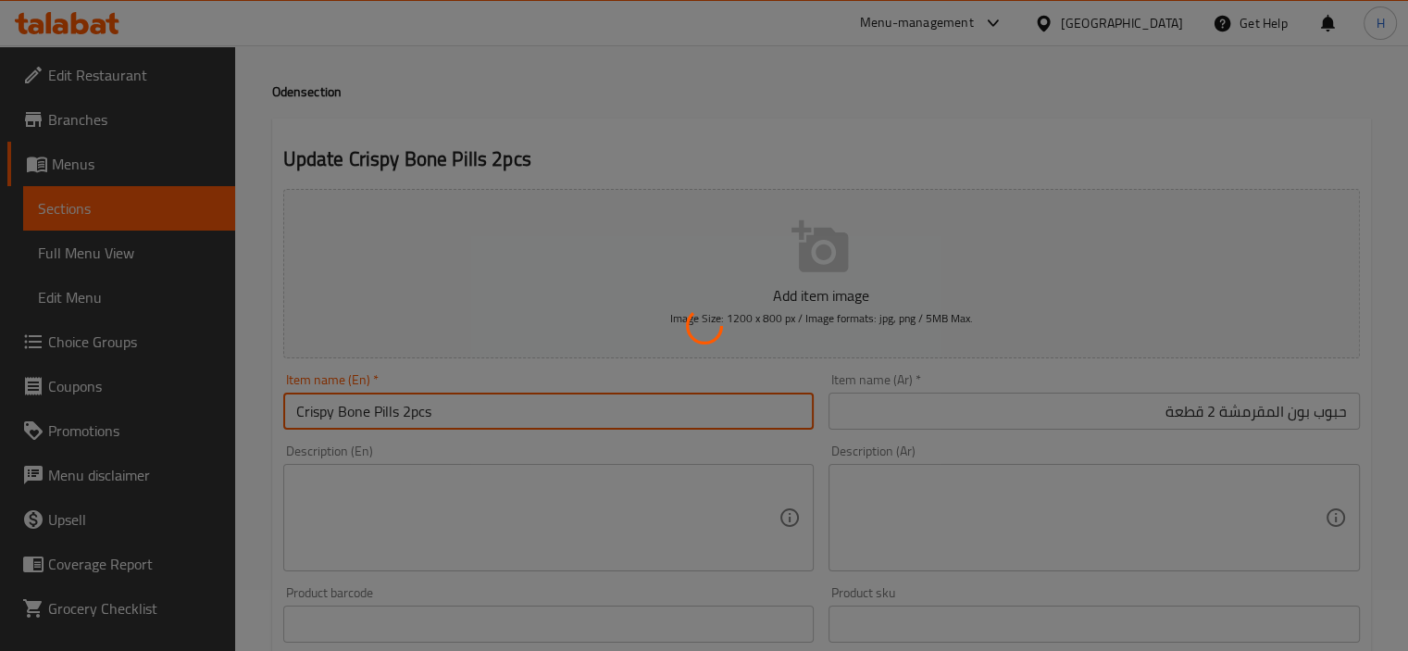
scroll to position [0, 0]
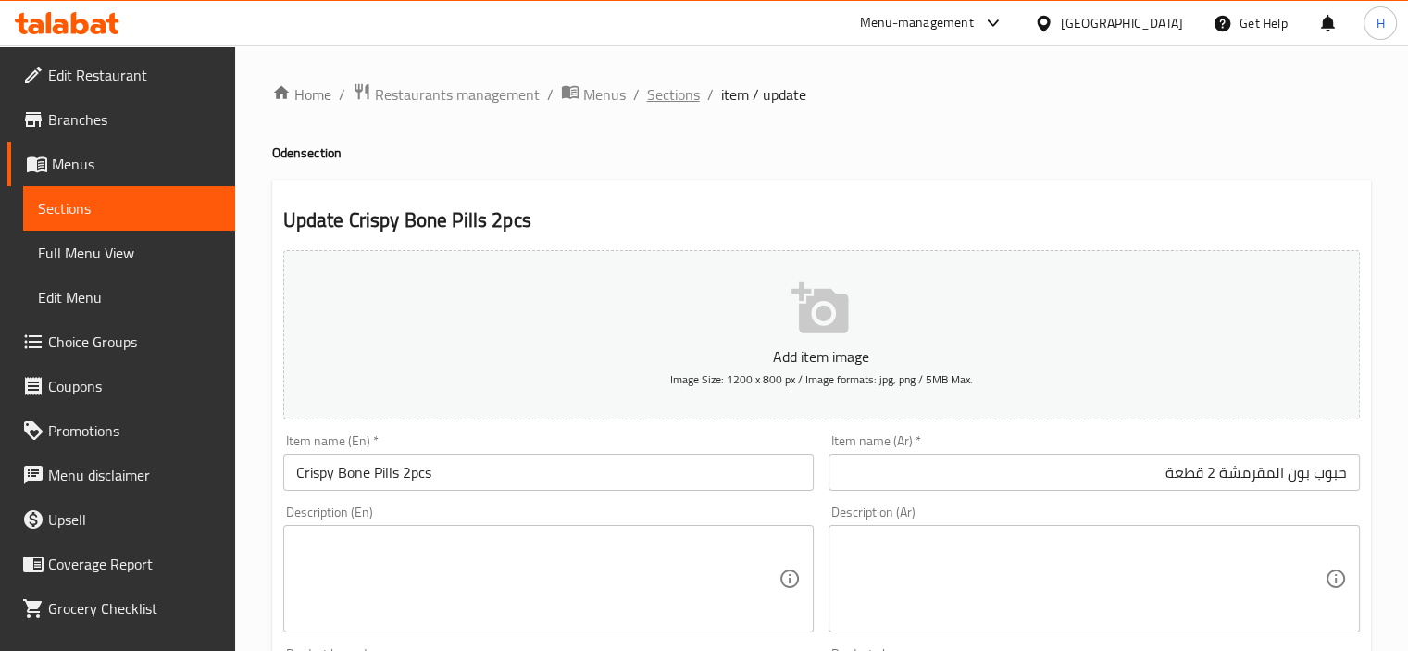
click at [659, 93] on span "Sections" at bounding box center [673, 94] width 53 height 22
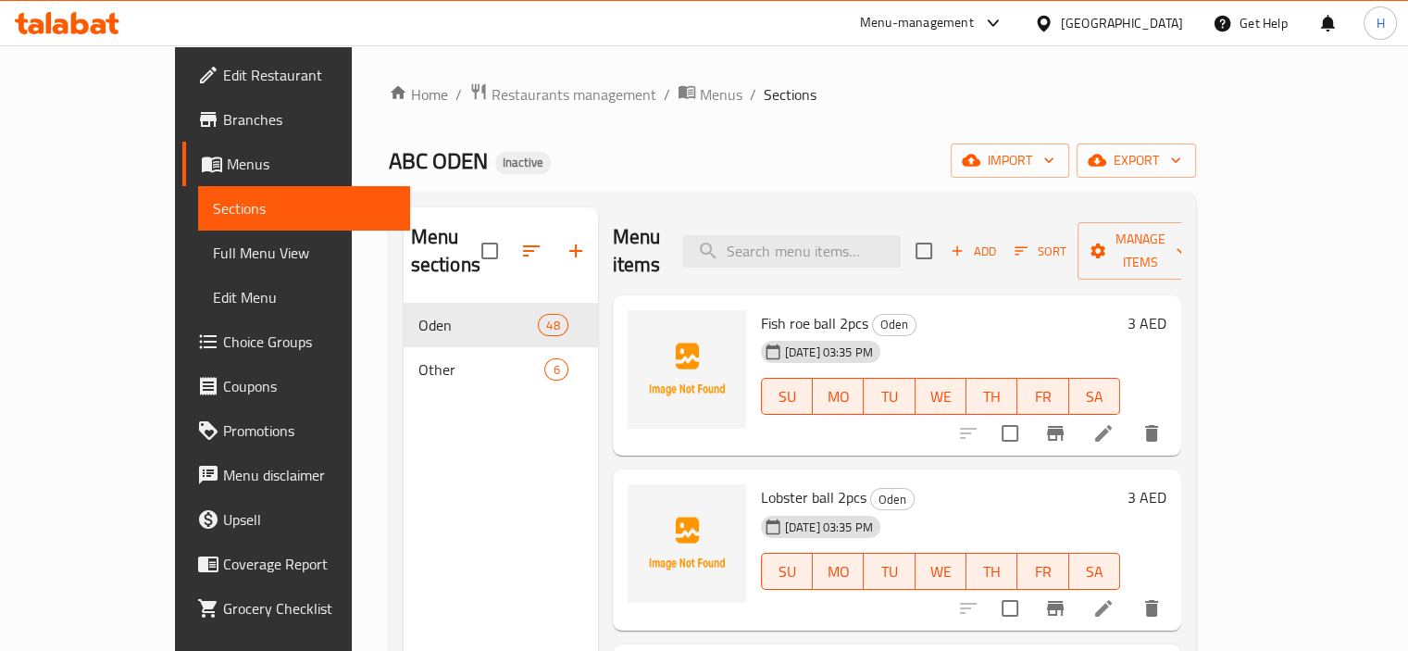
click at [93, 35] on div at bounding box center [67, 23] width 134 height 37
click at [75, 21] on icon at bounding box center [80, 23] width 18 height 22
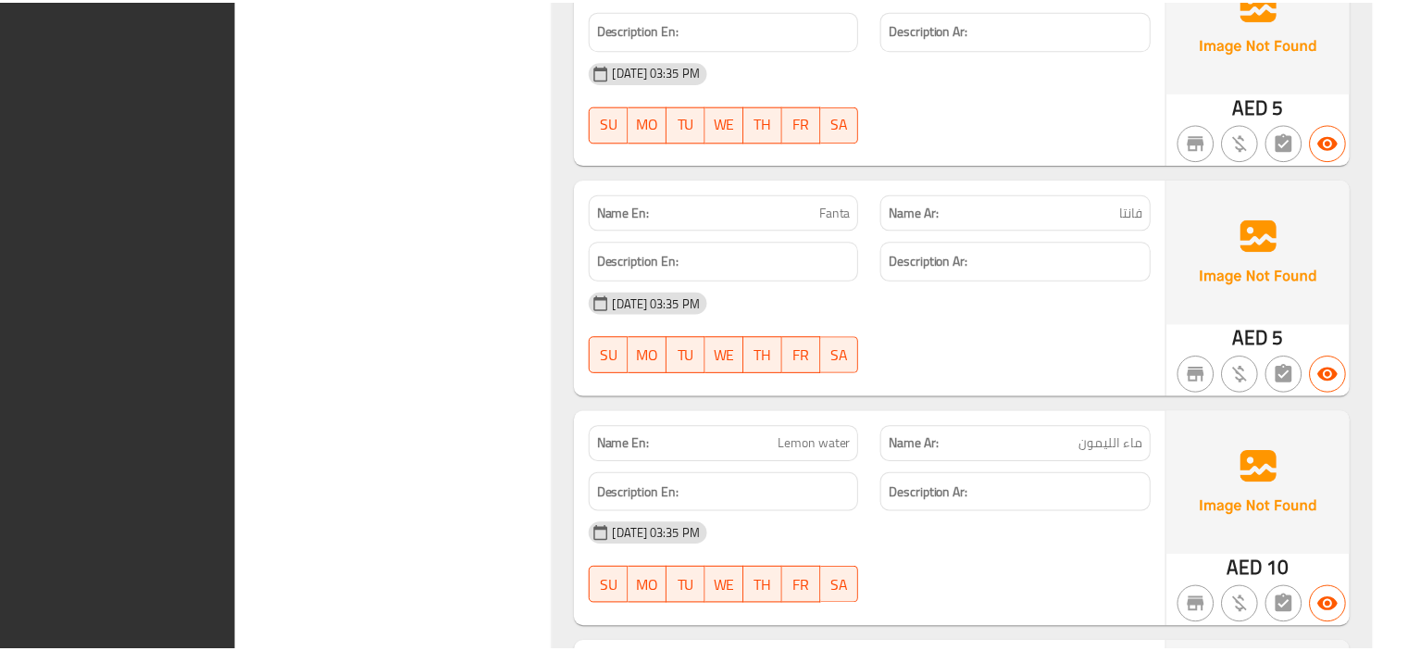
scroll to position [12340, 0]
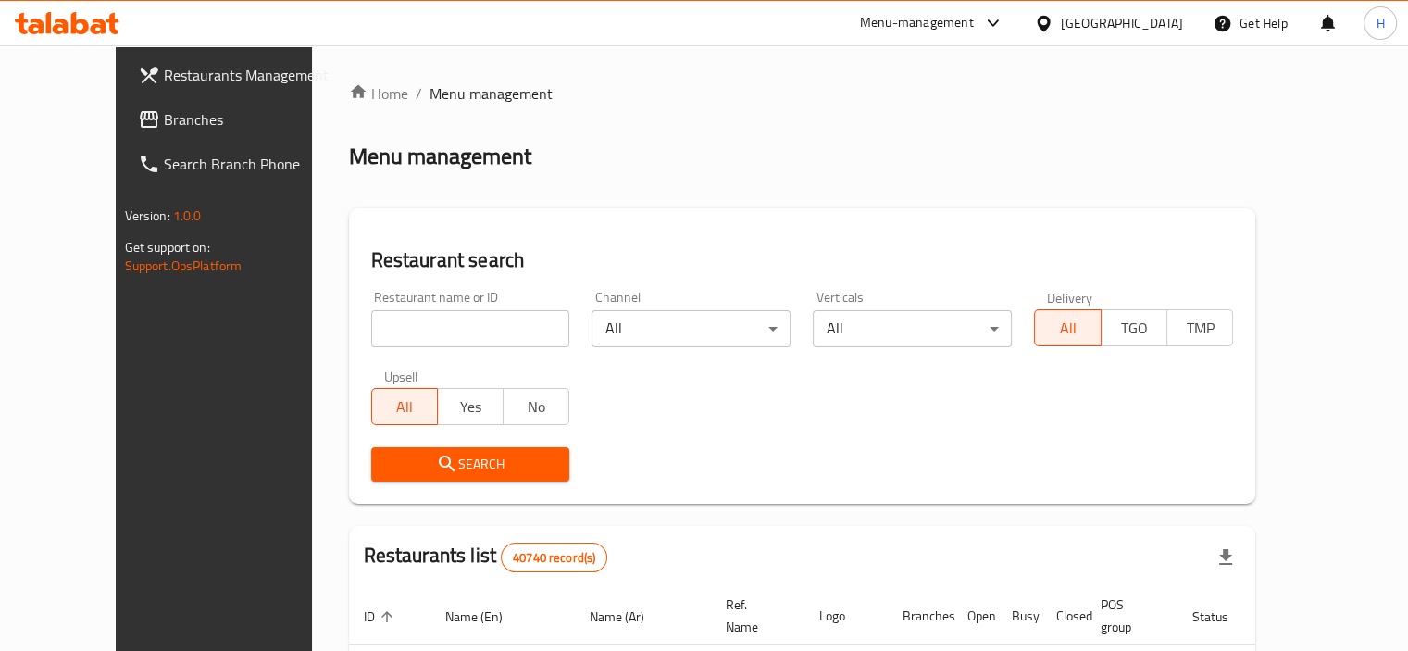
click at [138, 108] on icon at bounding box center [149, 119] width 22 height 22
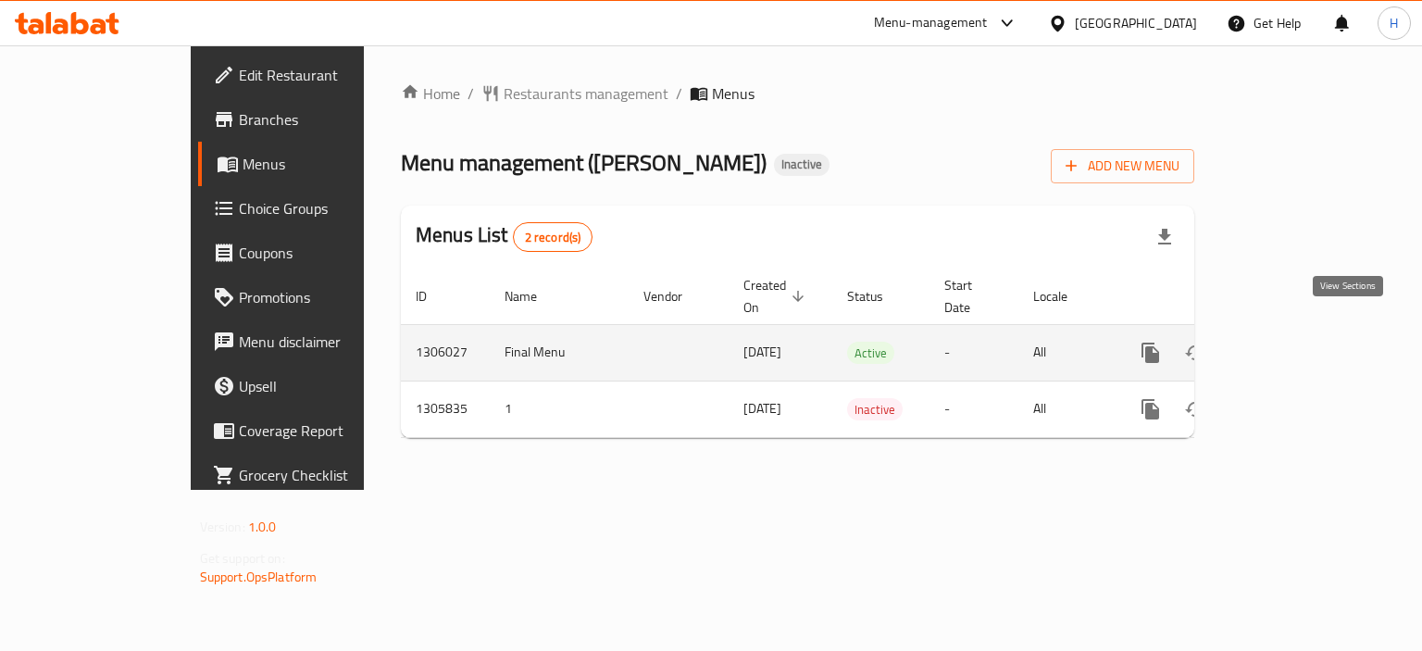
click at [1292, 344] on icon "enhanced table" at bounding box center [1283, 352] width 17 height 17
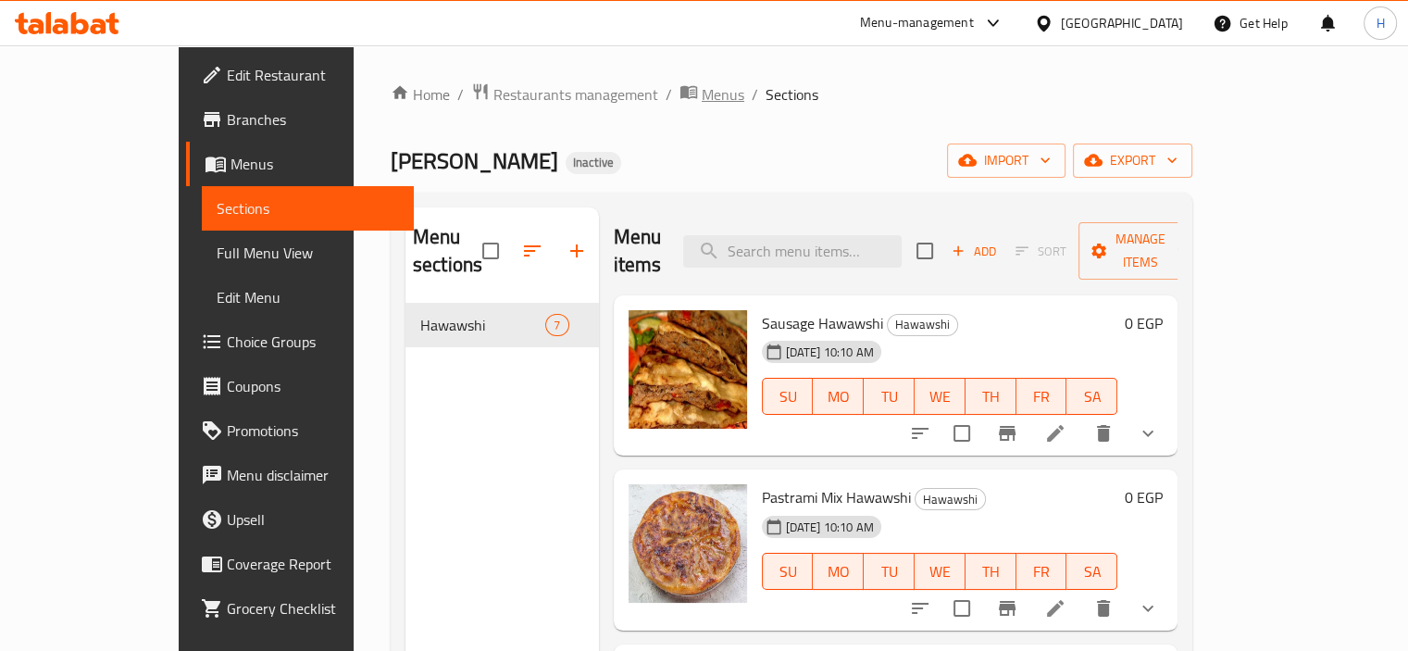
click at [702, 103] on span "Menus" at bounding box center [723, 94] width 43 height 22
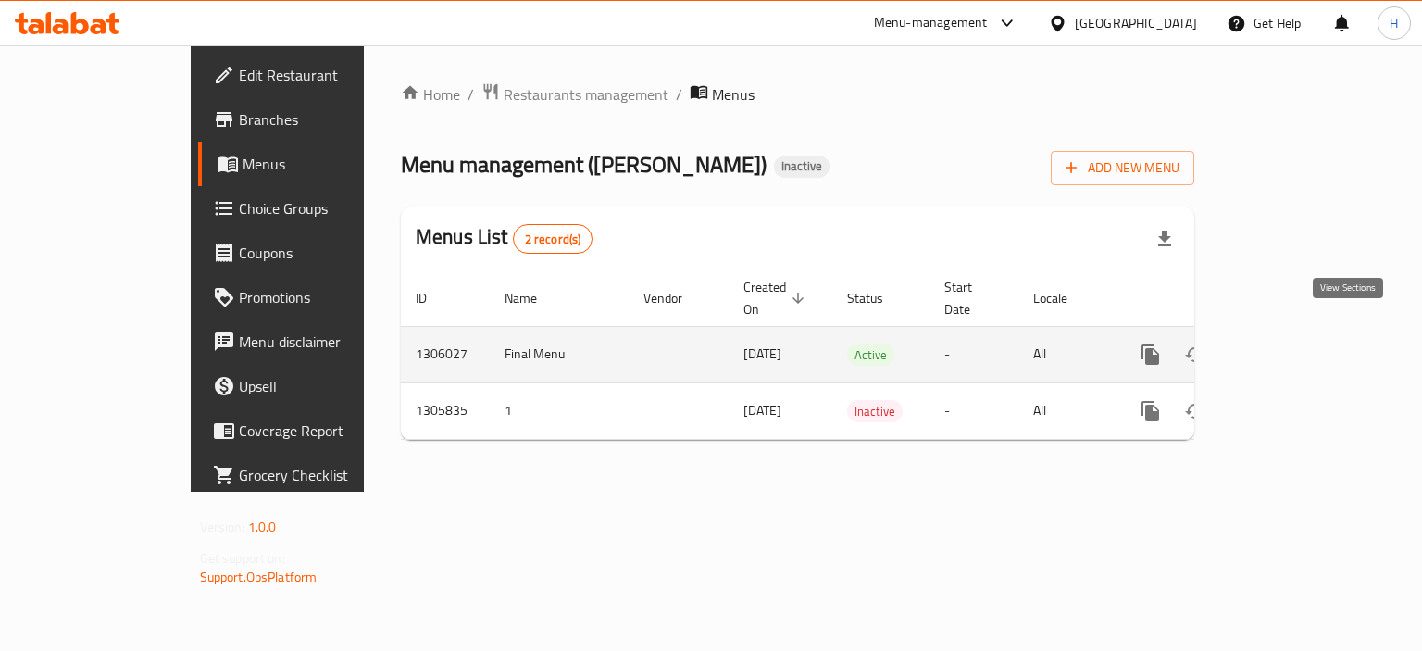
click at [1295, 343] on icon "enhanced table" at bounding box center [1284, 354] width 22 height 22
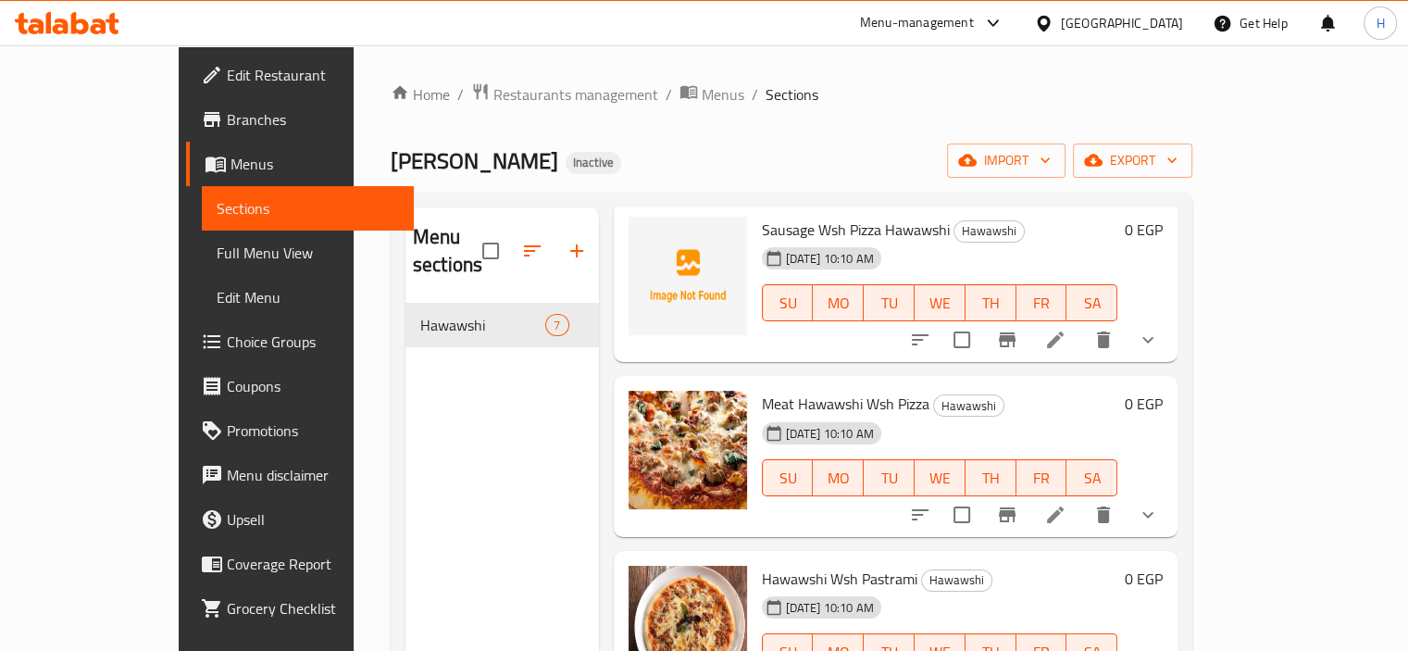
scroll to position [259, 0]
